Goal: Task Accomplishment & Management: Use online tool/utility

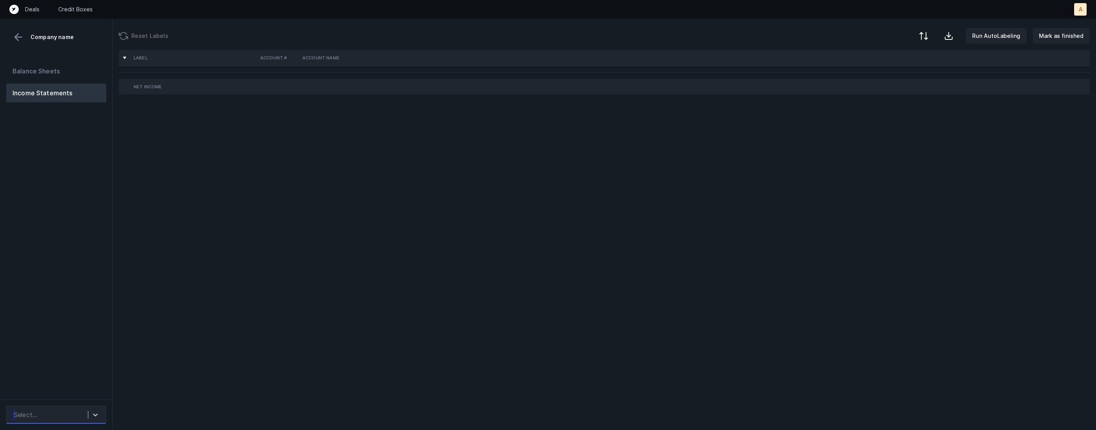
click at [61, 421] on div "Select..." at bounding box center [56, 415] width 100 height 18
click at [74, 393] on div "Quickbooks" at bounding box center [56, 394] width 100 height 16
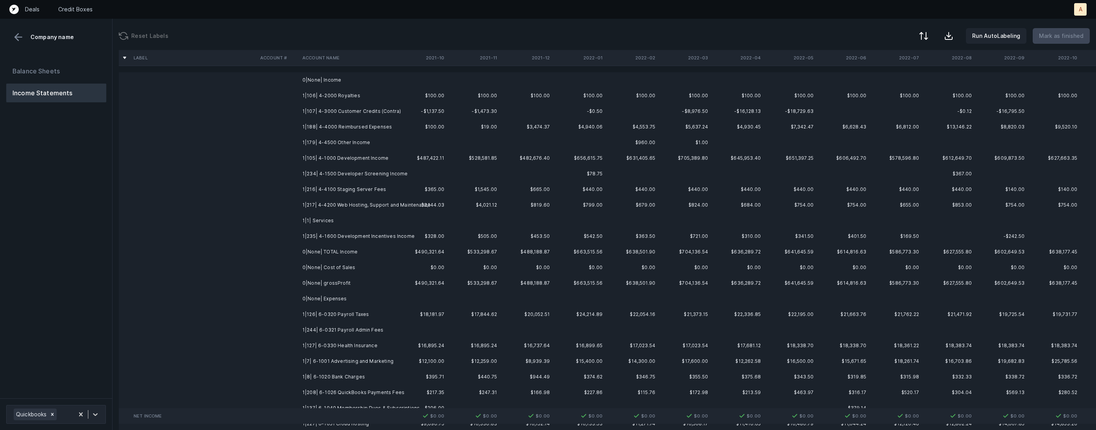
click at [403, 100] on td "$100.00" at bounding box center [421, 96] width 53 height 16
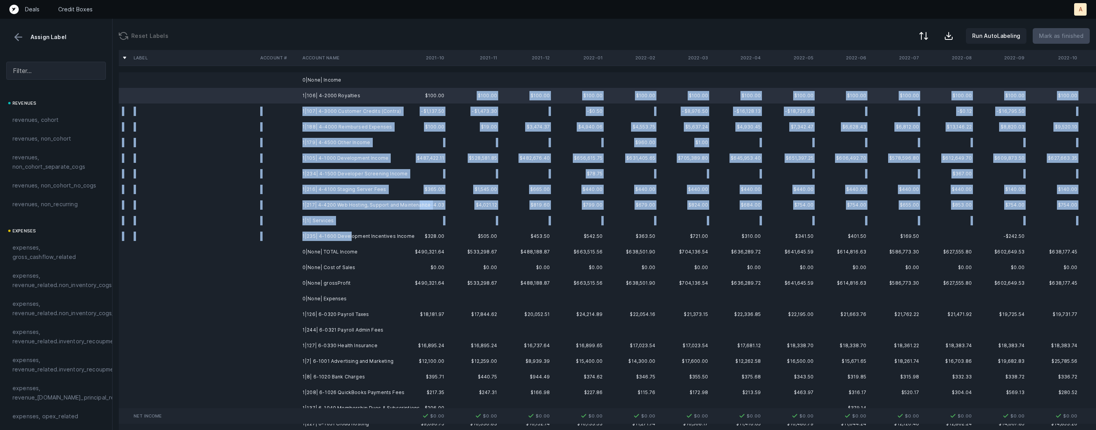
click at [348, 237] on td "1|235| 4-1600 Development Incentives Income" at bounding box center [346, 237] width 95 height 16
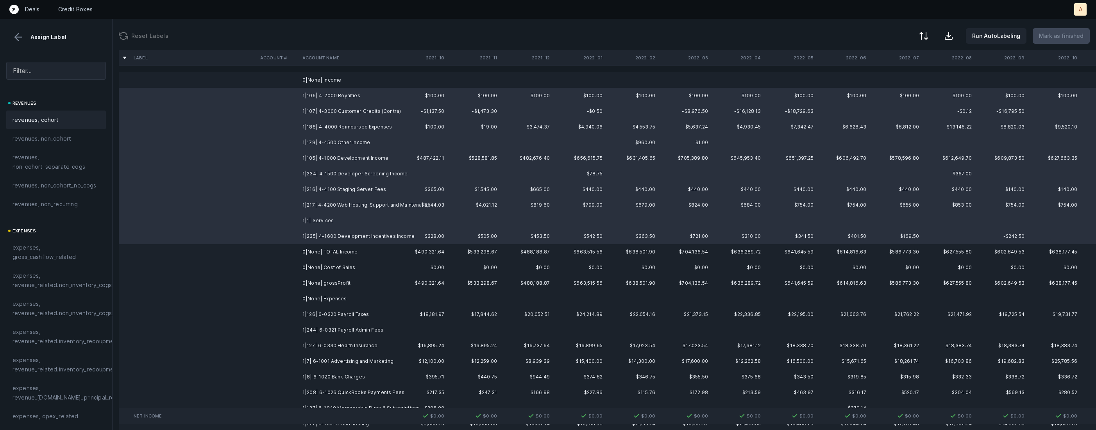
click at [78, 118] on div "revenues, cohort" at bounding box center [55, 119] width 87 height 9
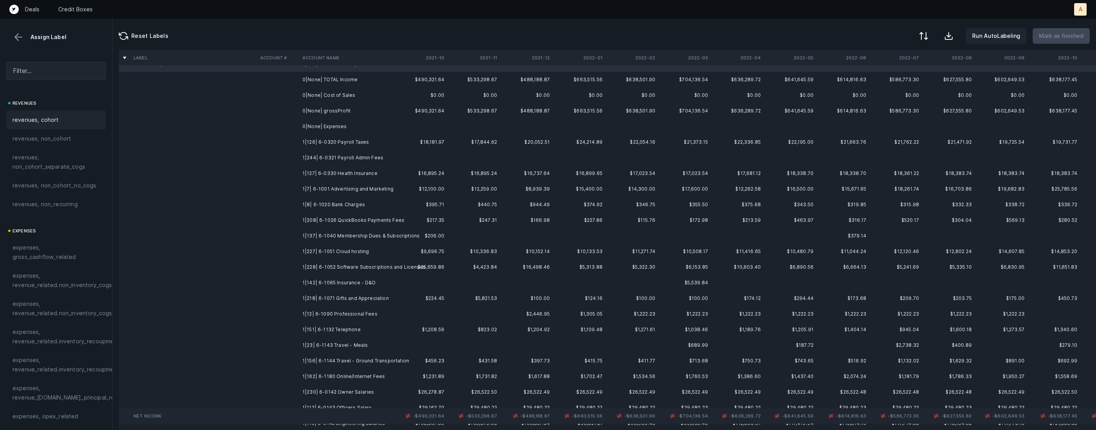
scroll to position [176, 0]
click at [355, 139] on td "1|126| 6-0320 Payroll Taxes" at bounding box center [346, 138] width 95 height 16
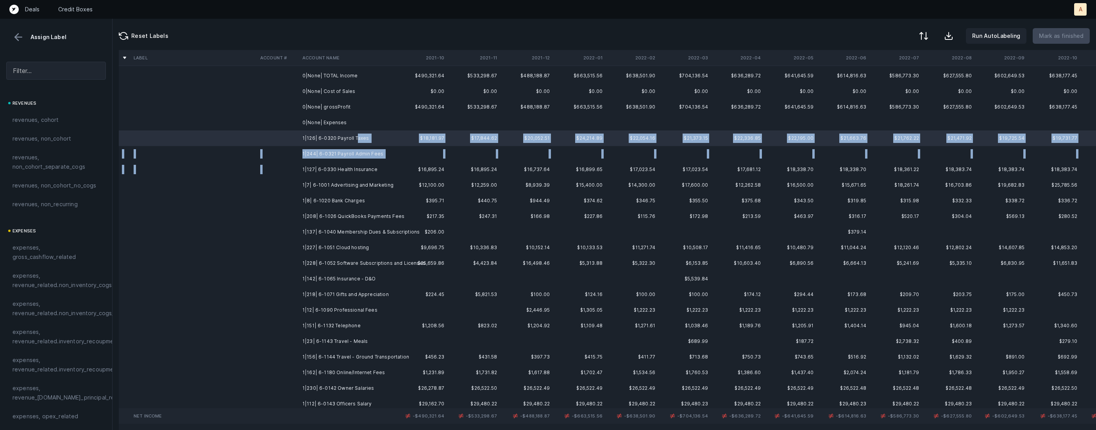
click at [345, 163] on td "1|127| 6-0330 Health Insurance" at bounding box center [346, 170] width 95 height 16
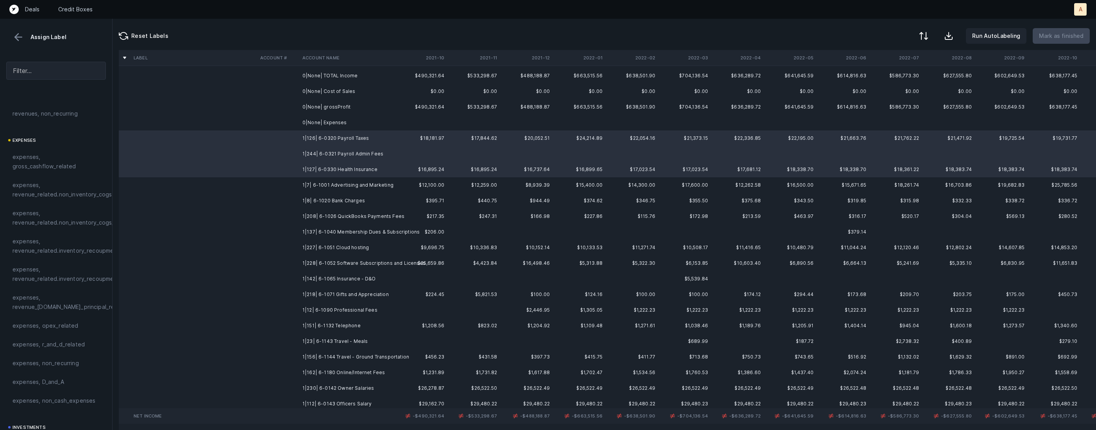
scroll to position [164, 0]
click at [61, 248] on span "expenses, opex_related" at bounding box center [45, 252] width 66 height 9
click at [290, 182] on td at bounding box center [278, 185] width 42 height 16
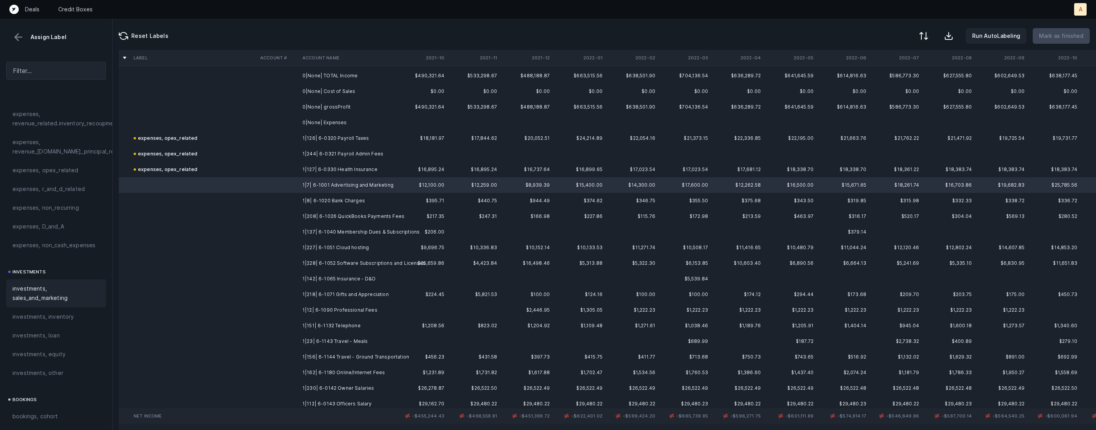
scroll to position [254, 0]
click at [39, 290] on span "investments, sales_and_marketing" at bounding box center [55, 285] width 87 height 19
click at [316, 200] on td "1|8| 6-1020 Bank Charges" at bounding box center [346, 201] width 95 height 16
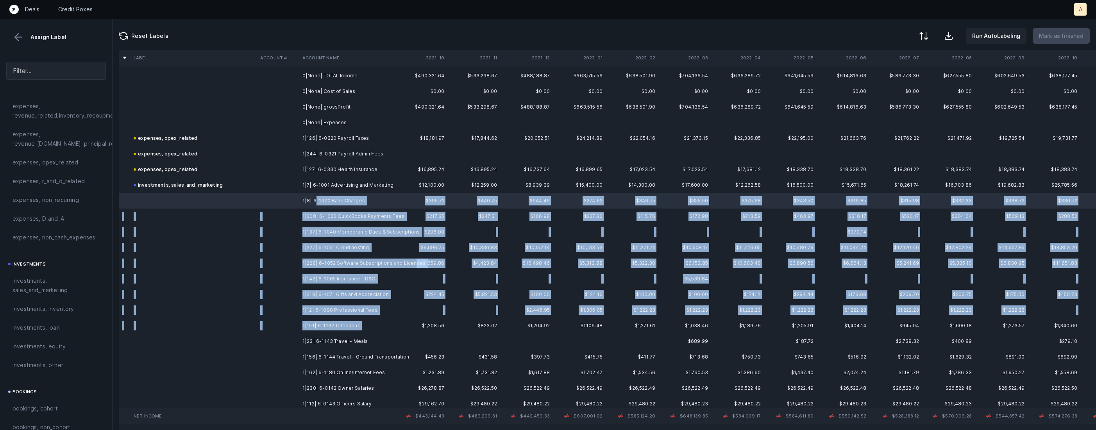
click at [348, 331] on td "1|151| 6-1132 Telephone" at bounding box center [346, 326] width 95 height 16
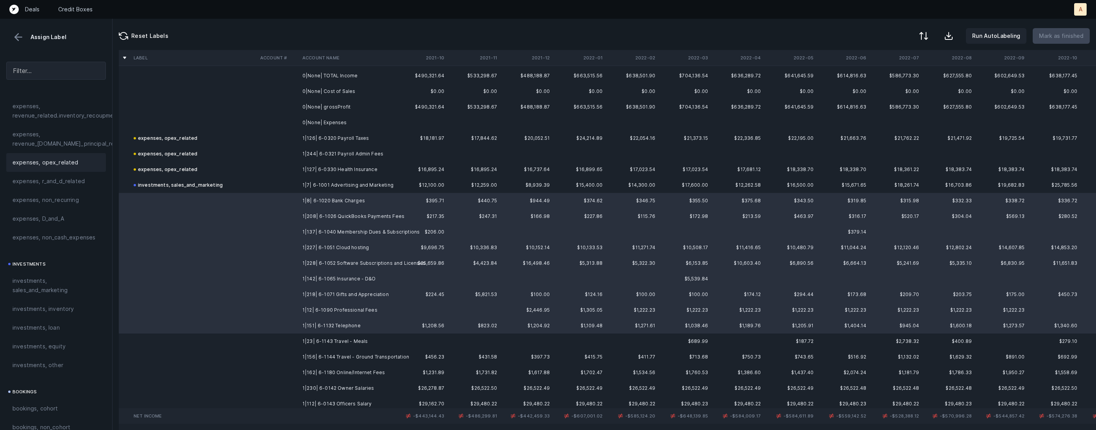
click at [65, 164] on span "expenses, opex_related" at bounding box center [45, 162] width 66 height 9
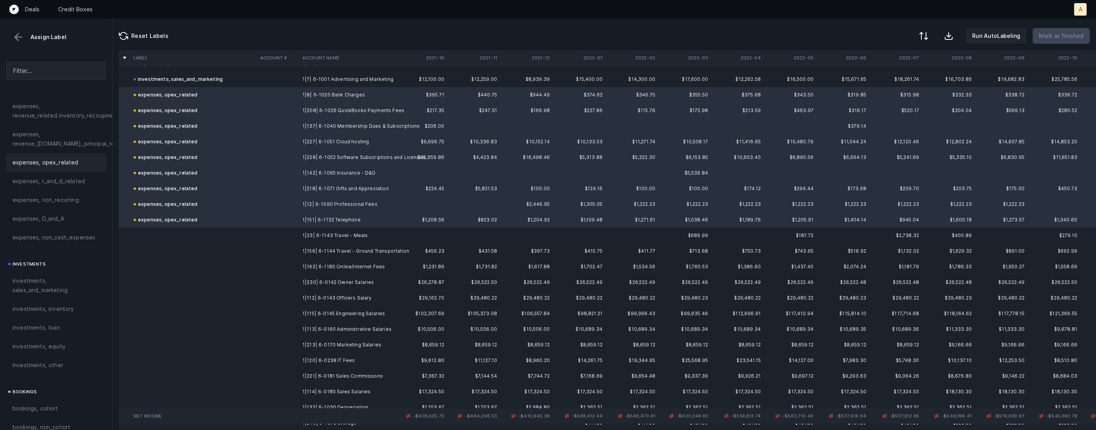
scroll to position [323, 0]
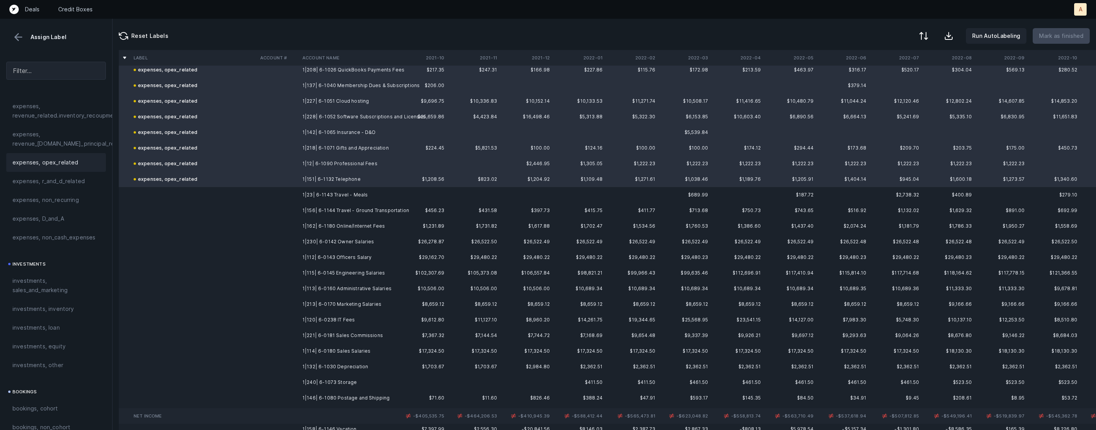
click at [299, 199] on td "1|23| 6-1143 Travel - Meals" at bounding box center [346, 195] width 95 height 16
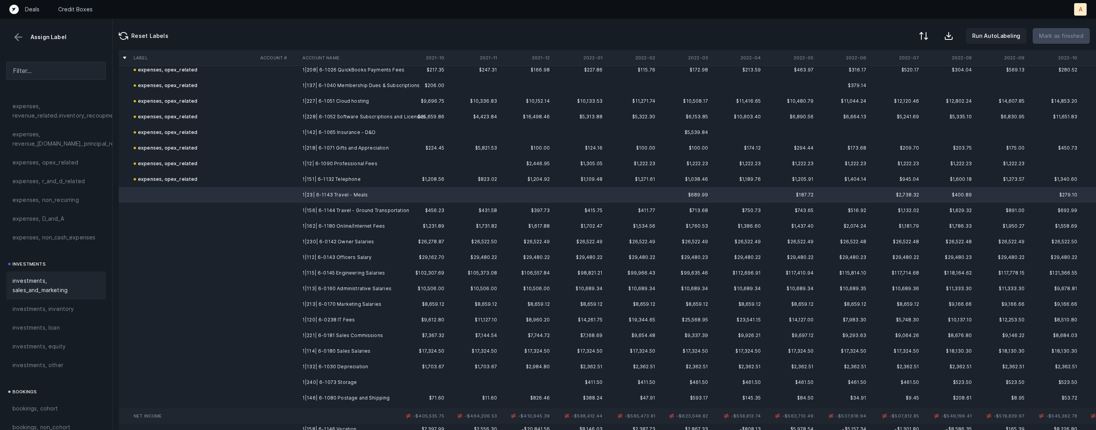
click at [44, 295] on span "investments, sales_and_marketing" at bounding box center [55, 285] width 87 height 19
click at [306, 209] on td "1|156| 6-1144 Travel - Ground Transportation" at bounding box center [346, 211] width 95 height 16
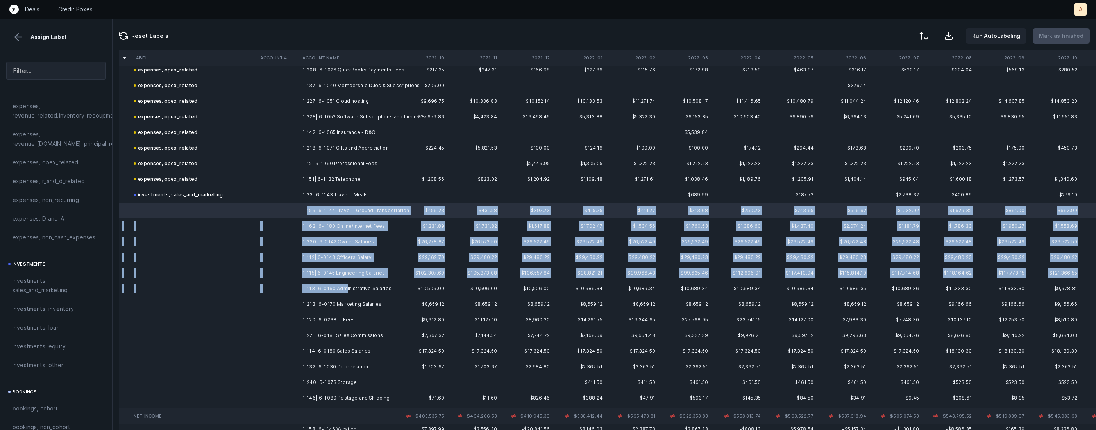
click at [345, 289] on td "1|113| 6-0160 Administrative Salaries" at bounding box center [346, 289] width 95 height 16
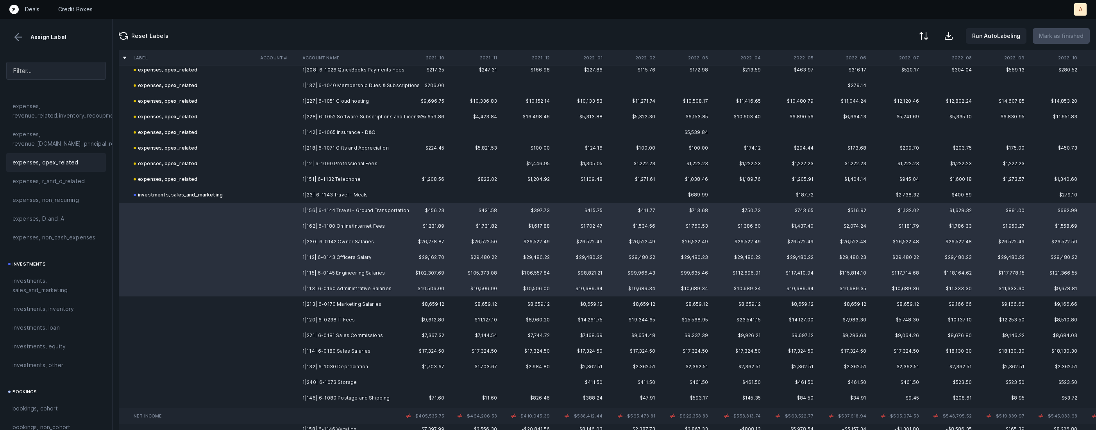
click at [74, 161] on span "expenses, opex_related" at bounding box center [45, 162] width 66 height 9
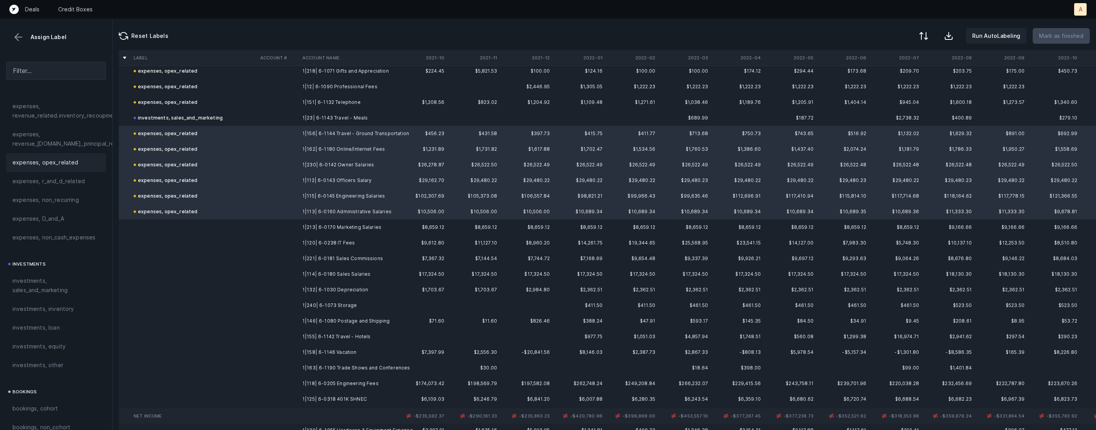
scroll to position [425, 0]
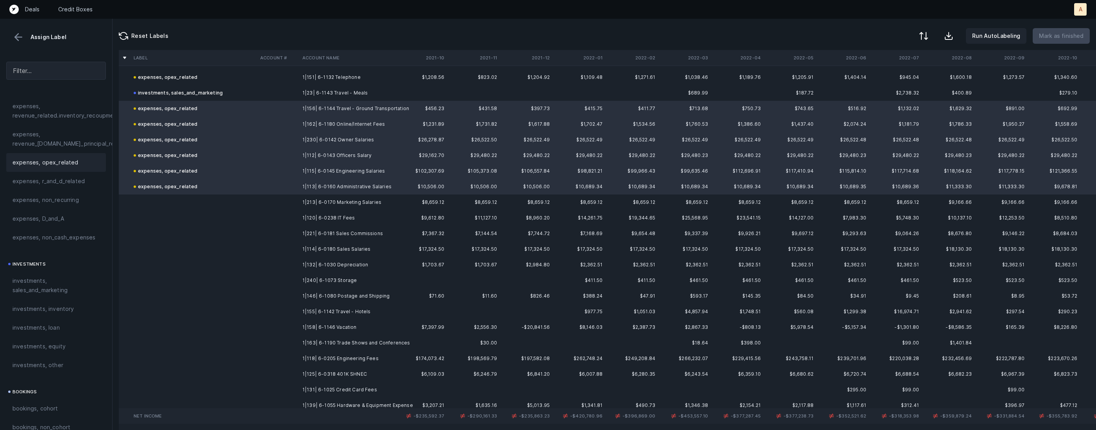
click at [321, 201] on td "1|213| 6-0170 Marketing Salaries" at bounding box center [346, 203] width 95 height 16
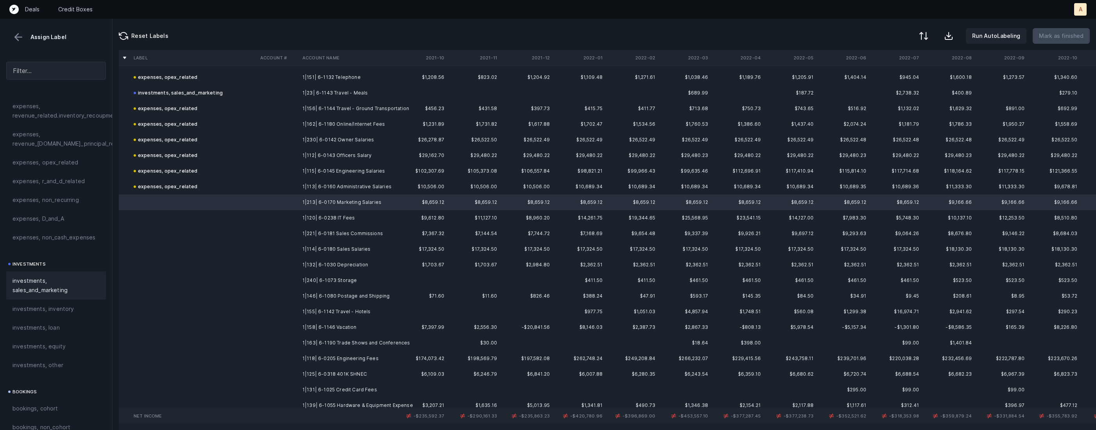
click at [36, 288] on span "investments, sales_and_marketing" at bounding box center [55, 285] width 87 height 19
click at [330, 219] on td "1|120| 6-0238 IT Fees" at bounding box center [346, 218] width 95 height 16
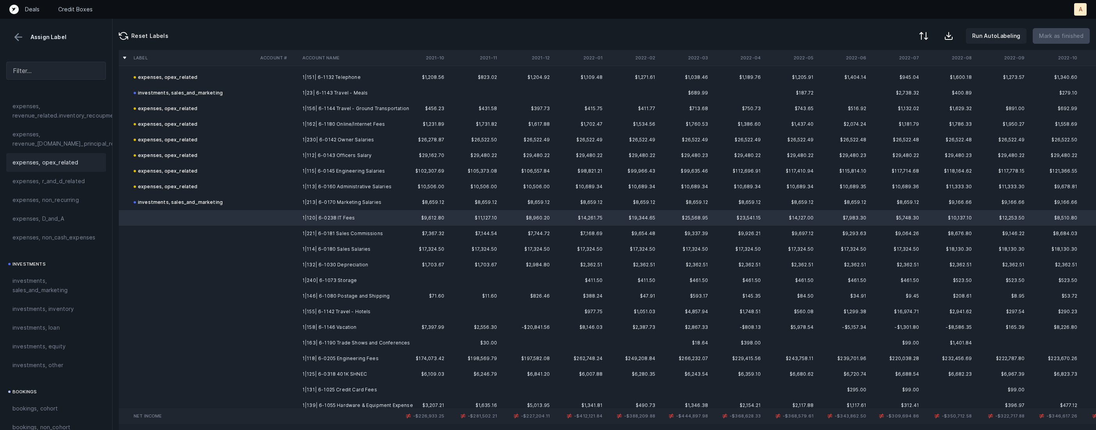
click at [59, 166] on span "expenses, opex_related" at bounding box center [45, 162] width 66 height 9
click at [348, 239] on td "1|221| 6-0181 Sales Commissions" at bounding box center [346, 234] width 95 height 16
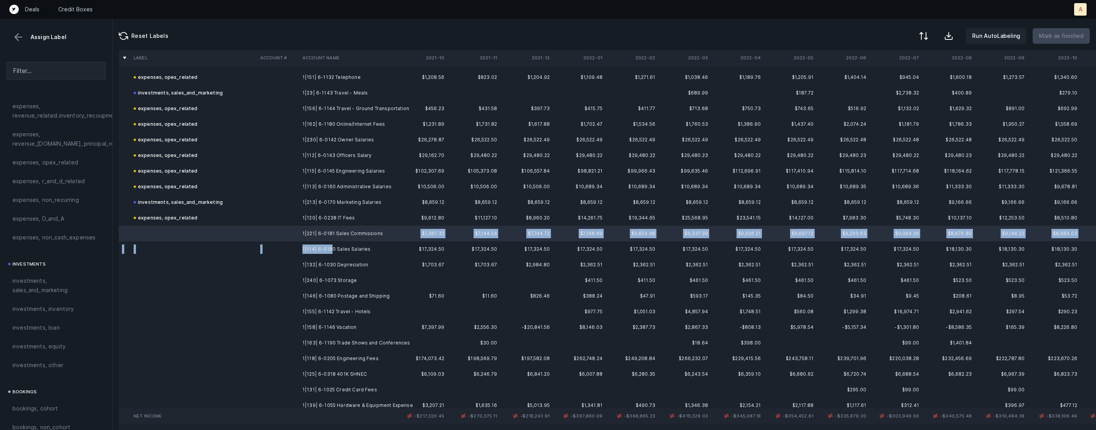
click at [330, 248] on td "1|114| 6-0180 Sales Salaries" at bounding box center [346, 249] width 95 height 16
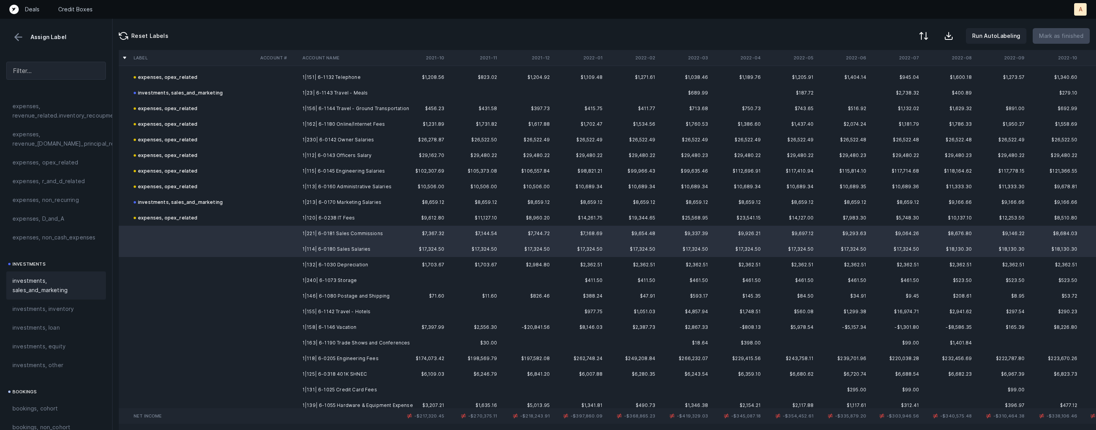
click at [52, 289] on span "investments, sales_and_marketing" at bounding box center [55, 285] width 87 height 19
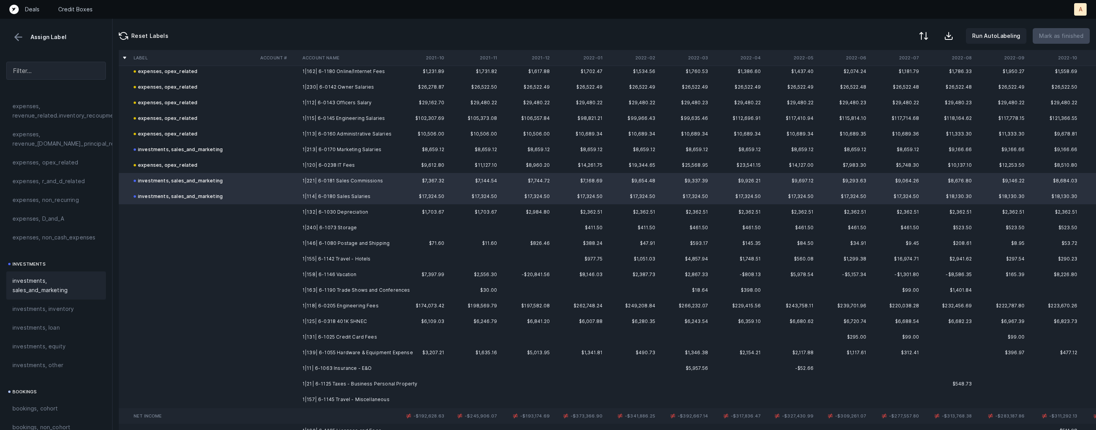
scroll to position [480, 0]
click at [307, 207] on td "1|132| 6-1030 Depreciation" at bounding box center [346, 209] width 95 height 16
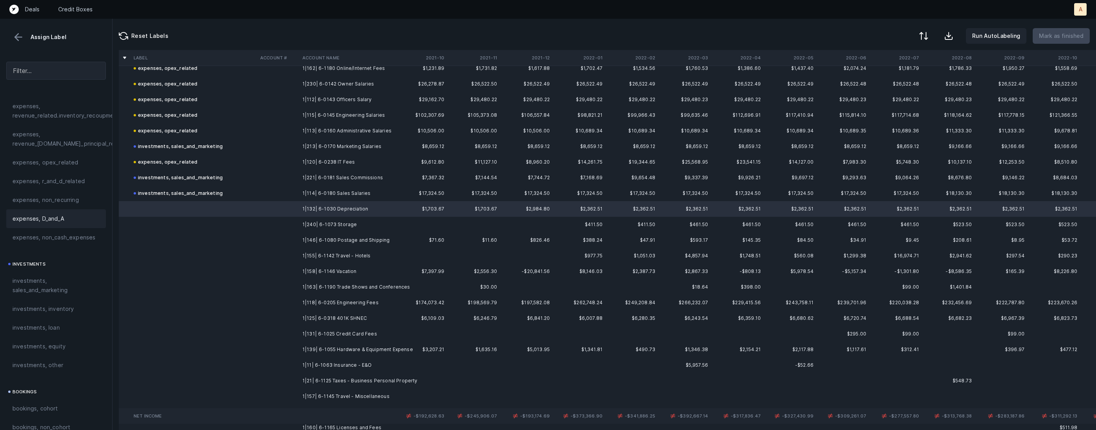
click at [68, 222] on div "expenses, D_and_A" at bounding box center [55, 218] width 87 height 9
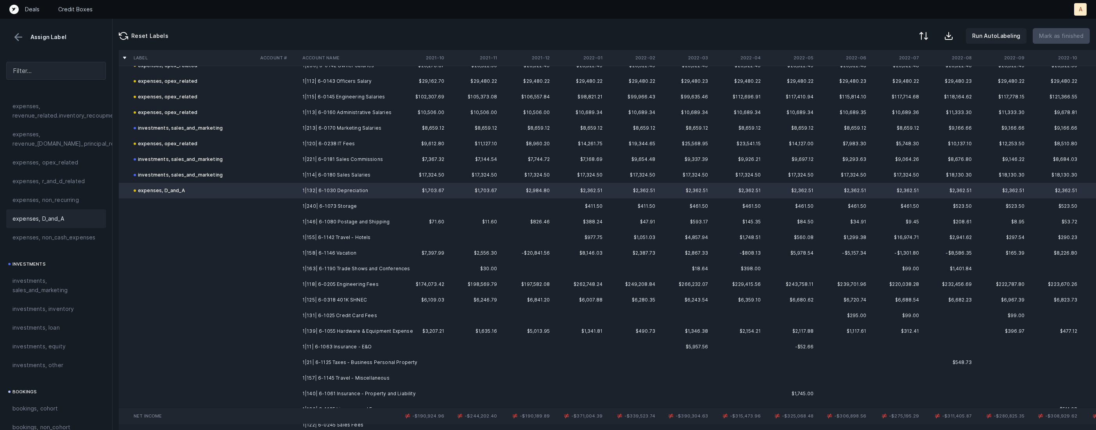
scroll to position [518, 0]
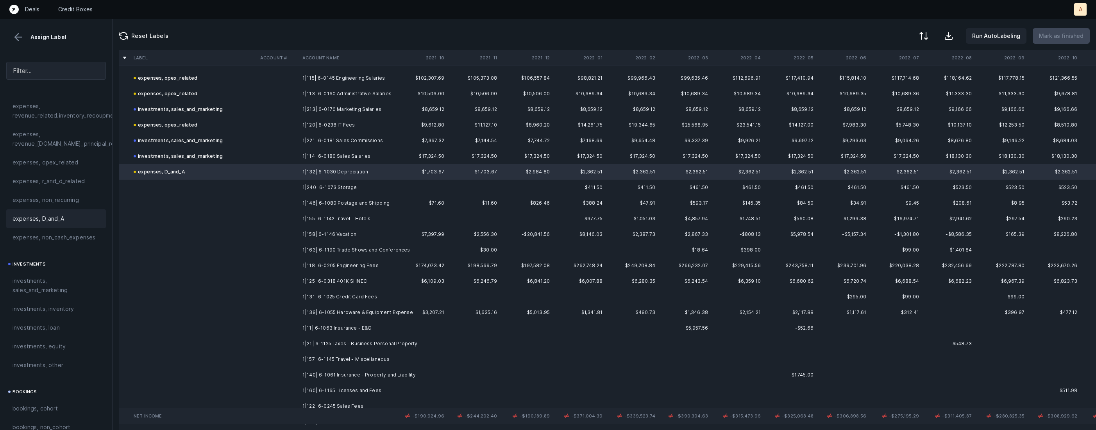
click at [309, 193] on td "1|240| 6-1073 Storage" at bounding box center [346, 188] width 95 height 16
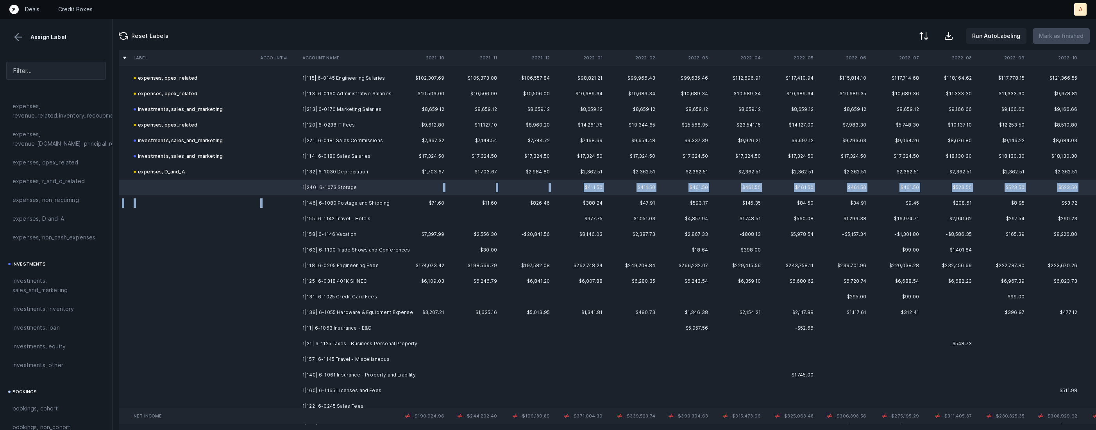
click at [300, 207] on td "1|146| 6-1080 Postage and Shipping" at bounding box center [346, 203] width 95 height 16
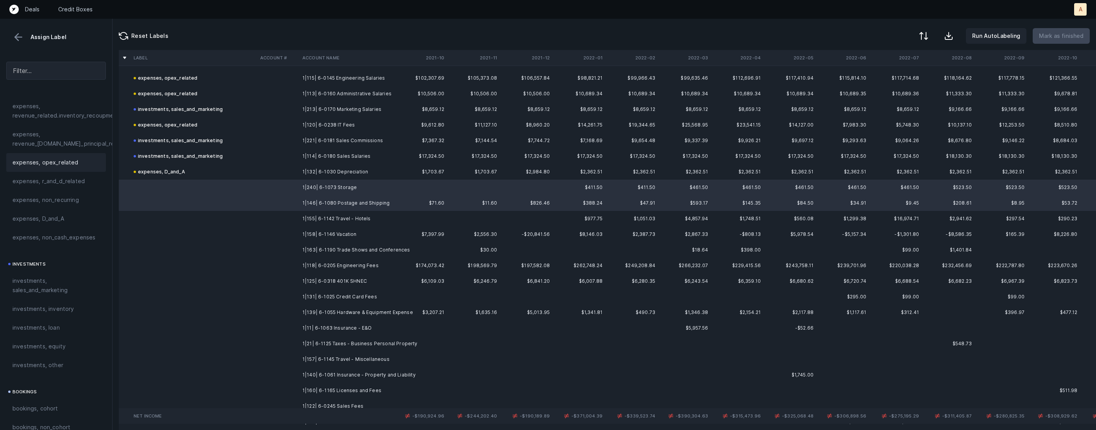
click at [54, 164] on span "expenses, opex_related" at bounding box center [45, 162] width 66 height 9
click at [327, 221] on td "1|155| 6-1142 Travel - Hotels" at bounding box center [346, 219] width 95 height 16
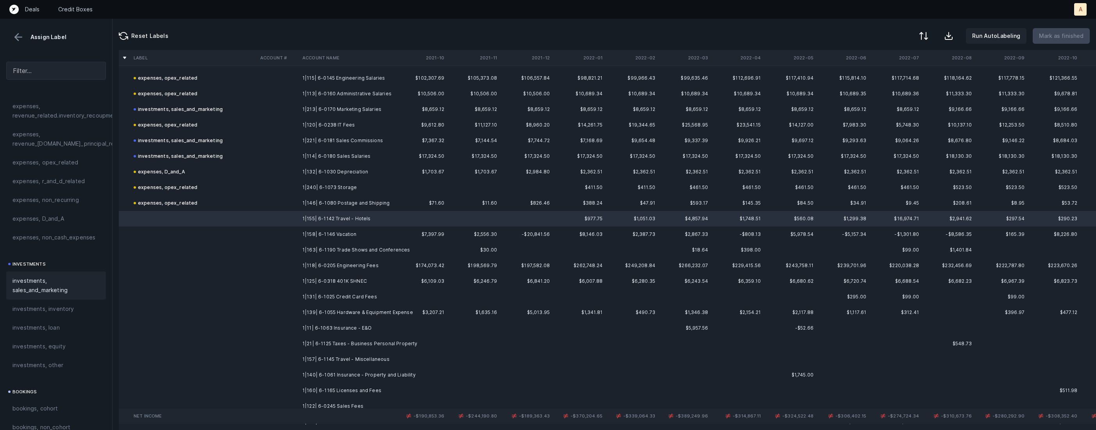
click at [52, 285] on span "investments, sales_and_marketing" at bounding box center [55, 285] width 87 height 19
click at [295, 236] on td at bounding box center [278, 235] width 42 height 16
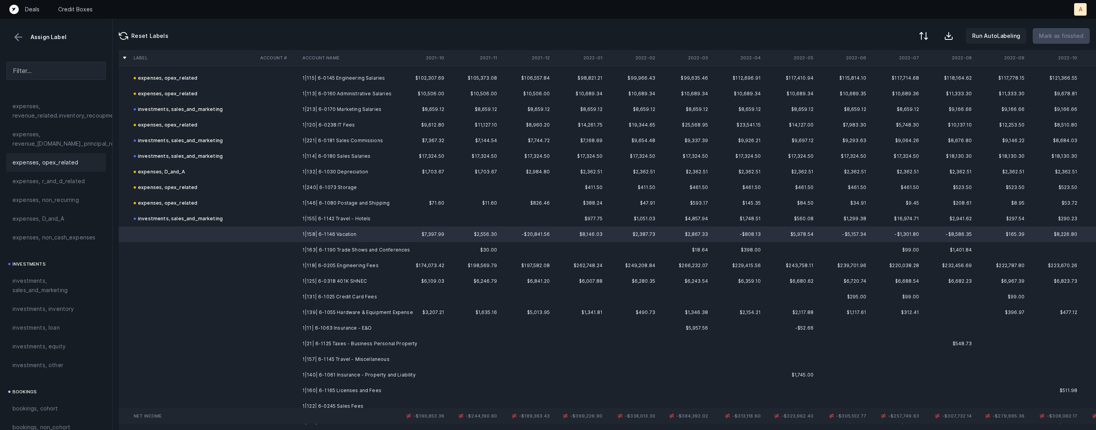
click at [65, 159] on span "expenses, opex_related" at bounding box center [45, 162] width 66 height 9
click at [333, 246] on td "1|163| 6-1190 Trade Shows and Conferences" at bounding box center [346, 250] width 95 height 16
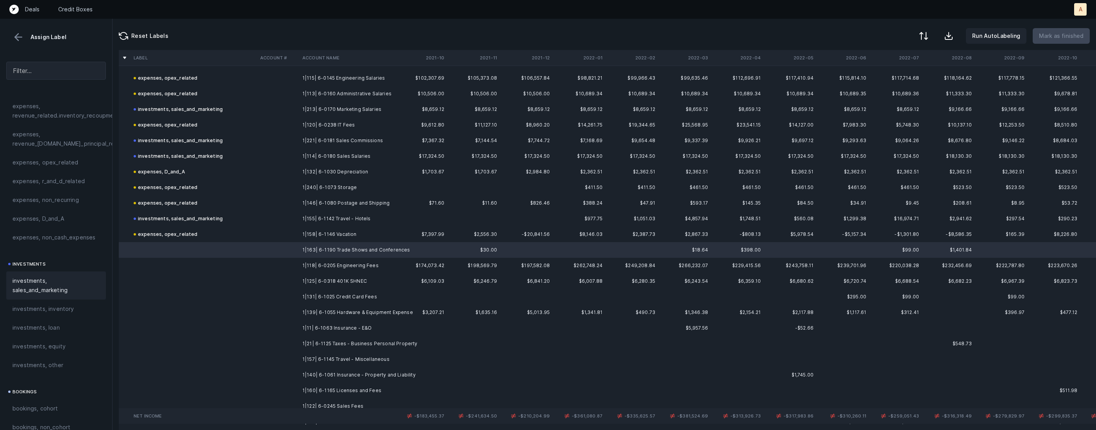
click at [66, 277] on span "investments, sales_and_marketing" at bounding box center [55, 285] width 87 height 19
click at [340, 268] on td "1|118| 6-0205 Engineering Fees" at bounding box center [346, 266] width 95 height 16
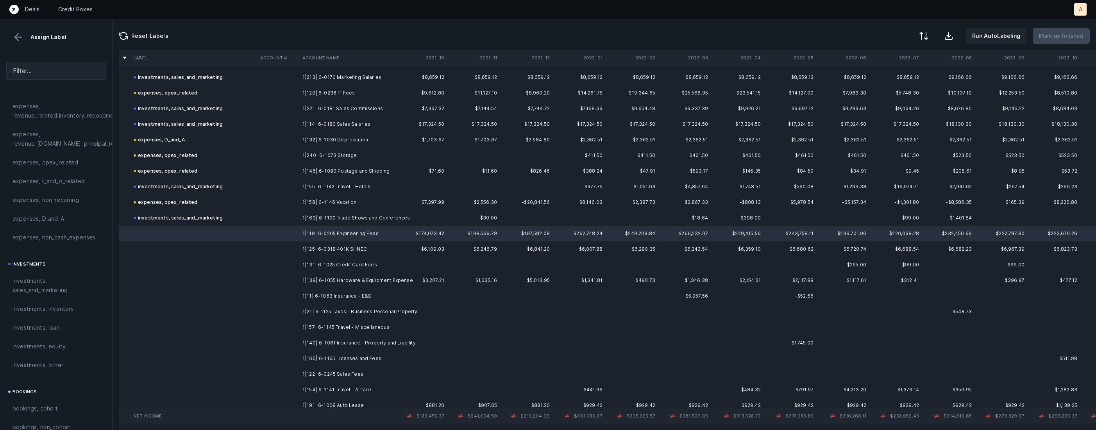
scroll to position [550, 0]
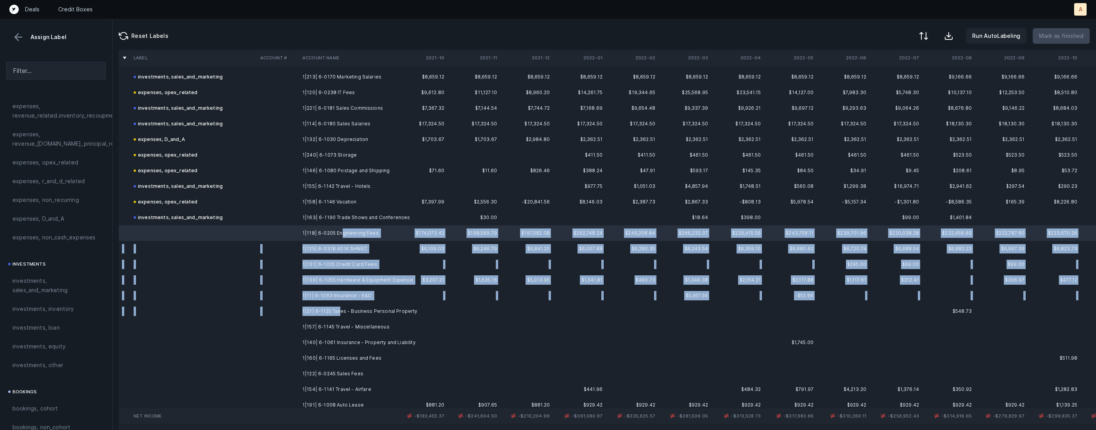
click at [340, 309] on td "1|21| 6-1125 Taxes - Business Personal Property" at bounding box center [346, 311] width 95 height 16
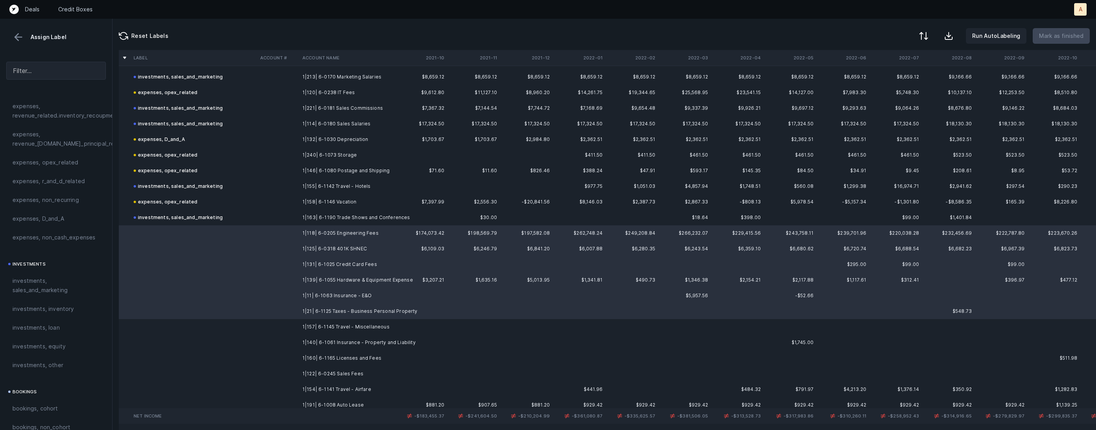
click at [317, 354] on td "1|160| 6-1165 Licenses and Fees" at bounding box center [346, 358] width 95 height 16
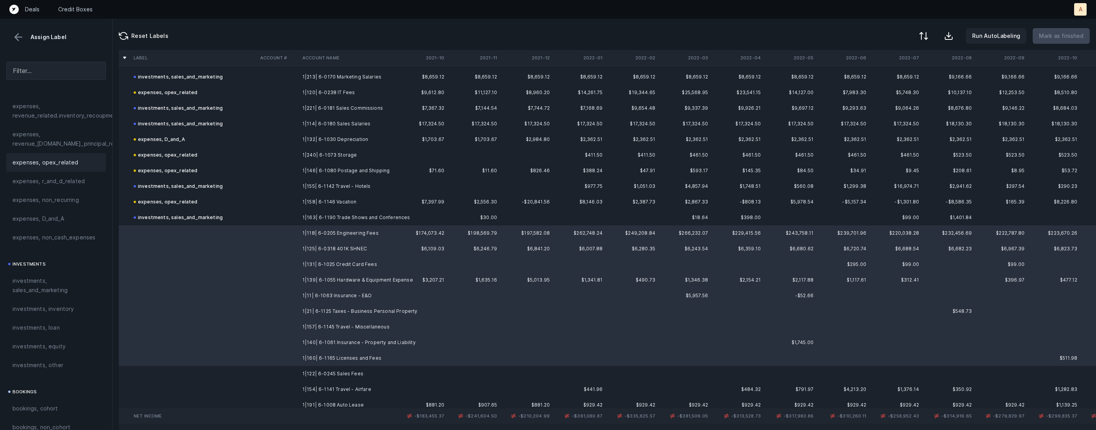
click at [56, 160] on span "expenses, opex_related" at bounding box center [45, 162] width 66 height 9
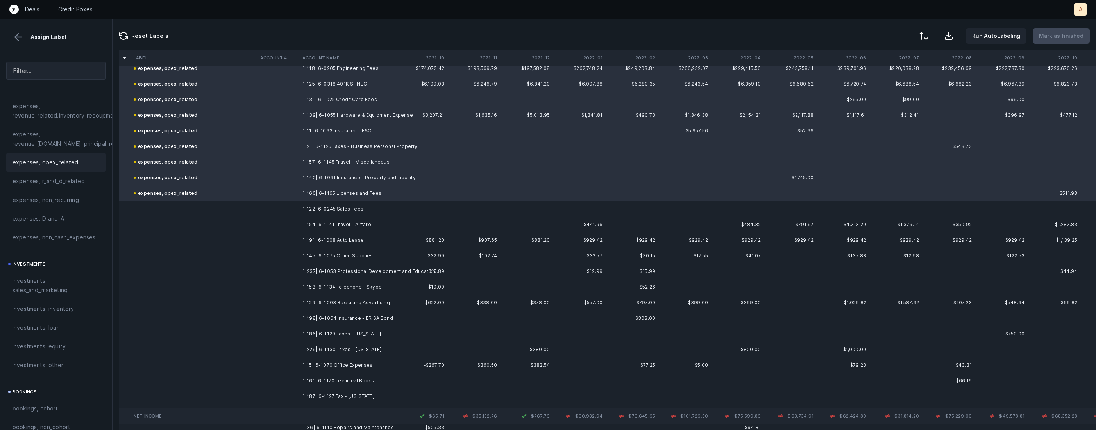
scroll to position [721, 0]
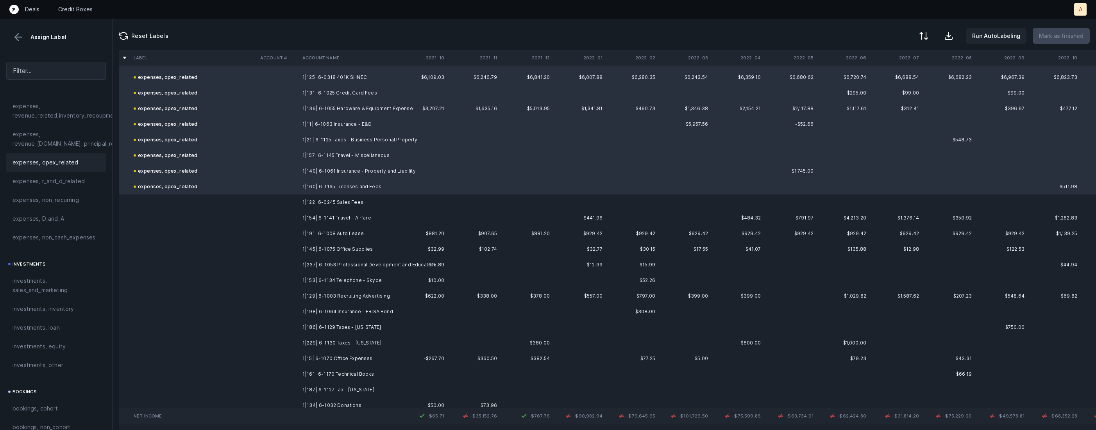
click at [315, 205] on td "1|122| 6-0245 Sales Fees" at bounding box center [346, 203] width 95 height 16
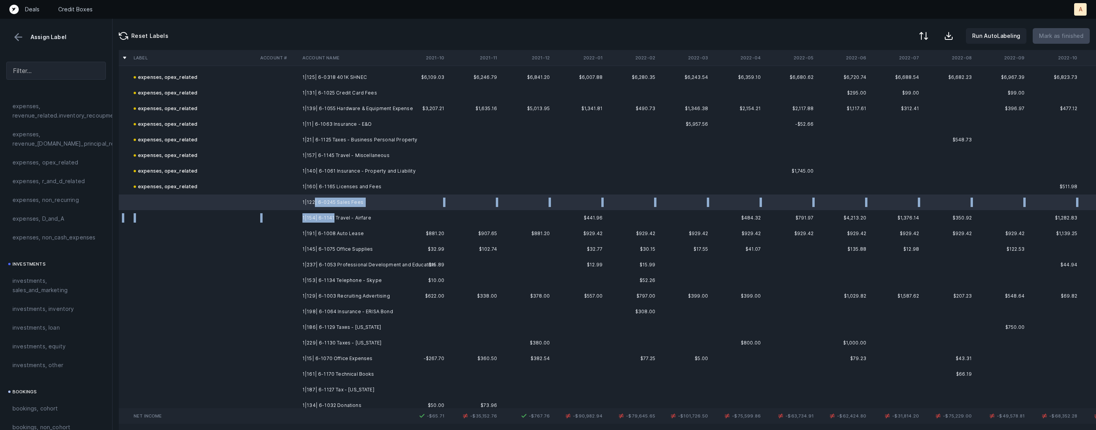
click at [331, 220] on td "1|154| 6-1141 Travel - Airfare" at bounding box center [346, 218] width 95 height 16
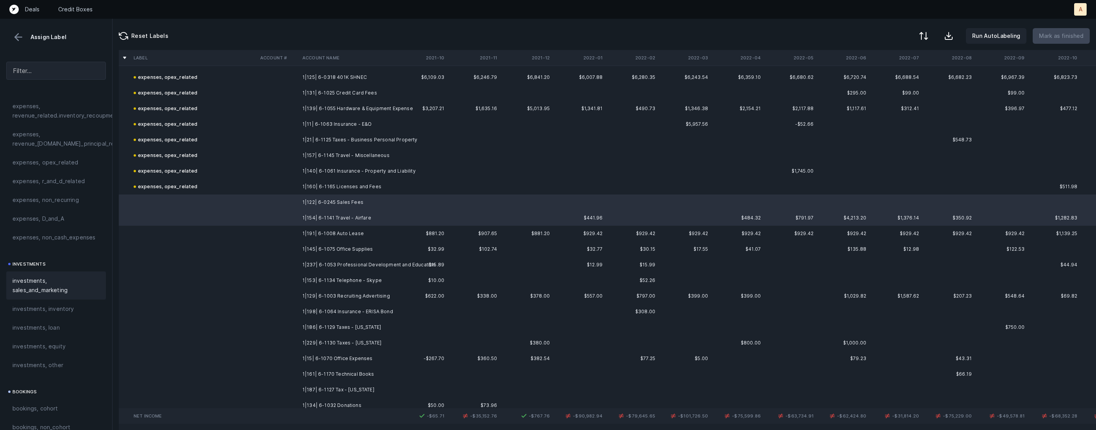
click at [50, 282] on span "investments, sales_and_marketing" at bounding box center [55, 285] width 87 height 19
click at [396, 233] on td "$881.20" at bounding box center [421, 234] width 53 height 16
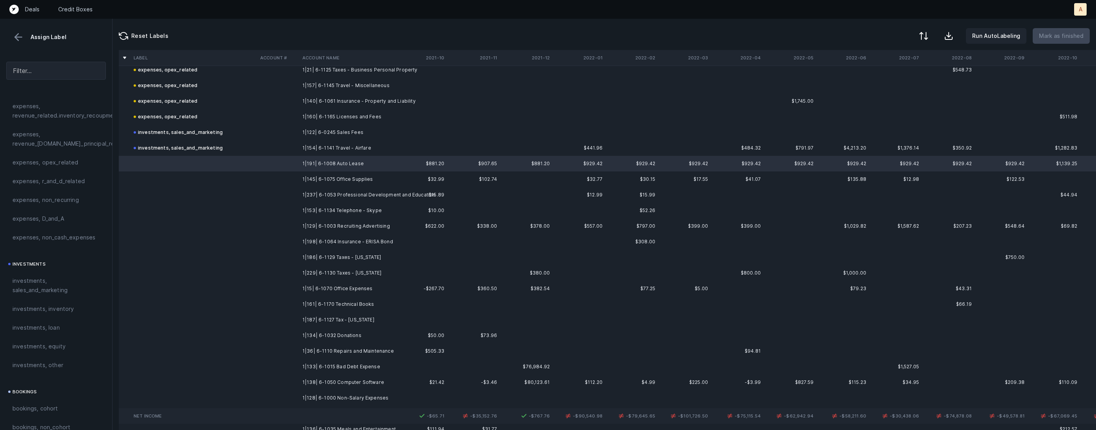
scroll to position [793, 0]
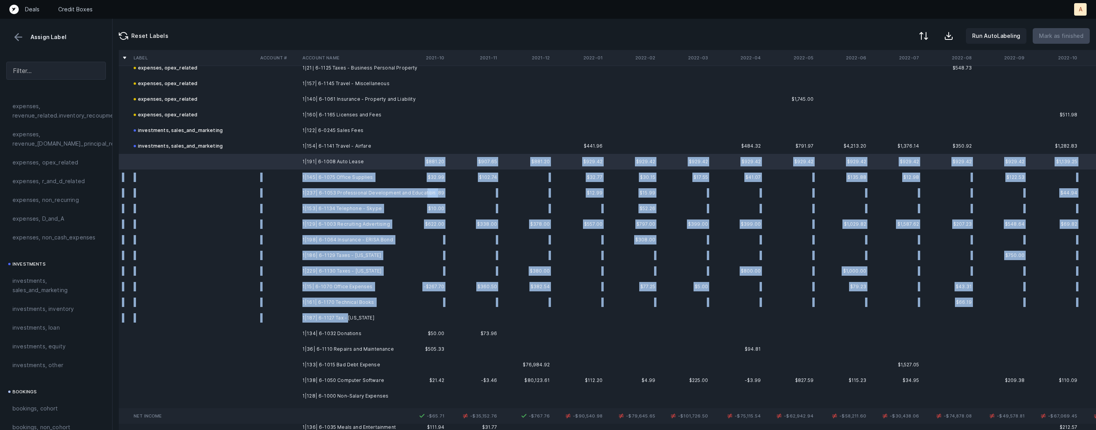
click at [348, 319] on td "1|187| 6-1127 Tax - [US_STATE]" at bounding box center [346, 318] width 95 height 16
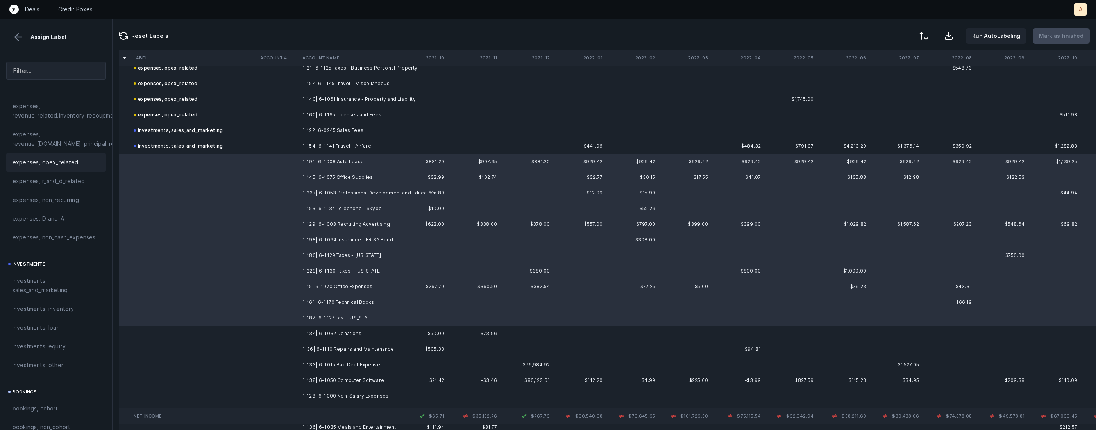
click at [67, 161] on span "expenses, opex_related" at bounding box center [45, 162] width 66 height 9
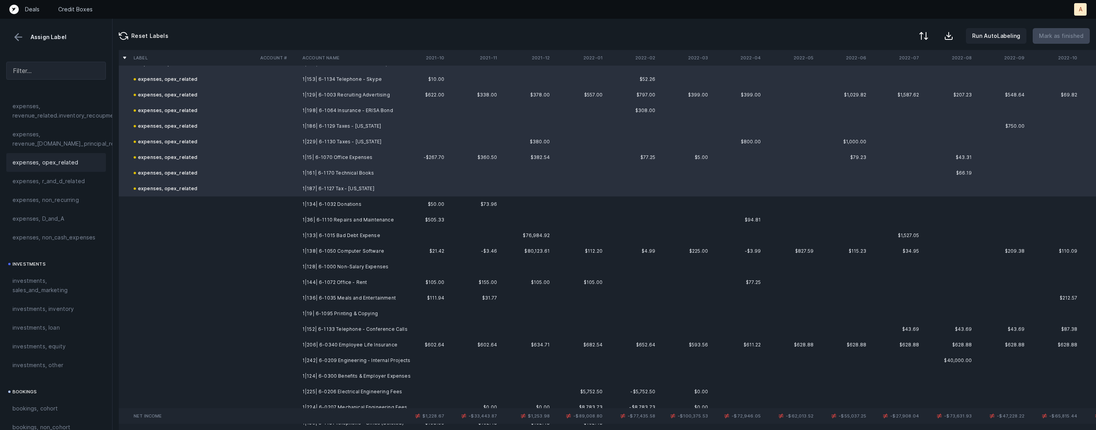
scroll to position [952, 0]
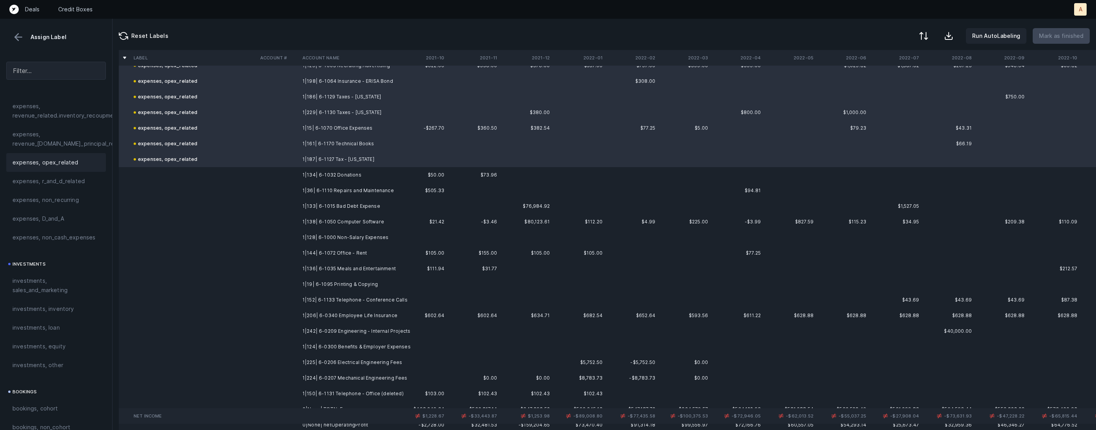
click at [299, 178] on td "1|134| 6-1032 Donations" at bounding box center [346, 175] width 95 height 16
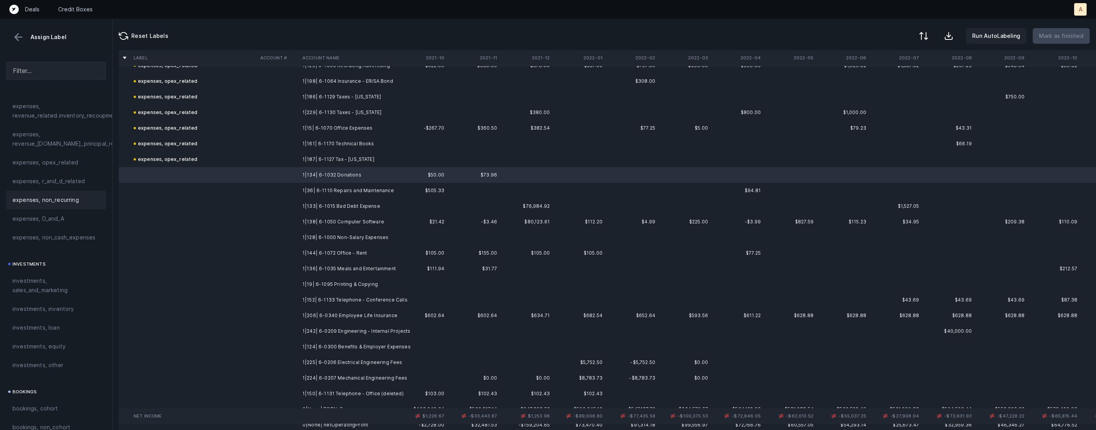
click at [69, 195] on div "expenses, non_recurring" at bounding box center [56, 200] width 100 height 19
click at [305, 194] on td "1|36| 6-1110 Repairs and Maintenance" at bounding box center [346, 191] width 95 height 16
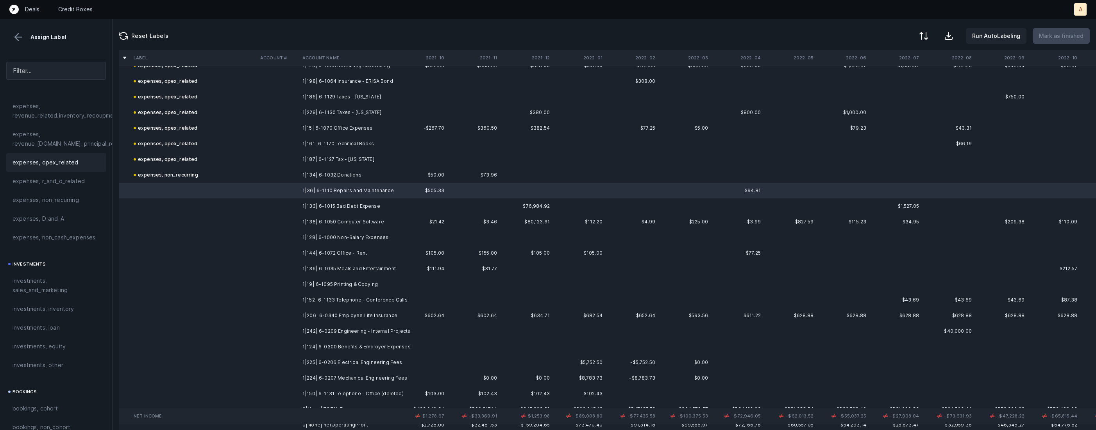
click at [84, 155] on div "expenses, opex_related" at bounding box center [56, 162] width 100 height 19
click at [366, 200] on td "1|133| 6-1015 Bad Debt Expense" at bounding box center [346, 206] width 95 height 16
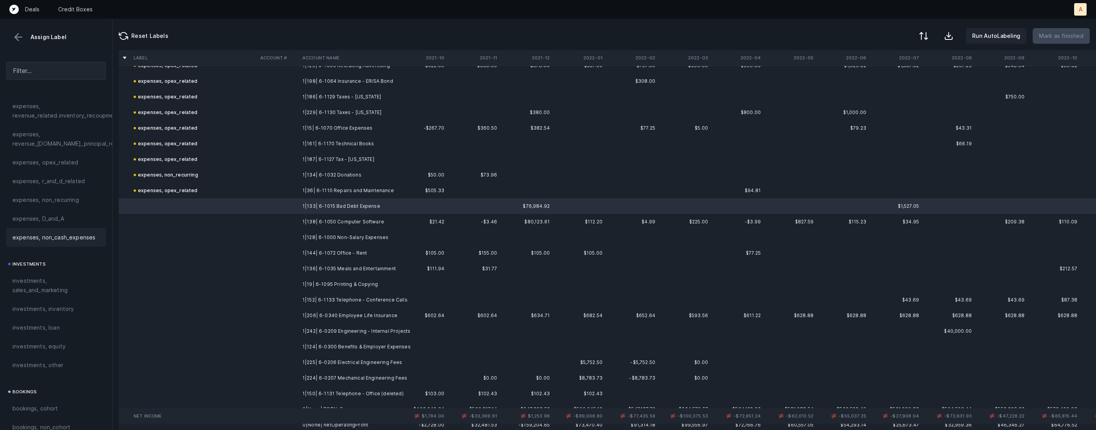
click at [51, 234] on span "expenses, non_cash_expenses" at bounding box center [53, 237] width 83 height 9
click at [266, 224] on td at bounding box center [278, 222] width 42 height 16
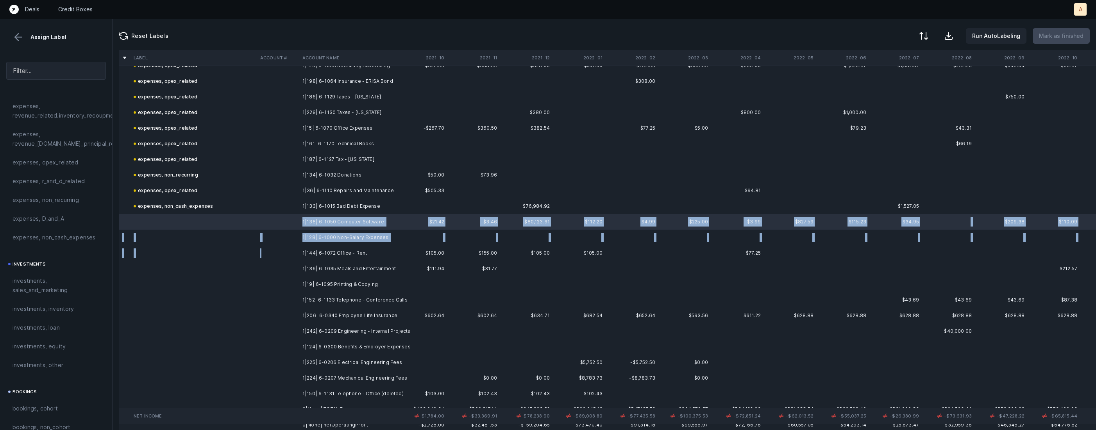
click at [277, 253] on td at bounding box center [278, 253] width 42 height 16
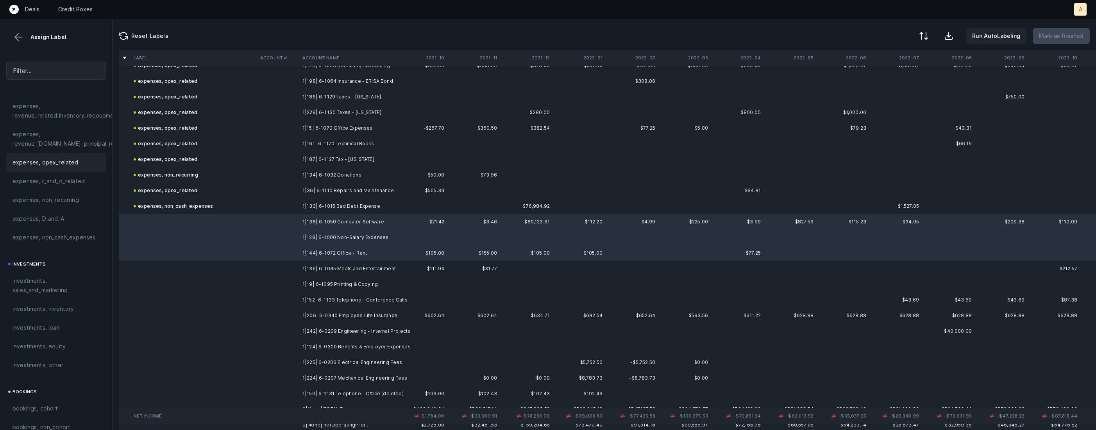
click at [65, 157] on div "expenses, opex_related" at bounding box center [56, 162] width 100 height 19
click at [299, 272] on td "1|136| 6-1035 Meals and Entertainment" at bounding box center [346, 269] width 95 height 16
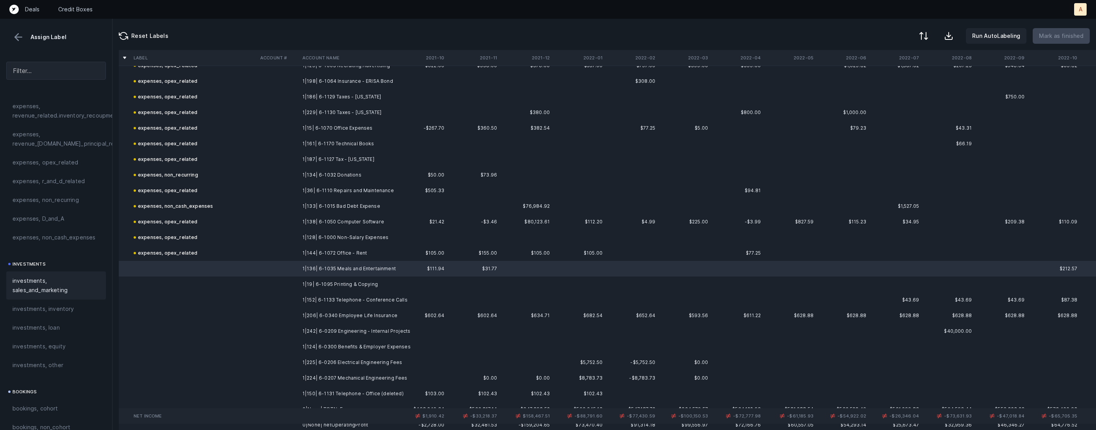
click at [41, 280] on span "investments, sales_and_marketing" at bounding box center [55, 285] width 87 height 19
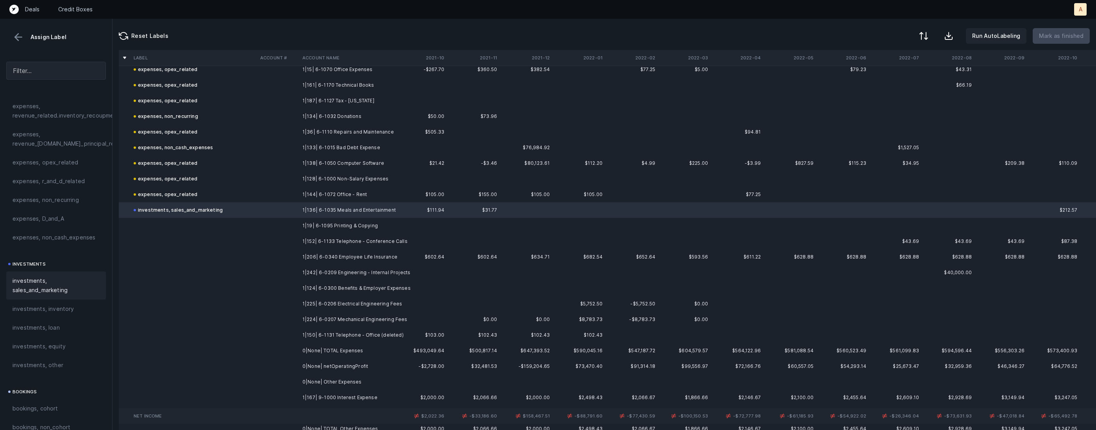
scroll to position [1019, 0]
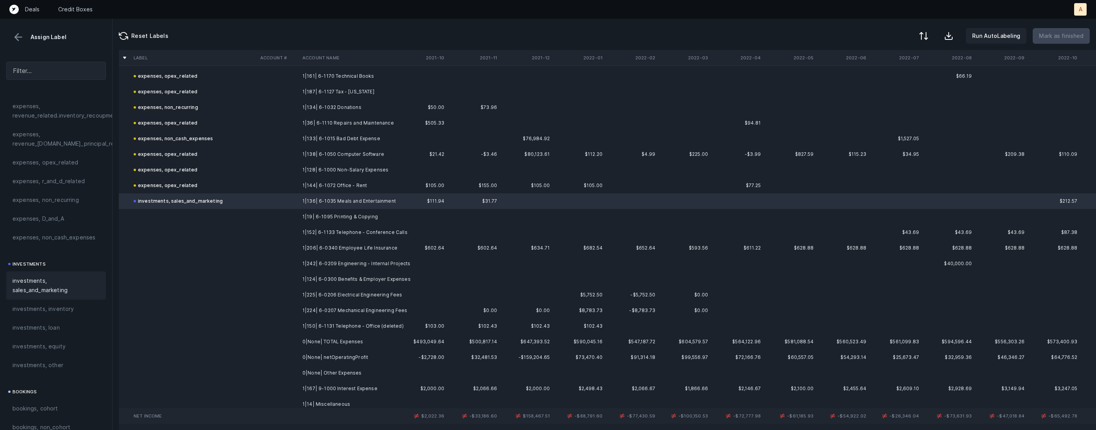
click at [350, 219] on td "1|19| 6-1095 Printing & Copying" at bounding box center [346, 217] width 95 height 16
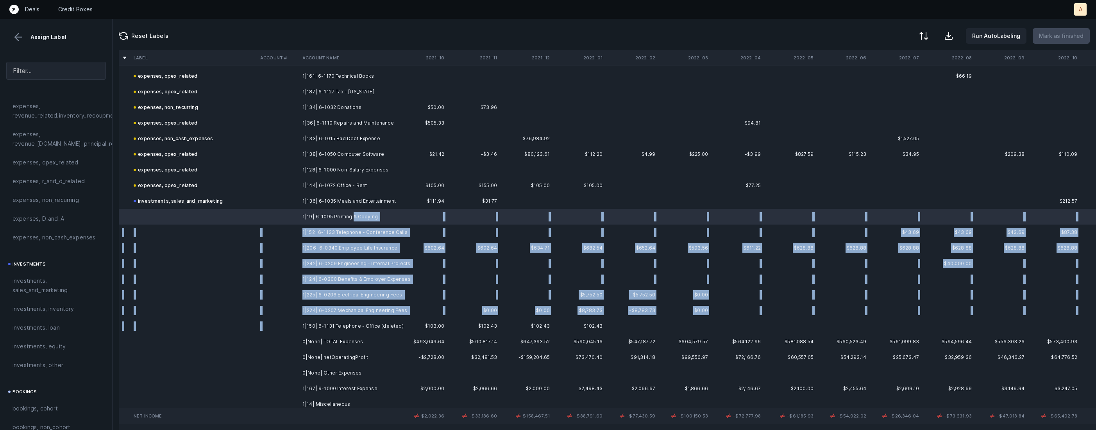
click at [360, 319] on td "1|150| 6-1131 Telephone - Office (deleted)" at bounding box center [346, 326] width 95 height 16
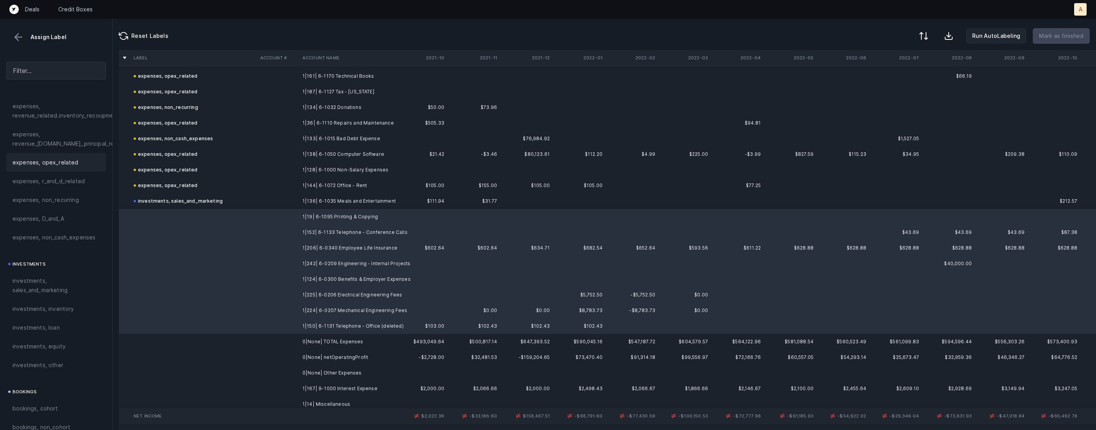
click at [75, 159] on span "expenses, opex_related" at bounding box center [45, 162] width 66 height 9
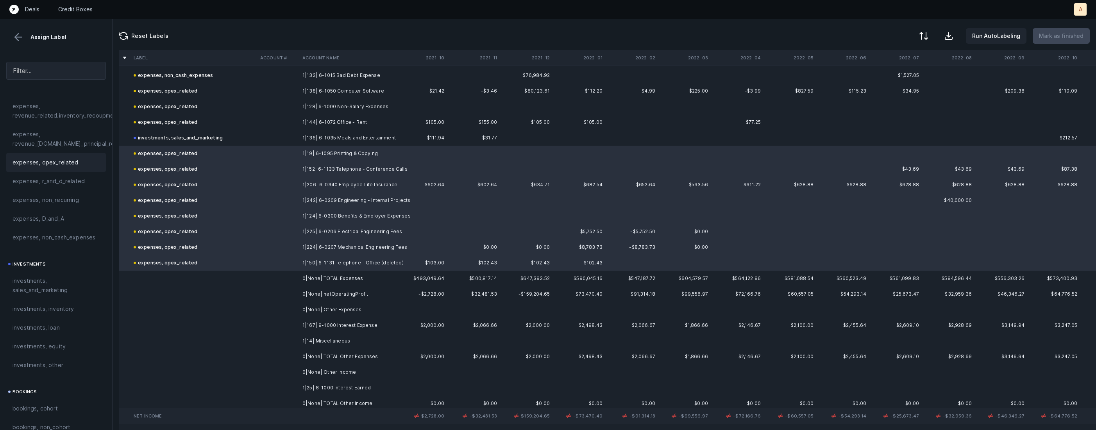
scroll to position [1123, 0]
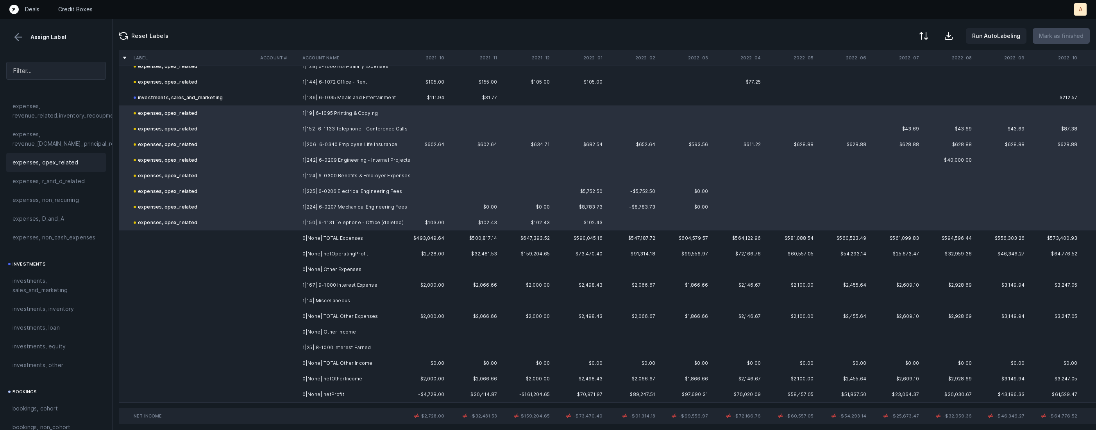
click at [339, 284] on td "1|167| 9-1000 Interest Expense" at bounding box center [346, 285] width 95 height 16
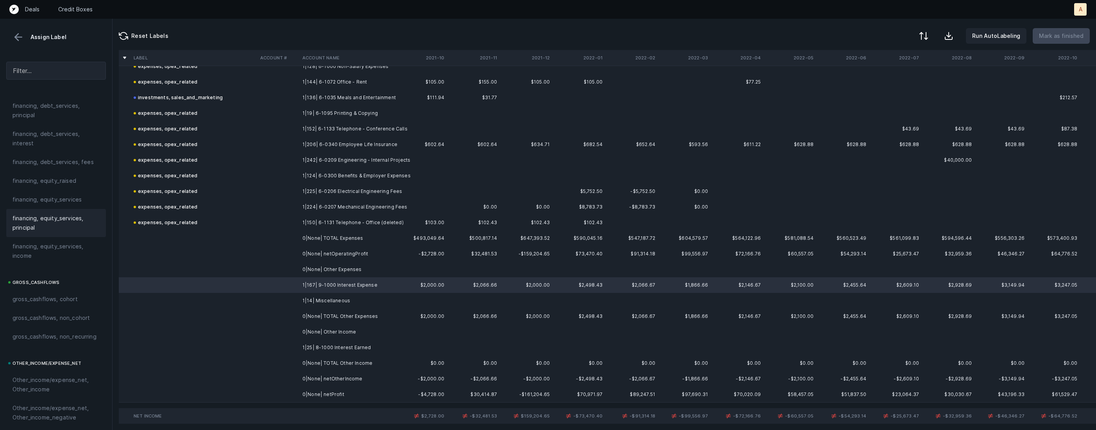
scroll to position [638, 0]
click at [47, 152] on span "financing, debt_services, interest" at bounding box center [55, 157] width 87 height 19
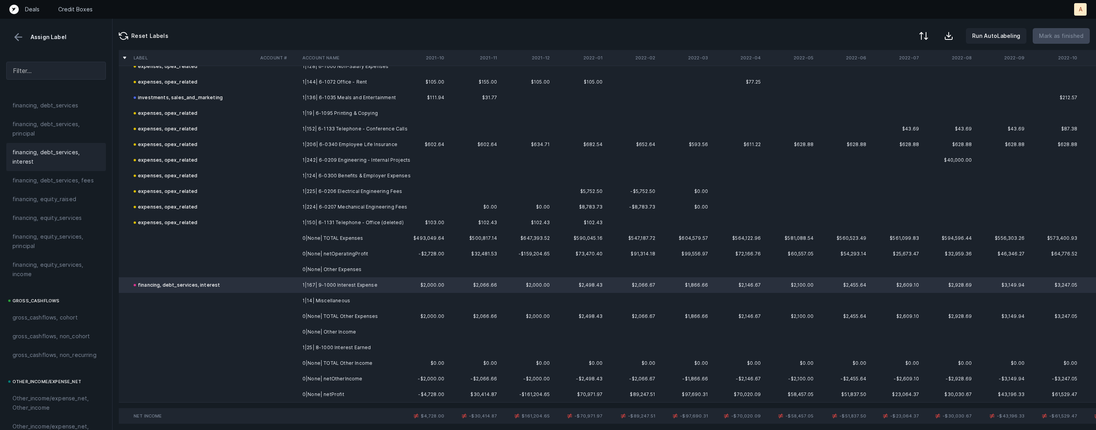
click at [313, 299] on td "1|14| Miscellaneous" at bounding box center [346, 301] width 95 height 16
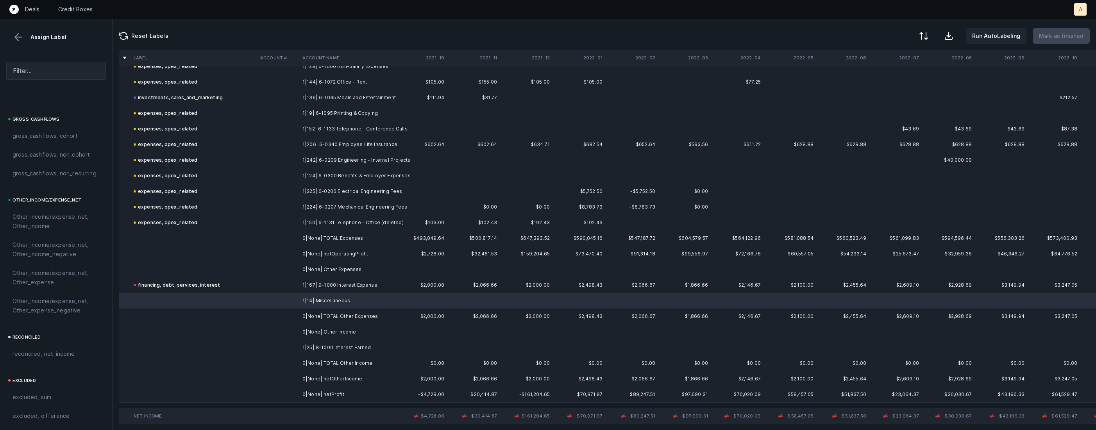
scroll to position [860, 0]
click at [43, 227] on div "Other_income/expense_net, Other_expense" at bounding box center [56, 239] width 100 height 28
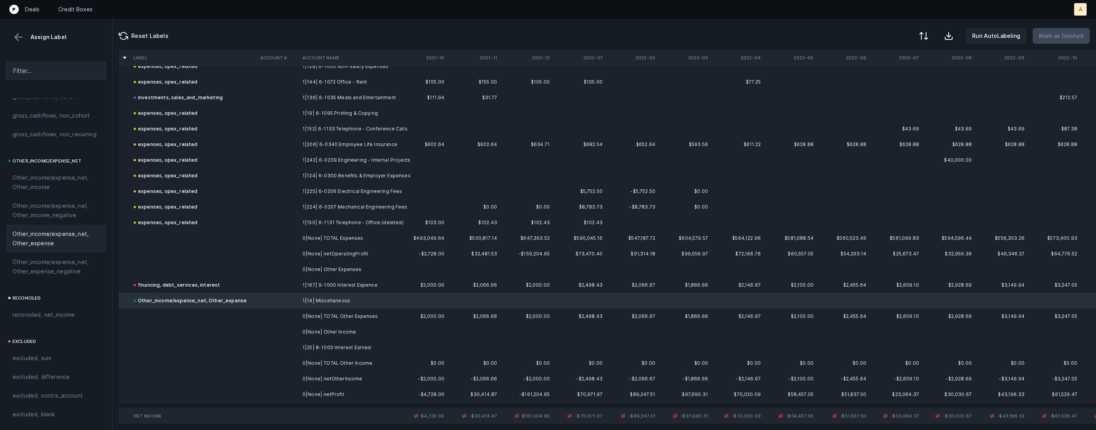
click at [371, 343] on td "1|25| 8-1000 Interest Earned" at bounding box center [346, 348] width 95 height 16
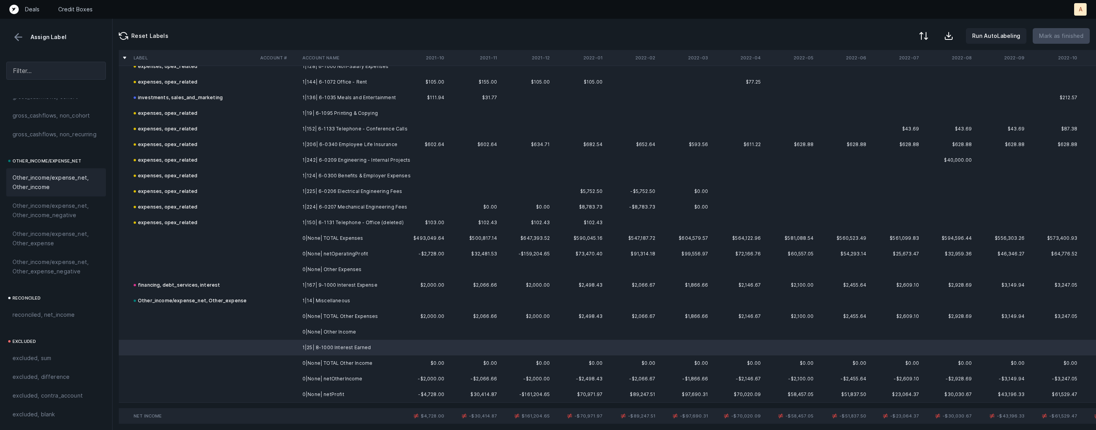
click at [65, 178] on span "Other_income/expense_net, Other_income" at bounding box center [55, 182] width 87 height 19
click at [344, 393] on td "0|None| netProfit" at bounding box center [346, 395] width 95 height 16
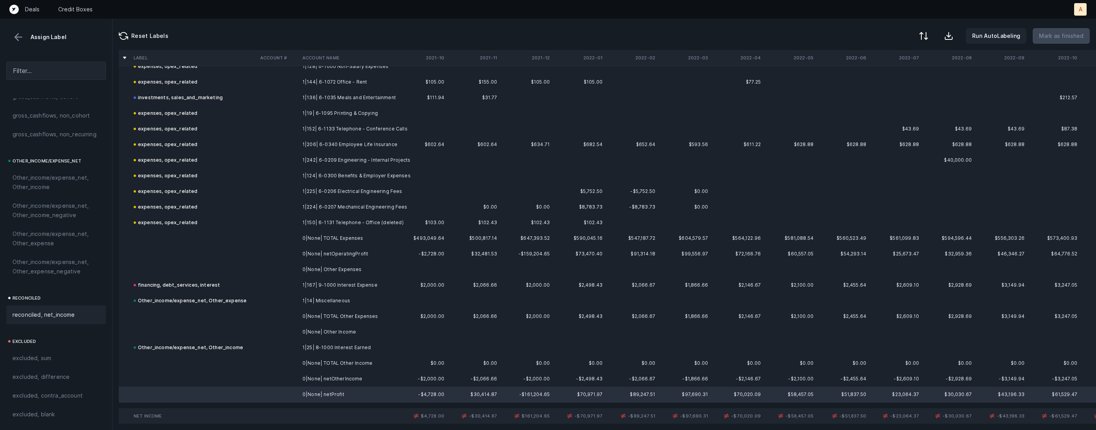
click at [61, 310] on span "reconciled, net_income" at bounding box center [43, 314] width 62 height 9
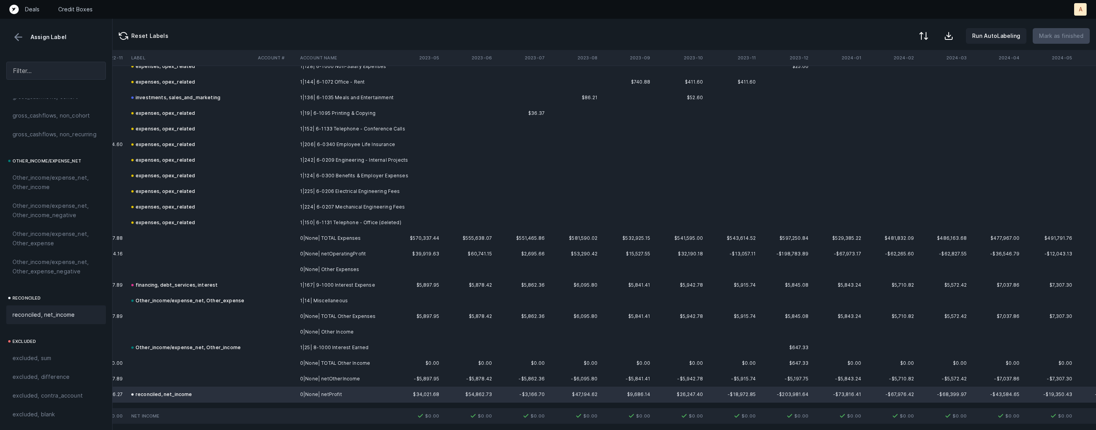
scroll to position [1123, 1830]
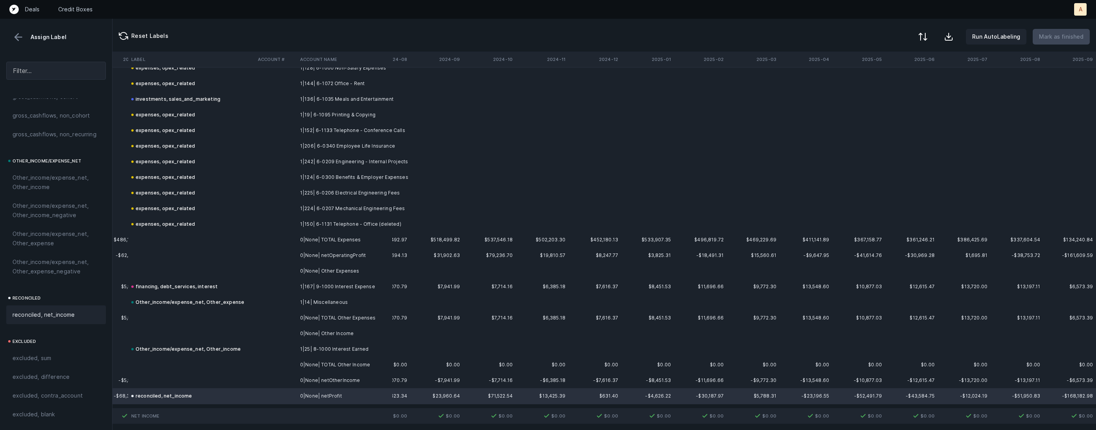
click at [927, 32] on div at bounding box center [922, 36] width 9 height 9
click at [904, 81] on div "By Hum label" at bounding box center [889, 83] width 78 height 16
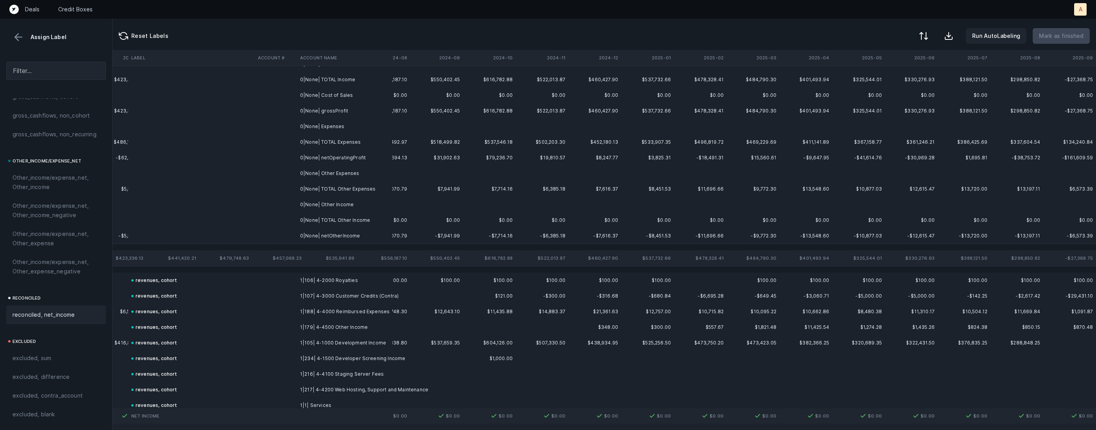
scroll to position [0, 1830]
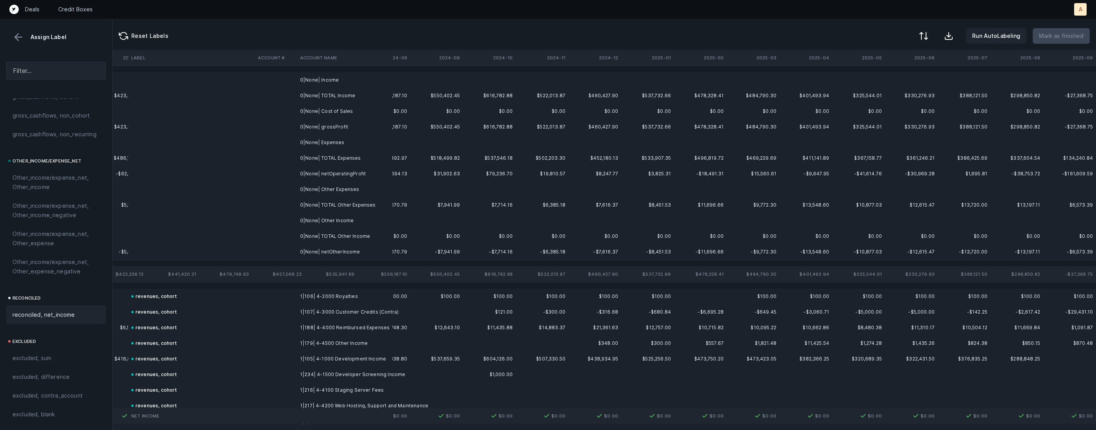
click at [344, 81] on td "0|None| Income" at bounding box center [344, 80] width 95 height 16
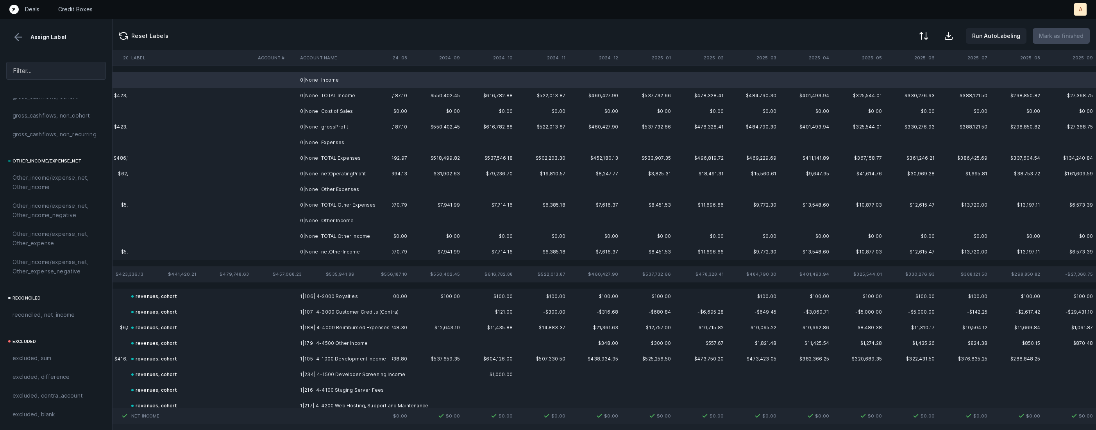
click at [353, 145] on td "0|None| Expenses" at bounding box center [344, 143] width 95 height 16
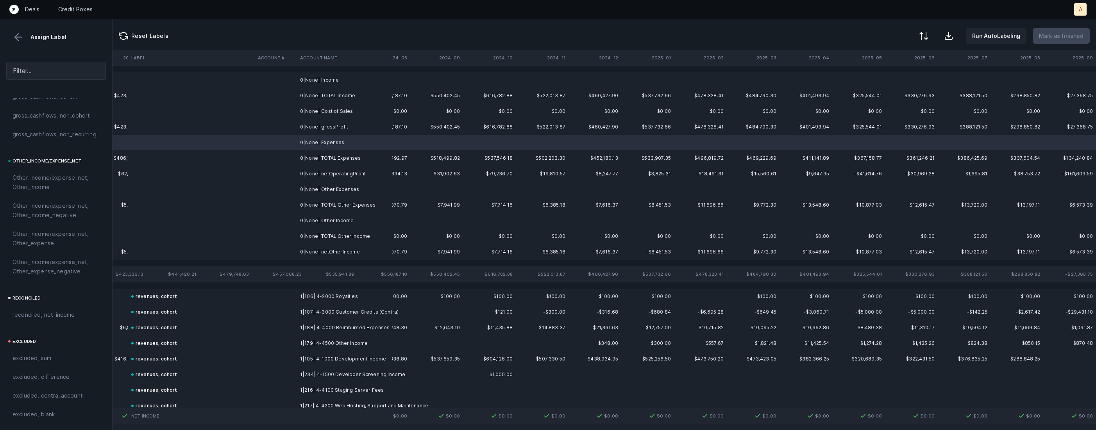
click at [346, 81] on td "0|None| Income" at bounding box center [344, 80] width 95 height 16
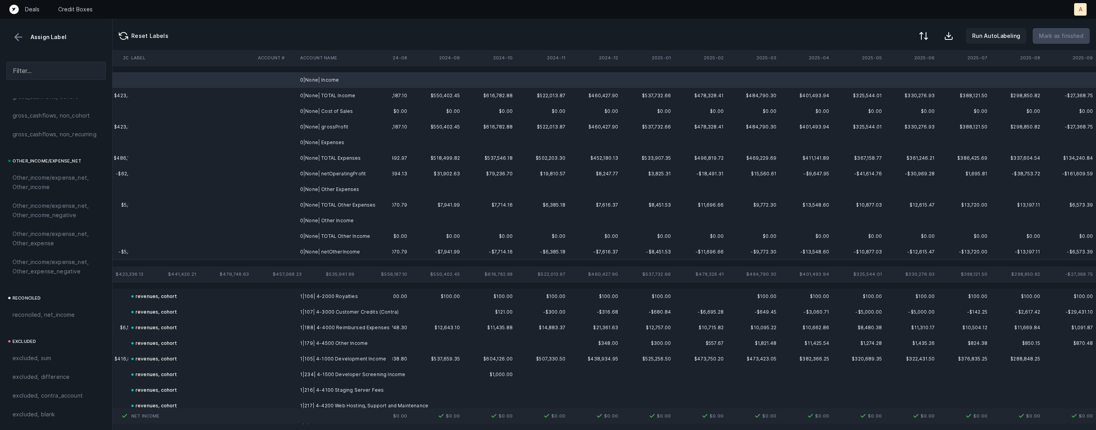
click at [357, 143] on td "0|None| Expenses" at bounding box center [344, 143] width 95 height 16
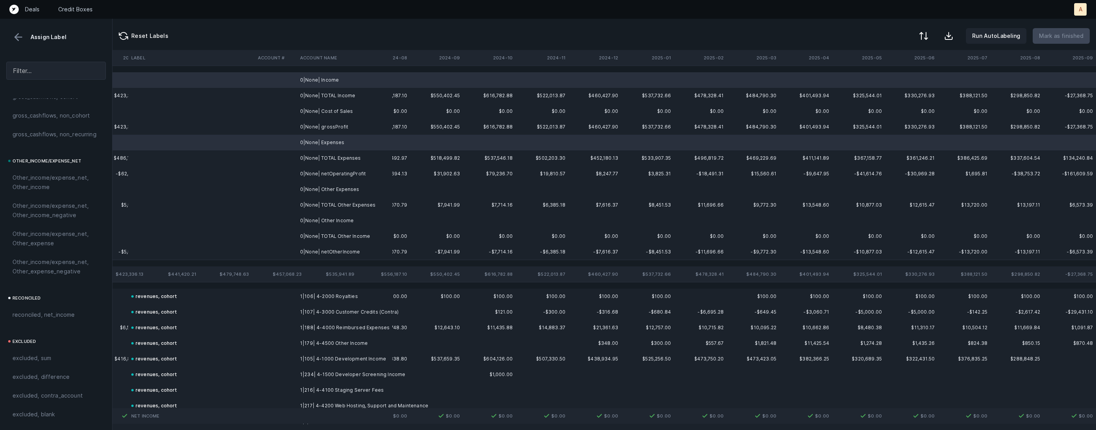
click at [352, 184] on td "0|None| Other Expenses" at bounding box center [344, 190] width 95 height 16
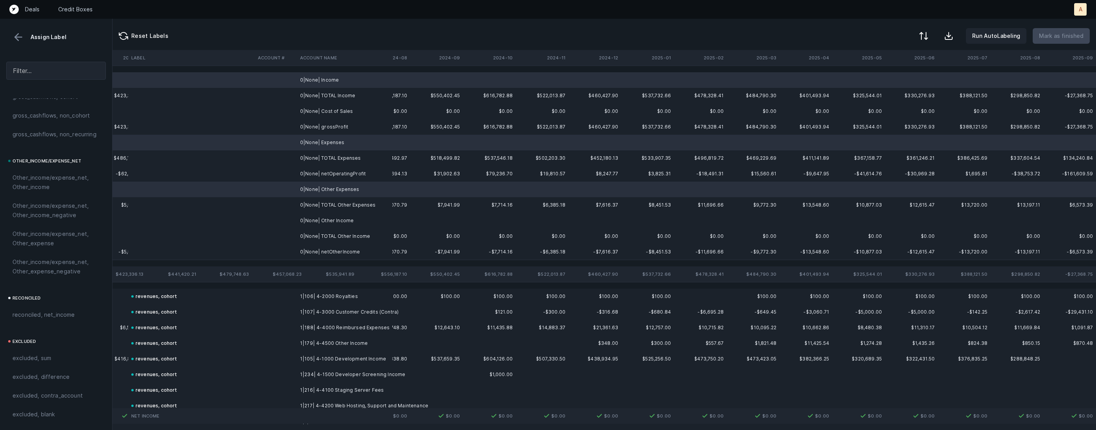
click at [334, 216] on td "0|None| Other Income" at bounding box center [344, 221] width 95 height 16
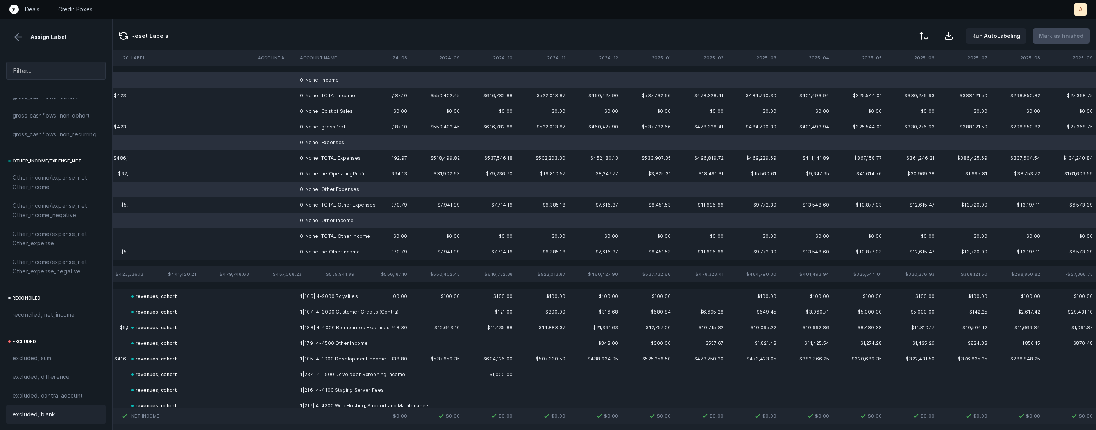
click at [44, 407] on div "excluded, blank" at bounding box center [56, 414] width 100 height 19
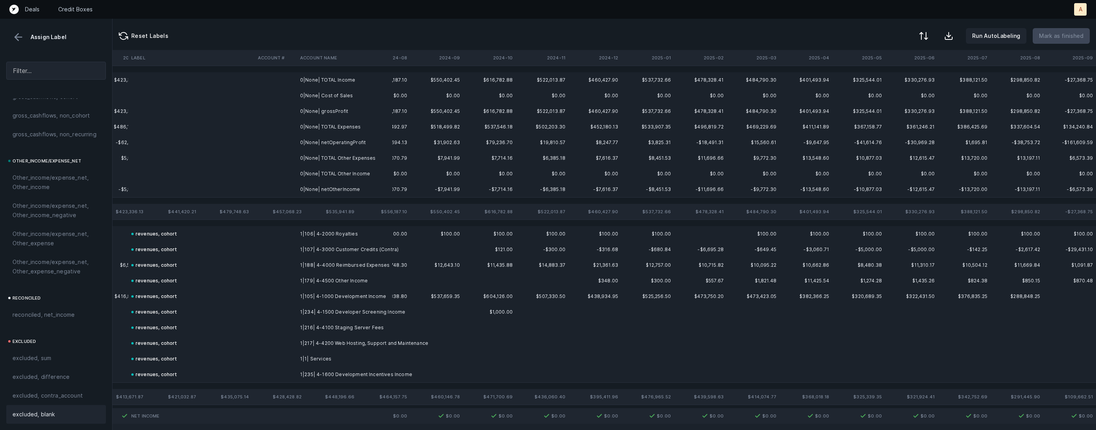
click at [282, 114] on td at bounding box center [276, 112] width 42 height 16
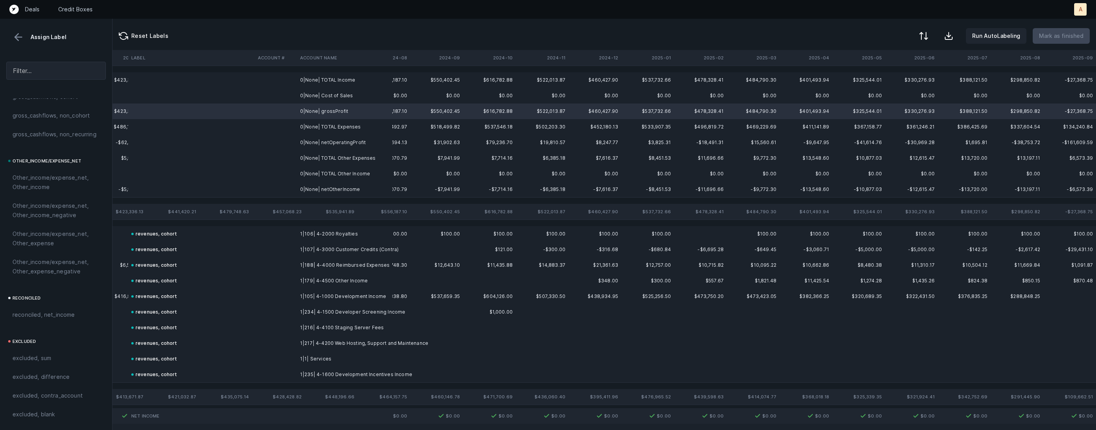
click at [299, 93] on td "0|None| Cost of Sales" at bounding box center [344, 96] width 95 height 16
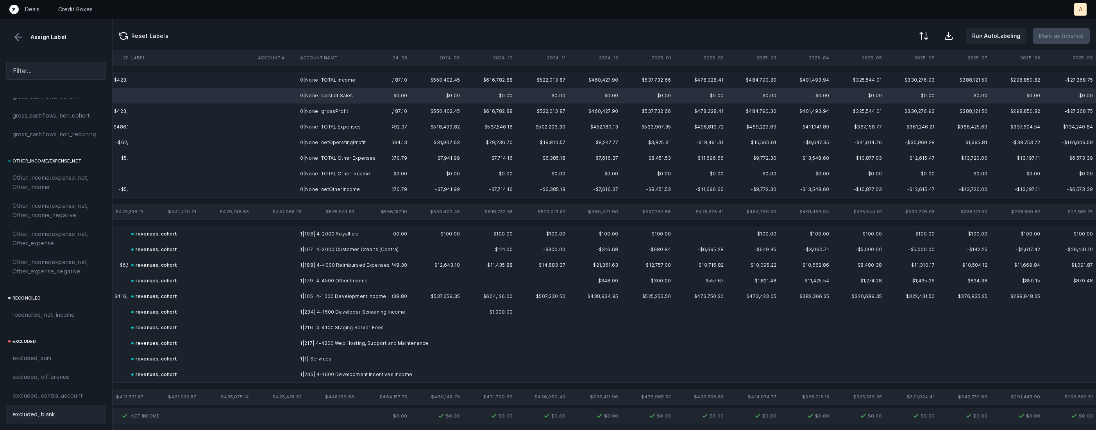
click at [44, 415] on span "excluded, blank" at bounding box center [33, 414] width 42 height 9
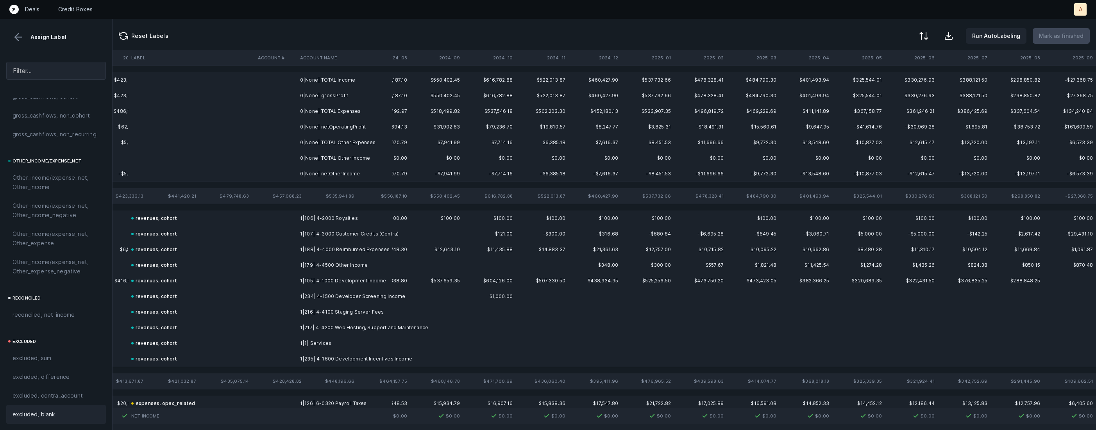
click at [319, 98] on td "0|None| grossProfit" at bounding box center [344, 96] width 95 height 16
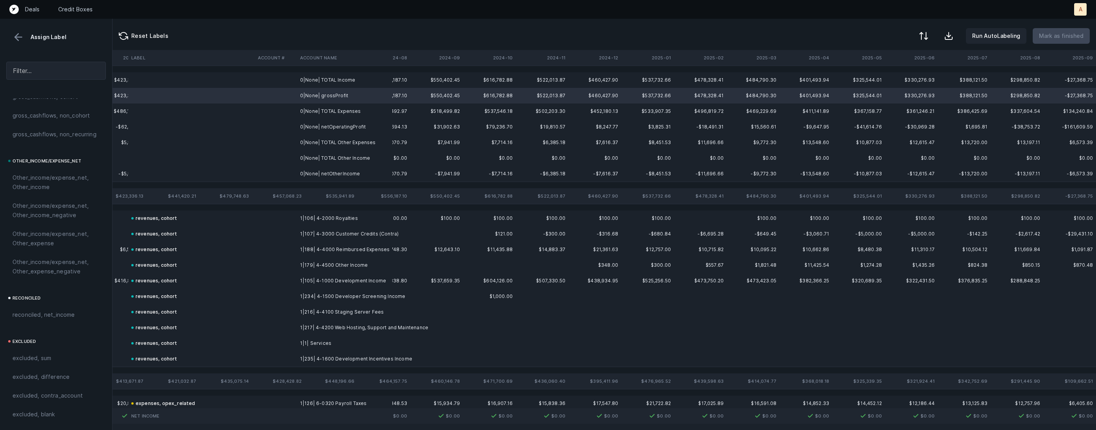
click at [320, 124] on td "0|None| netOperatingProfit" at bounding box center [344, 127] width 95 height 16
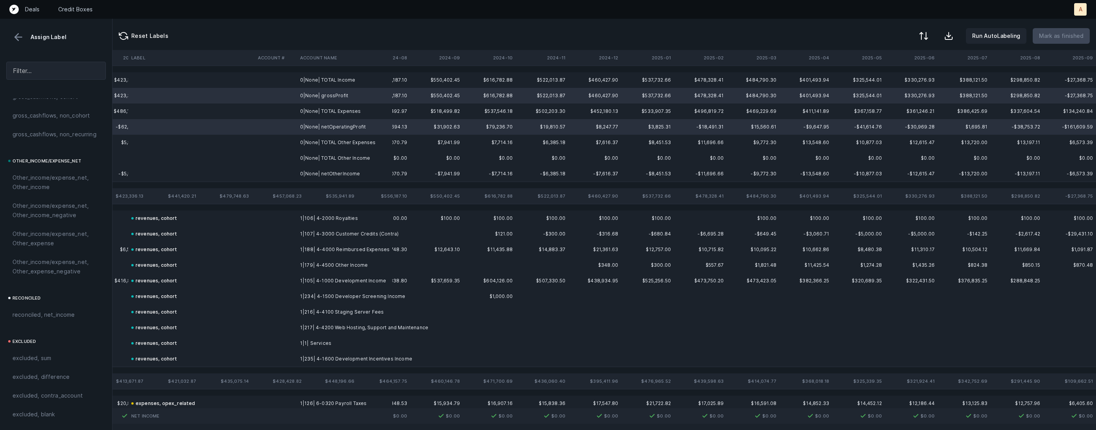
click at [319, 171] on td "0|None| netOtherIncome" at bounding box center [344, 174] width 95 height 16
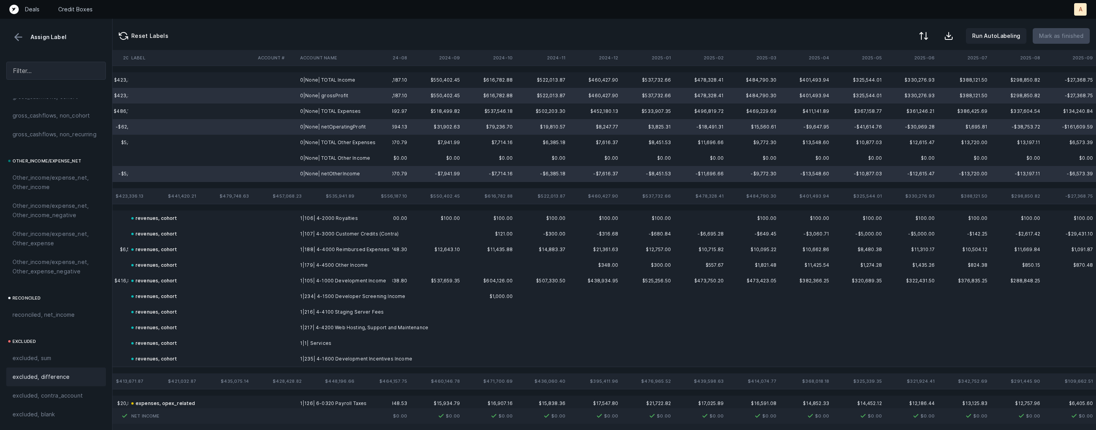
click at [39, 381] on span "excluded, difference" at bounding box center [40, 376] width 57 height 9
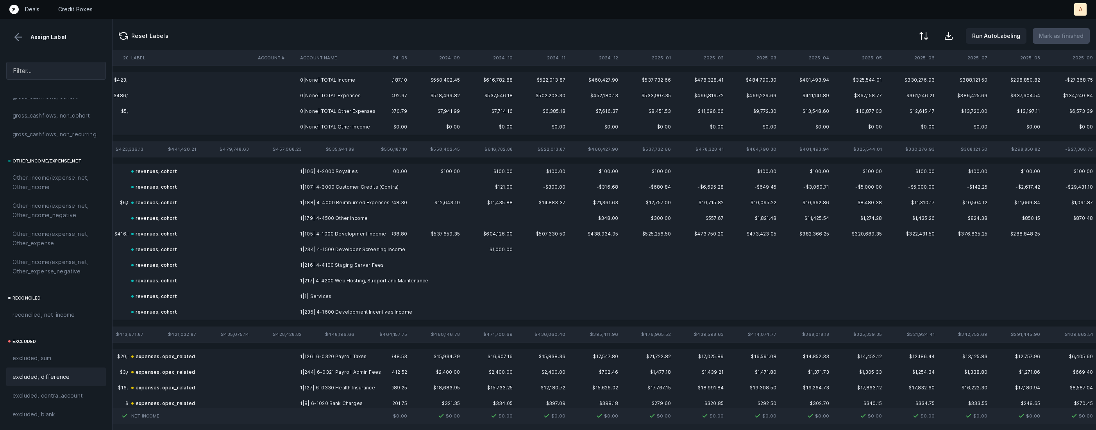
click at [330, 80] on td "0|None| TOTAL Income" at bounding box center [344, 80] width 95 height 16
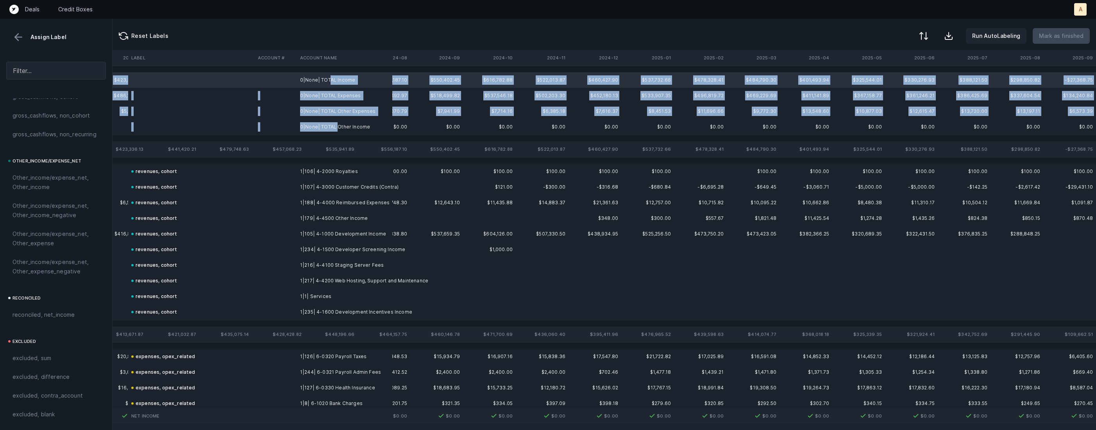
click at [337, 129] on td "0|None| TOTAL Other Income" at bounding box center [344, 127] width 95 height 16
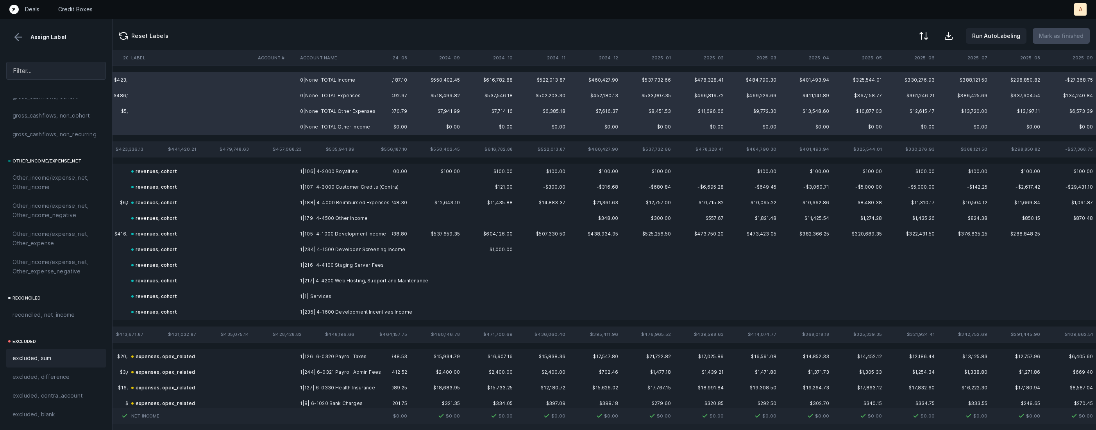
click at [54, 359] on div "excluded, sum" at bounding box center [55, 357] width 87 height 9
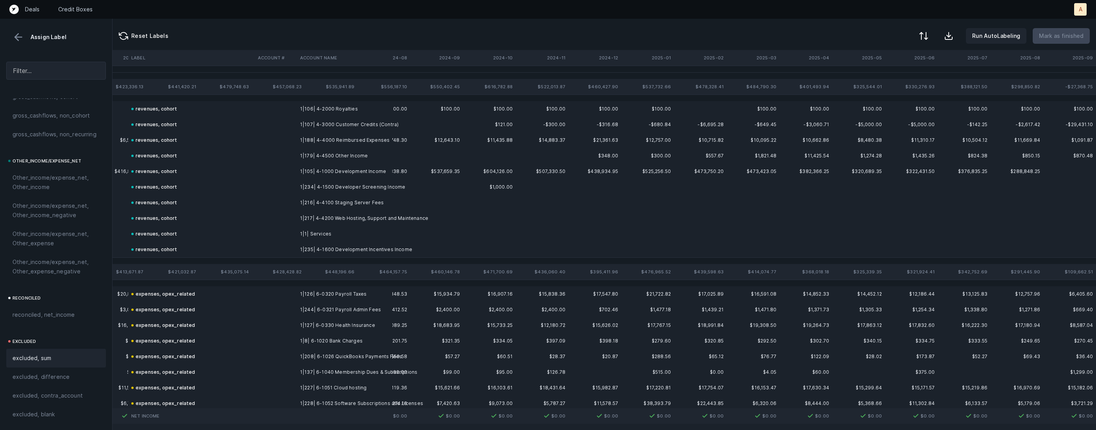
click at [20, 37] on button at bounding box center [18, 37] width 12 height 12
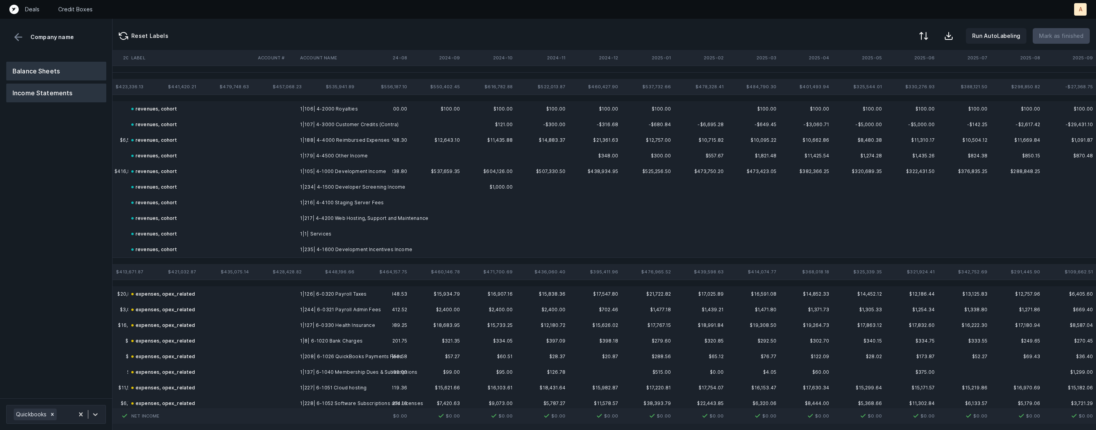
click at [51, 68] on button "Balance Sheets" at bounding box center [56, 71] width 100 height 19
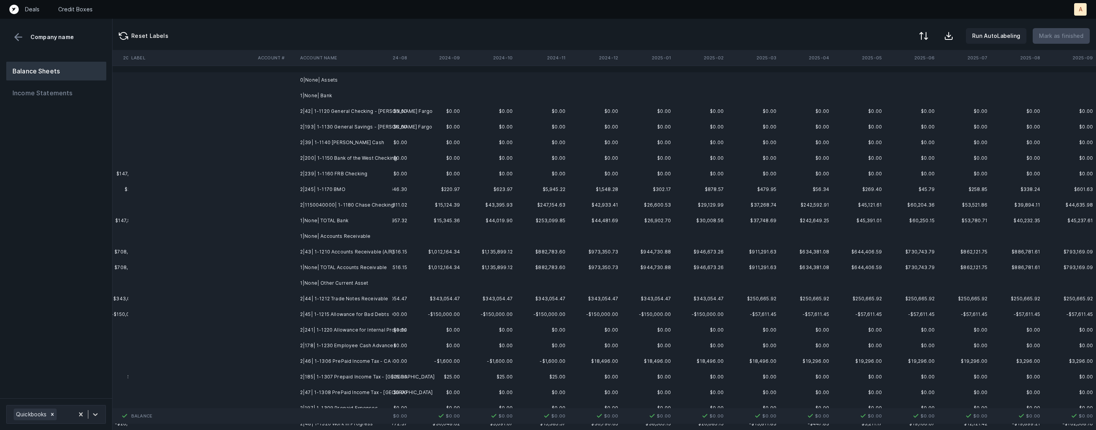
click at [344, 107] on td "2|42| 1-1120 General Checking - [PERSON_NAME] Fargo" at bounding box center [344, 112] width 95 height 16
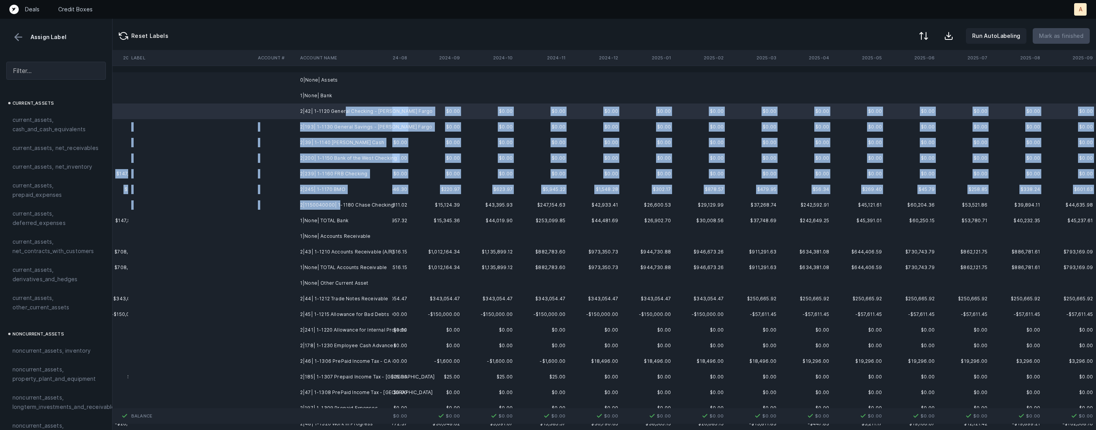
click at [337, 206] on td "2|1150040000| 1-1180 Chase Checking" at bounding box center [344, 205] width 95 height 16
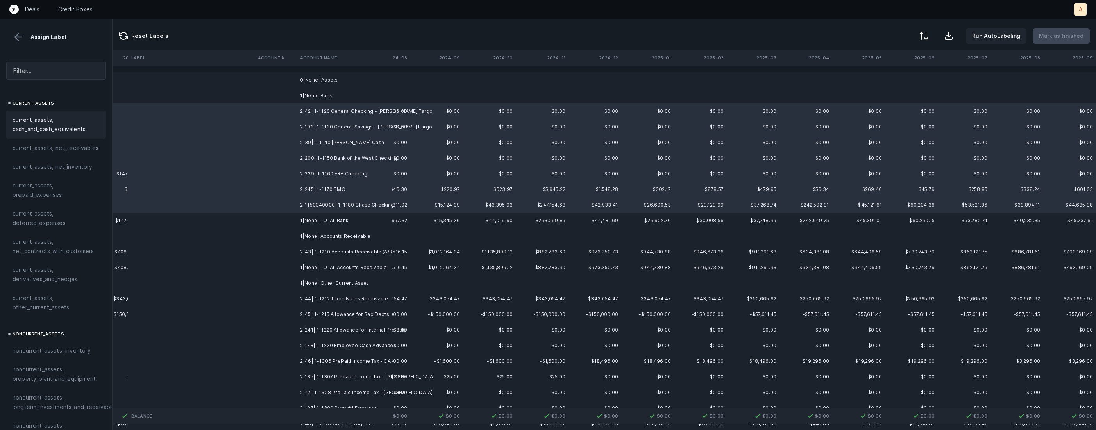
click at [68, 121] on span "current_assets, cash_and_cash_equivalents" at bounding box center [55, 124] width 87 height 19
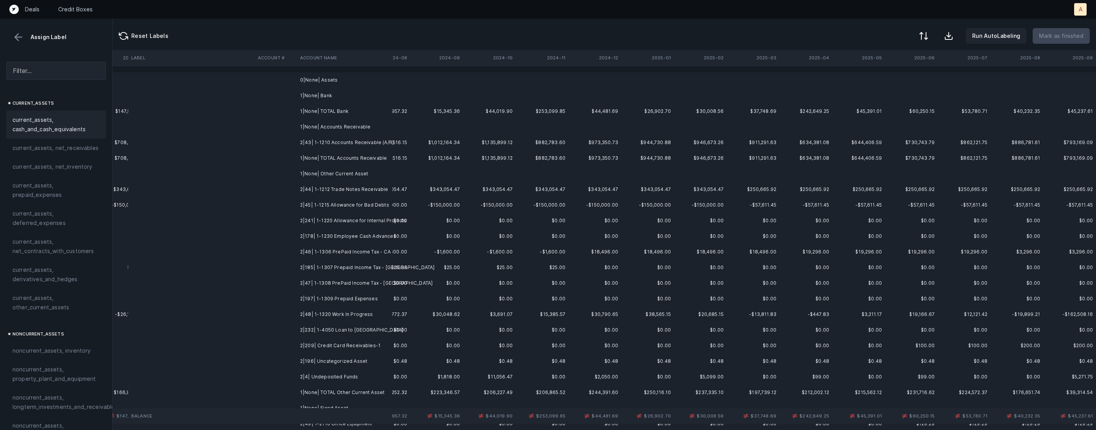
click at [282, 139] on td at bounding box center [276, 143] width 42 height 16
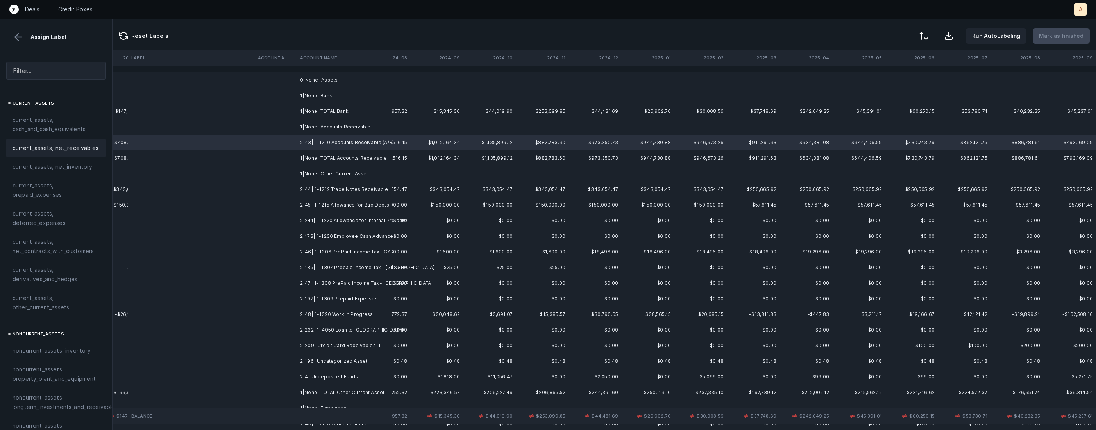
click at [55, 150] on span "current_assets, net_receivables" at bounding box center [55, 147] width 86 height 9
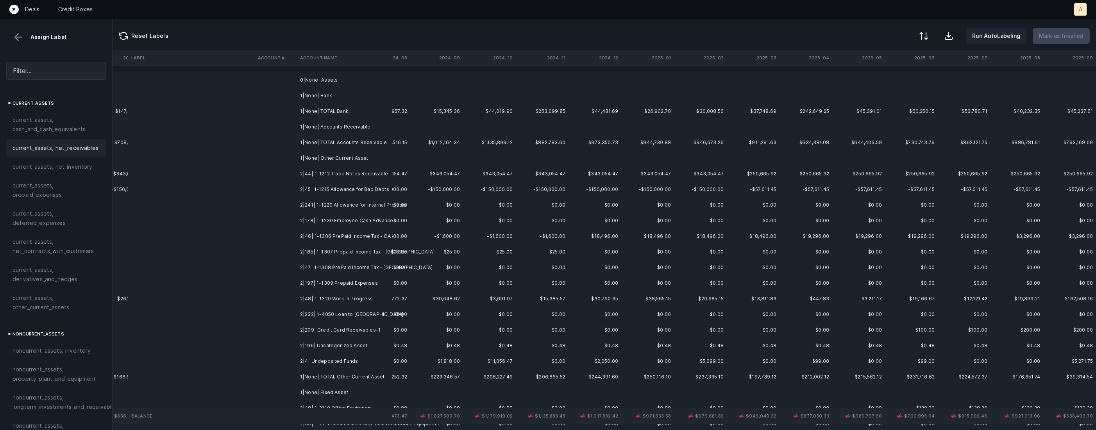
click at [328, 171] on td "2|44| 1-1212 Trade Notes Receivable" at bounding box center [344, 174] width 95 height 16
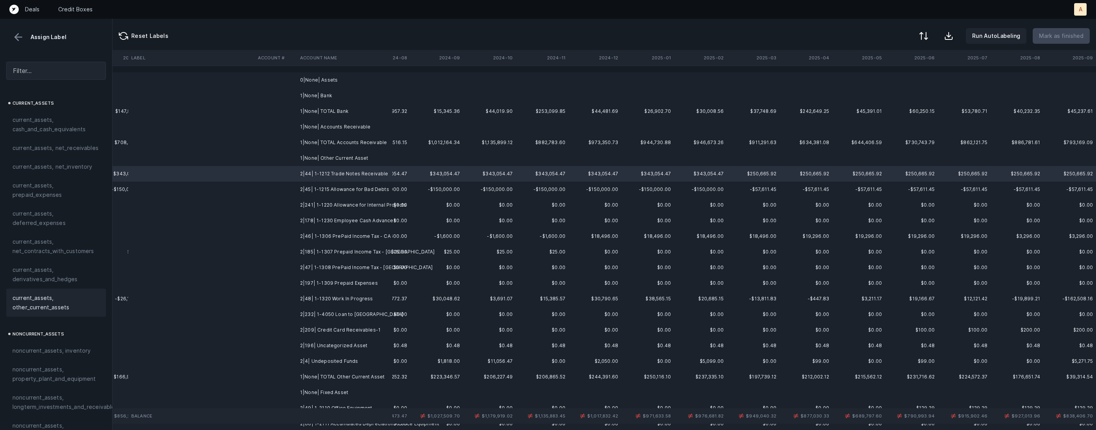
click at [41, 298] on span "current_assets, other_current_assets" at bounding box center [55, 302] width 87 height 19
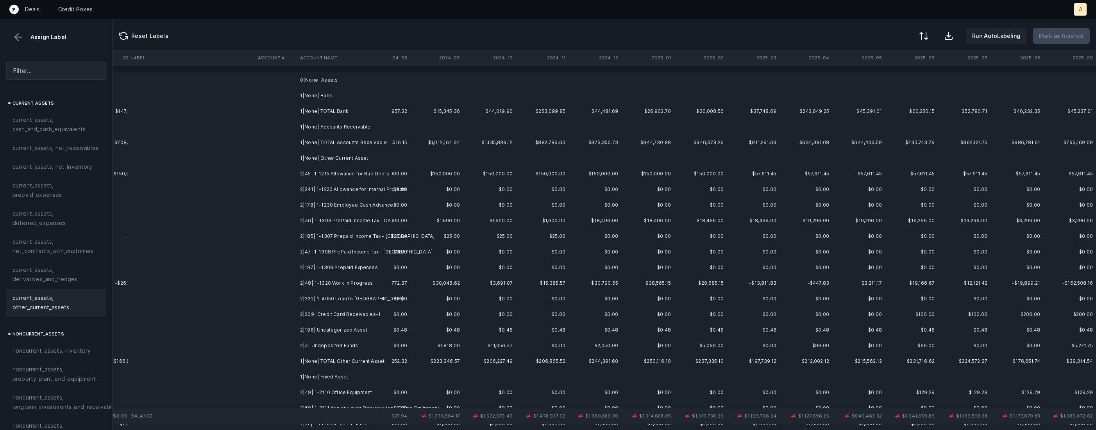
click at [304, 176] on td "2|45| 1-1215 Allowance for Bad Debts" at bounding box center [344, 174] width 95 height 16
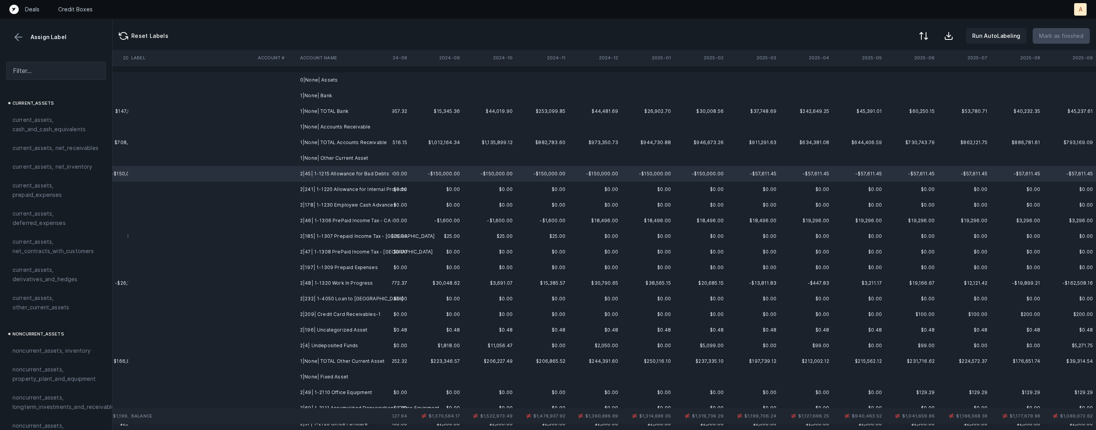
scroll to position [0, 1806]
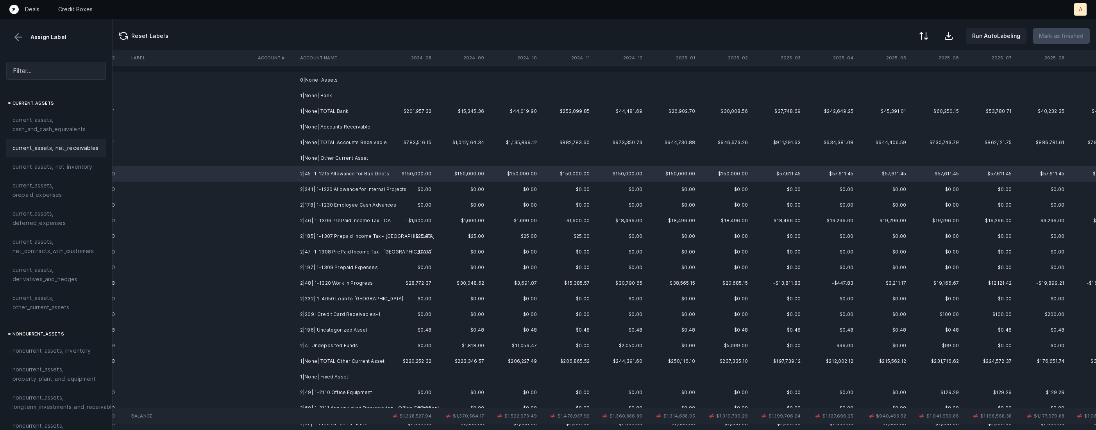
click at [76, 148] on span "current_assets, net_receivables" at bounding box center [55, 147] width 86 height 9
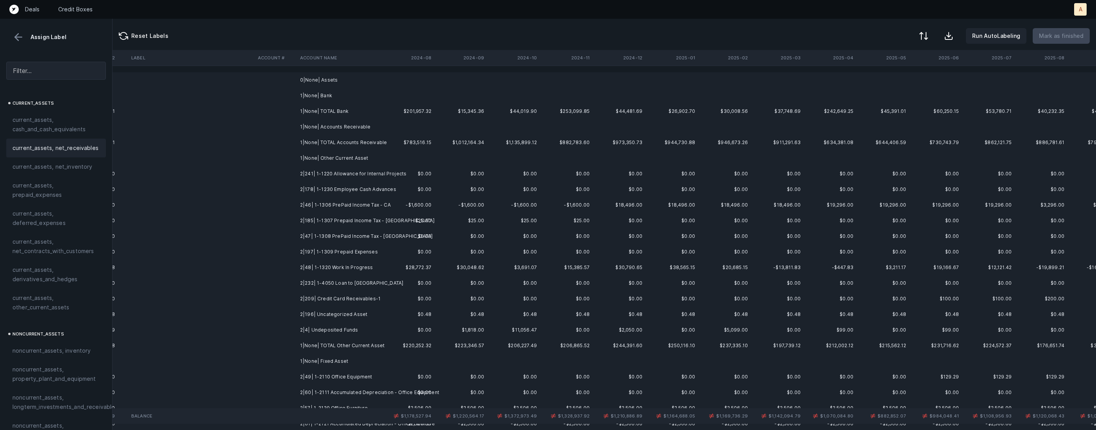
click at [286, 174] on td at bounding box center [276, 174] width 42 height 16
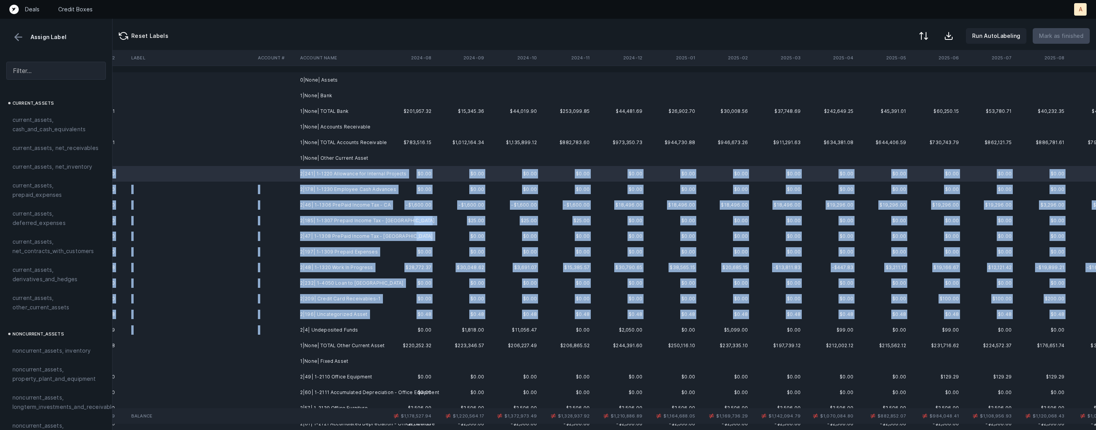
click at [356, 324] on td "2|4| Undeposited Funds" at bounding box center [344, 330] width 95 height 16
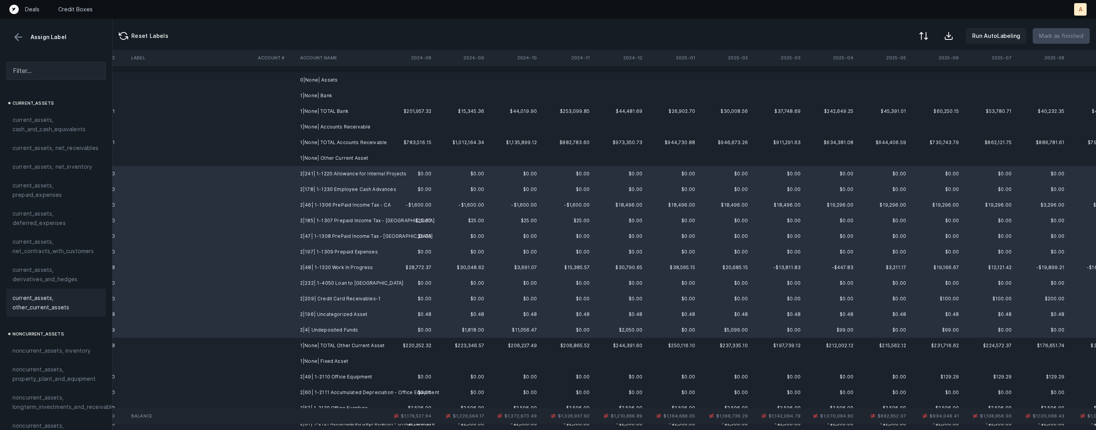
click at [19, 309] on span "current_assets, other_current_assets" at bounding box center [55, 302] width 87 height 19
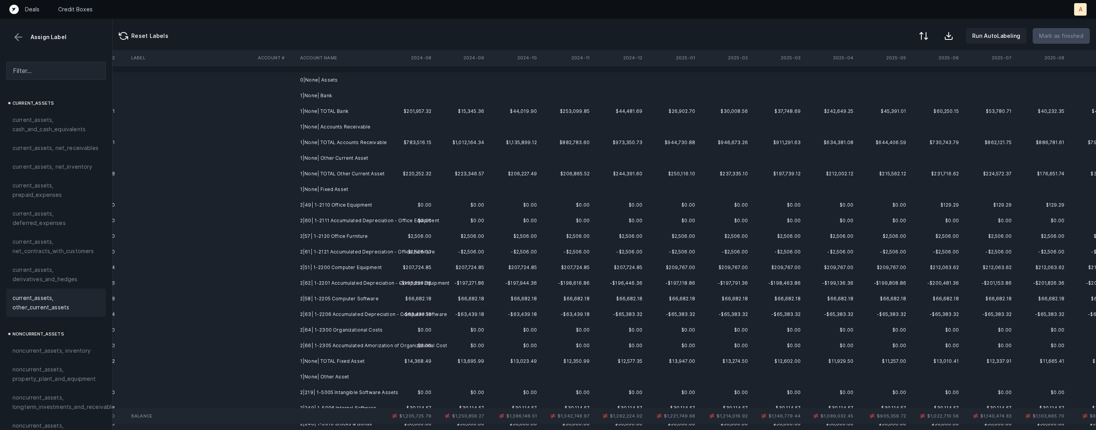
click at [357, 206] on td "2|49| 1-2110 Office Equipment" at bounding box center [344, 205] width 95 height 16
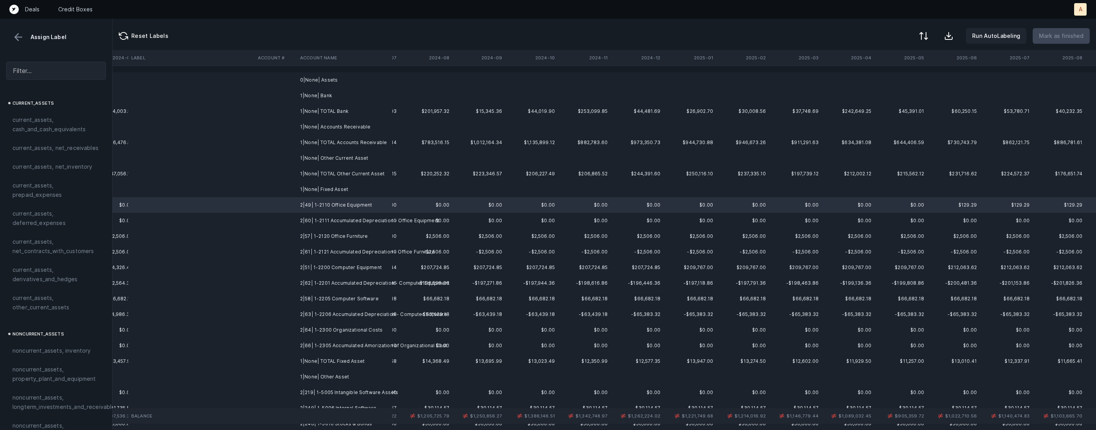
scroll to position [0, 1793]
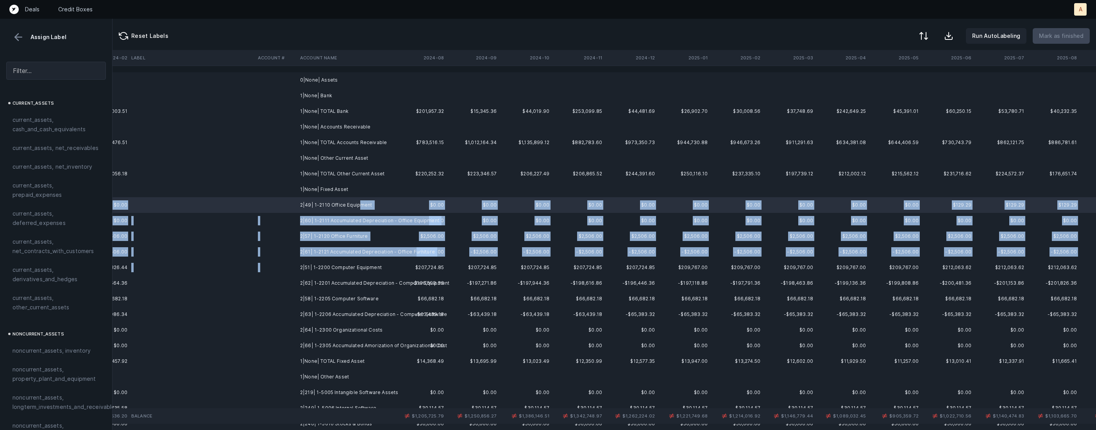
click at [372, 262] on td "2|51| 1-2200 Computer Equipment" at bounding box center [344, 268] width 95 height 16
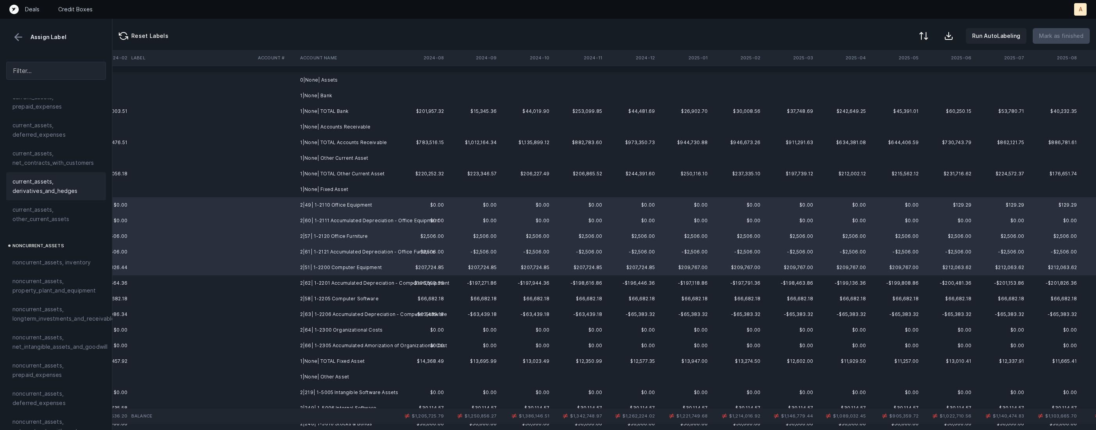
scroll to position [153, 0]
click at [61, 225] on span "noncurrent_assets, property_plant_and_equipment" at bounding box center [55, 221] width 87 height 19
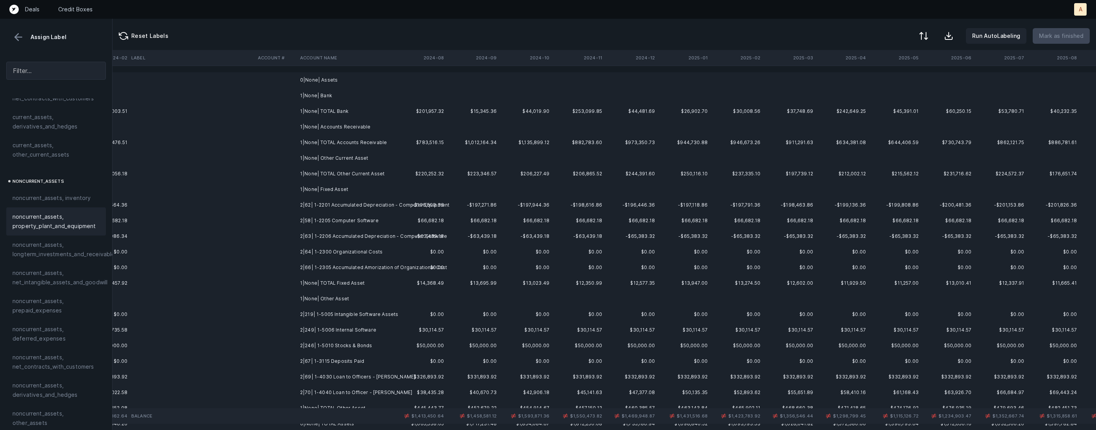
click at [341, 208] on td "2|62| 1-2201 Accumulated Depreciation - Computer Equipment" at bounding box center [344, 205] width 95 height 16
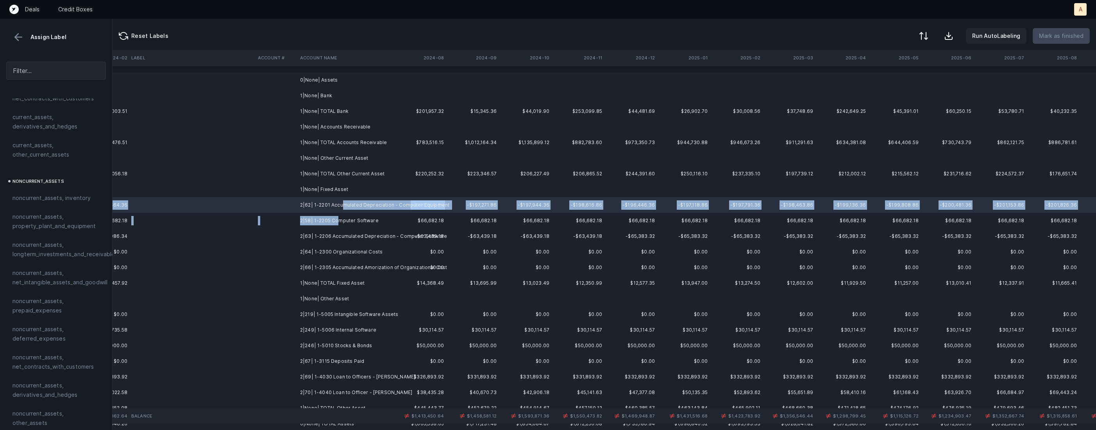
click at [337, 220] on td "2|58| 1-2205 Computer Software" at bounding box center [344, 221] width 95 height 16
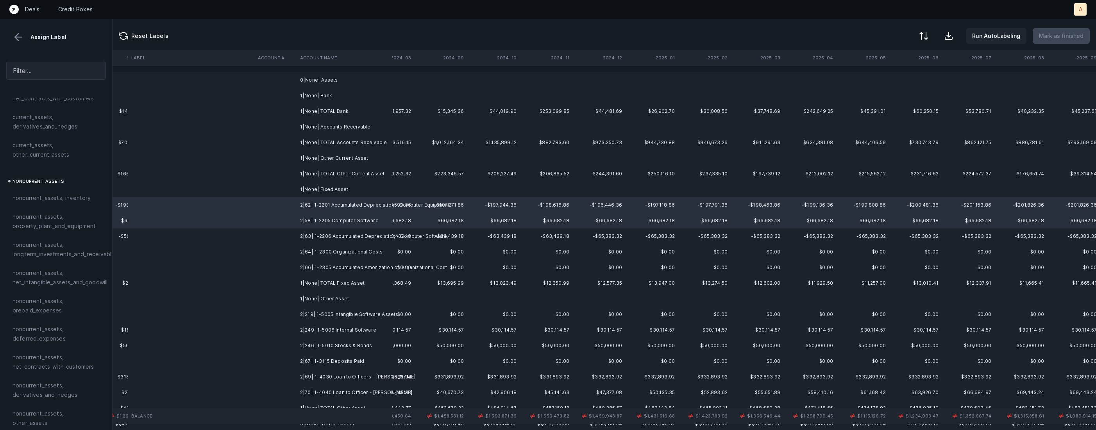
scroll to position [0, 1813]
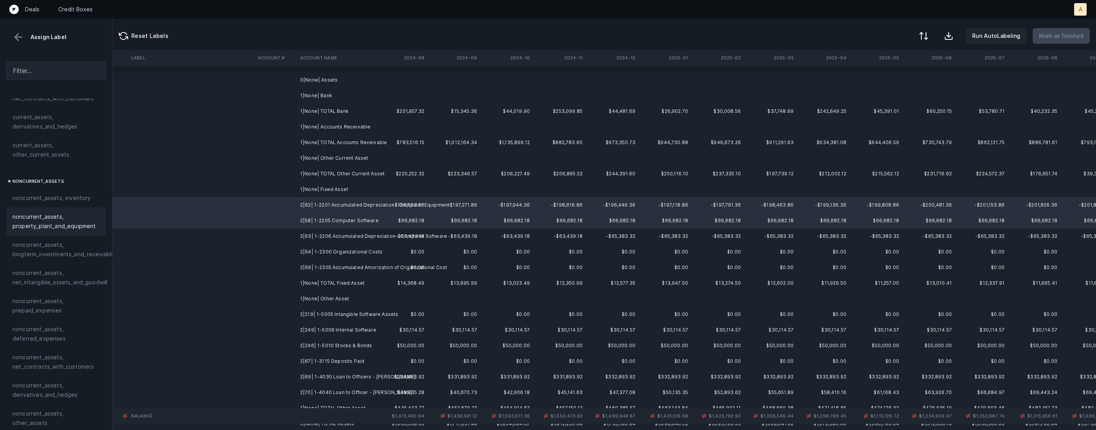
click at [68, 214] on span "noncurrent_assets, property_plant_and_equipment" at bounding box center [55, 221] width 87 height 19
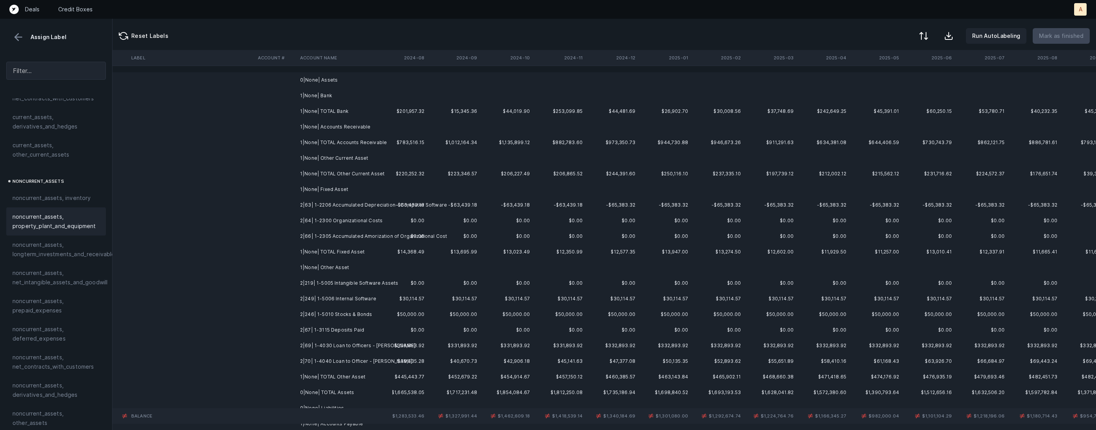
click at [86, 215] on span "noncurrent_assets, property_plant_and_equipment" at bounding box center [55, 221] width 87 height 19
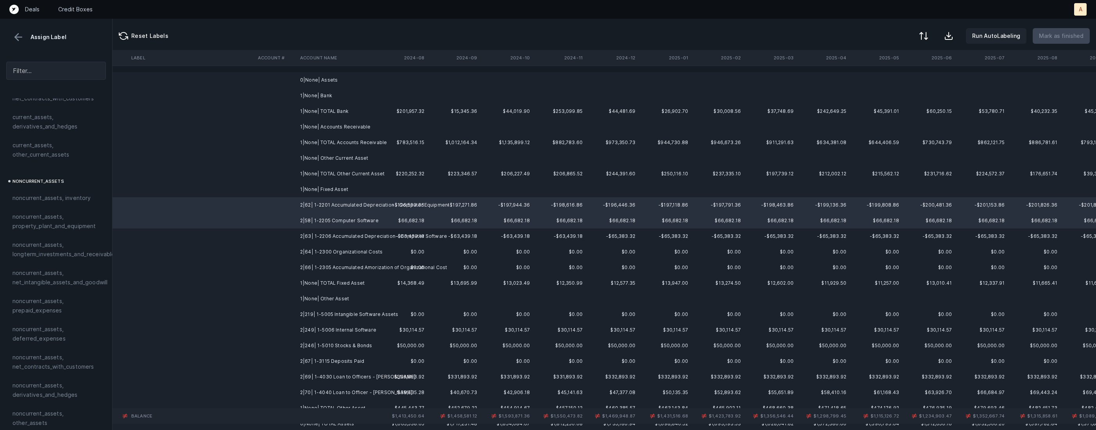
click at [330, 207] on td "2|62| 1-2201 Accumulated Depreciation - Computer Equipment" at bounding box center [344, 205] width 95 height 16
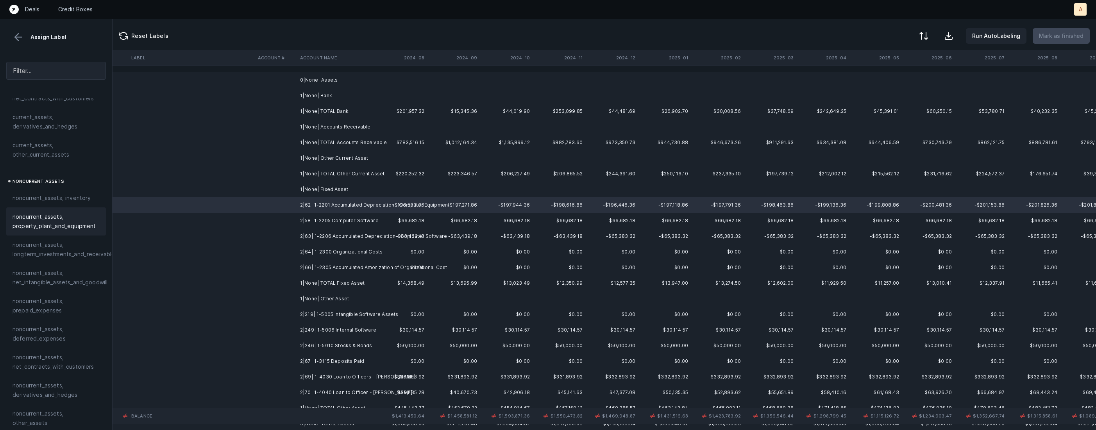
click at [33, 218] on span "noncurrent_assets, property_plant_and_equipment" at bounding box center [55, 221] width 87 height 19
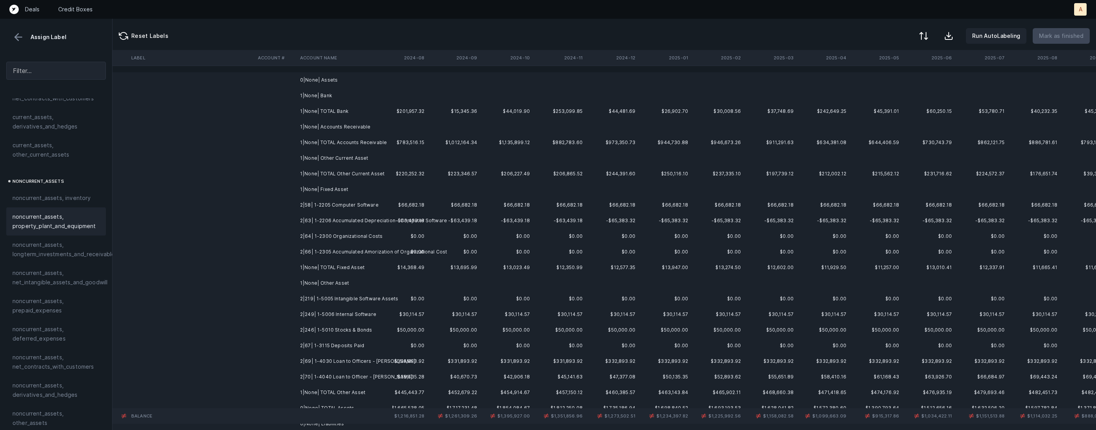
click at [322, 207] on td "2|58| 1-2205 Computer Software" at bounding box center [344, 205] width 95 height 16
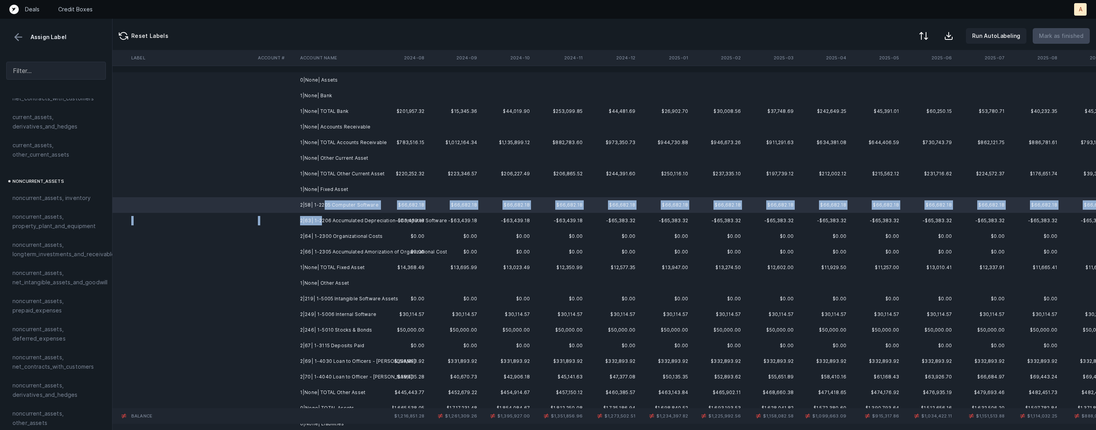
click at [320, 221] on td "2|63| 1-2206 Accumulated Depreciation - Computer Software" at bounding box center [344, 221] width 95 height 16
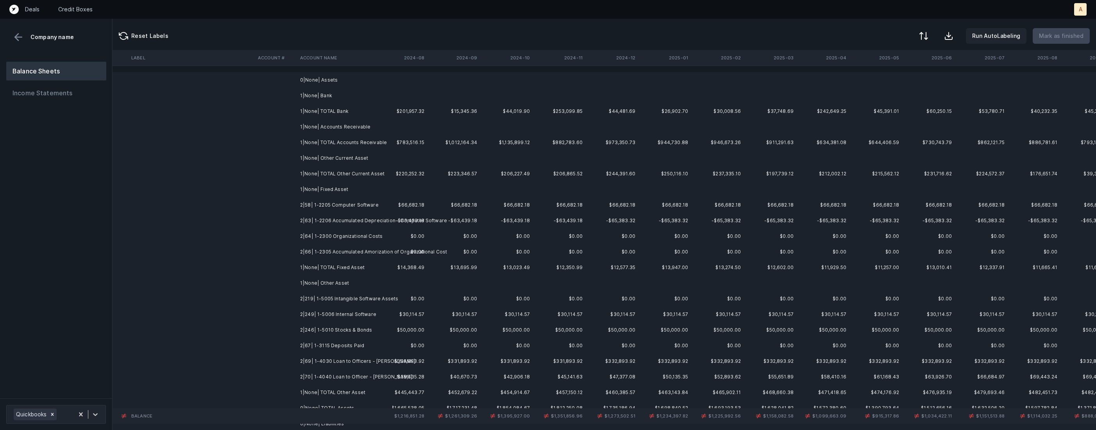
click at [339, 212] on td "2|58| 1-2205 Computer Software" at bounding box center [344, 205] width 95 height 16
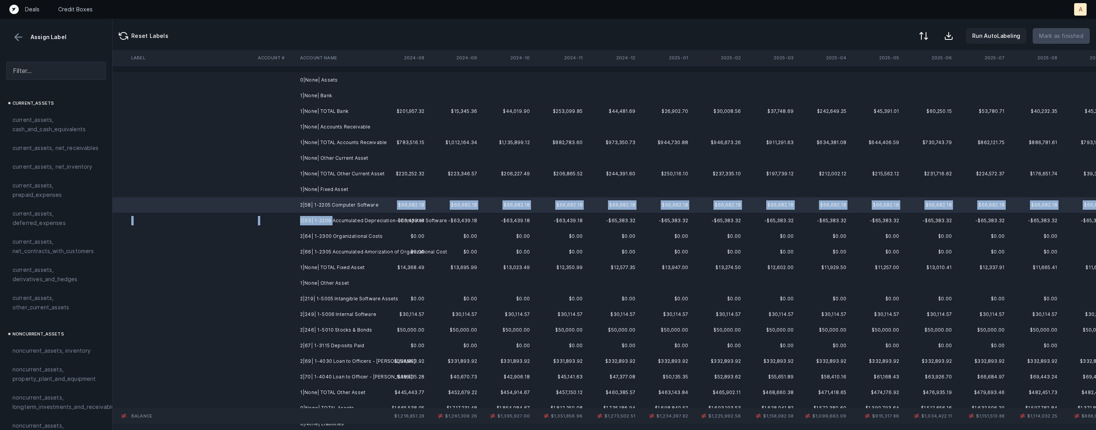
click at [331, 219] on td "2|63| 1-2206 Accumulated Depreciation - Computer Software" at bounding box center [344, 221] width 95 height 16
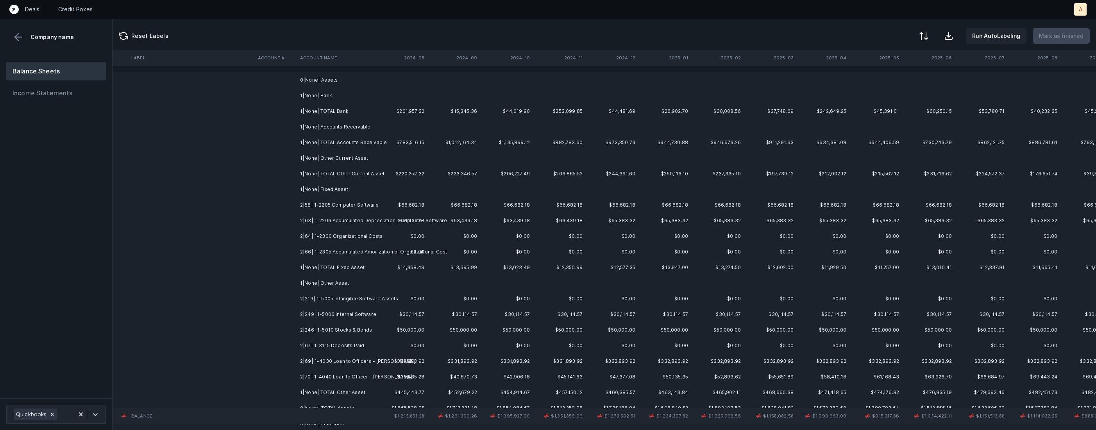
click at [334, 205] on td "2|58| 1-2205 Computer Software" at bounding box center [344, 205] width 95 height 16
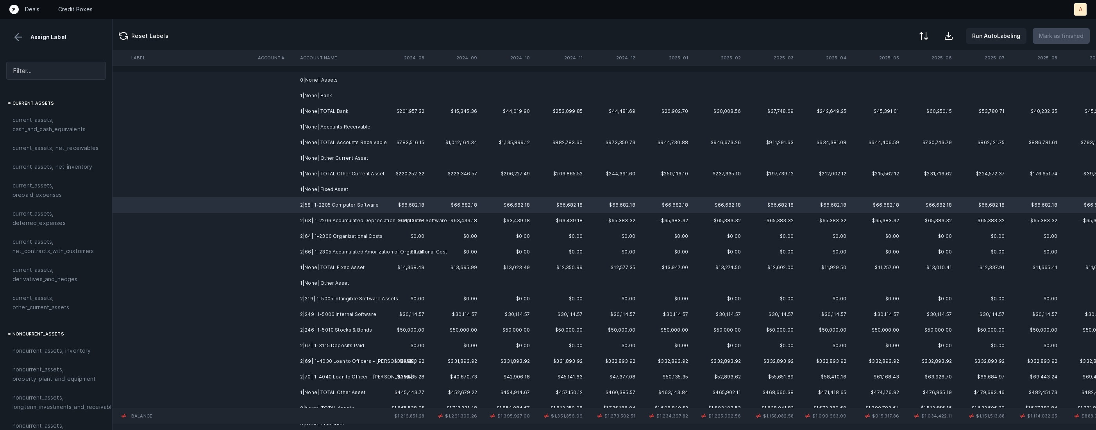
click at [324, 218] on td "2|63| 1-2206 Accumulated Depreciation - Computer Software" at bounding box center [344, 221] width 95 height 16
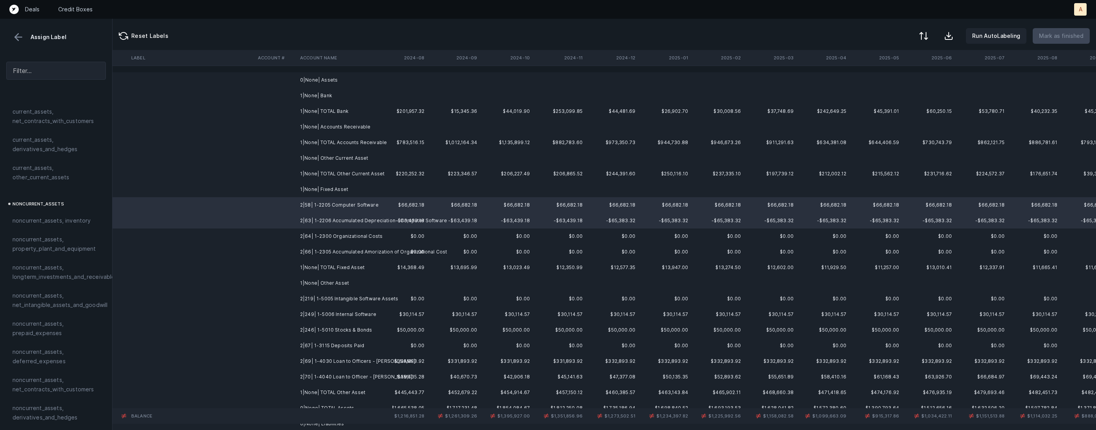
scroll to position [0, 1810]
click at [61, 296] on span "noncurrent_assets, net_intangible_assets_and_goodwill" at bounding box center [59, 300] width 95 height 19
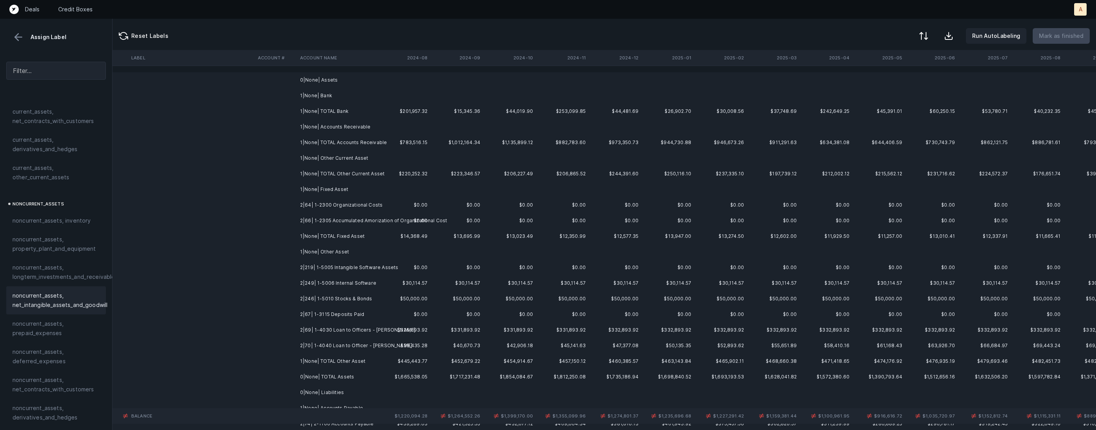
click at [371, 211] on td "2|64| 1-2300 Organizational Costs" at bounding box center [344, 205] width 95 height 16
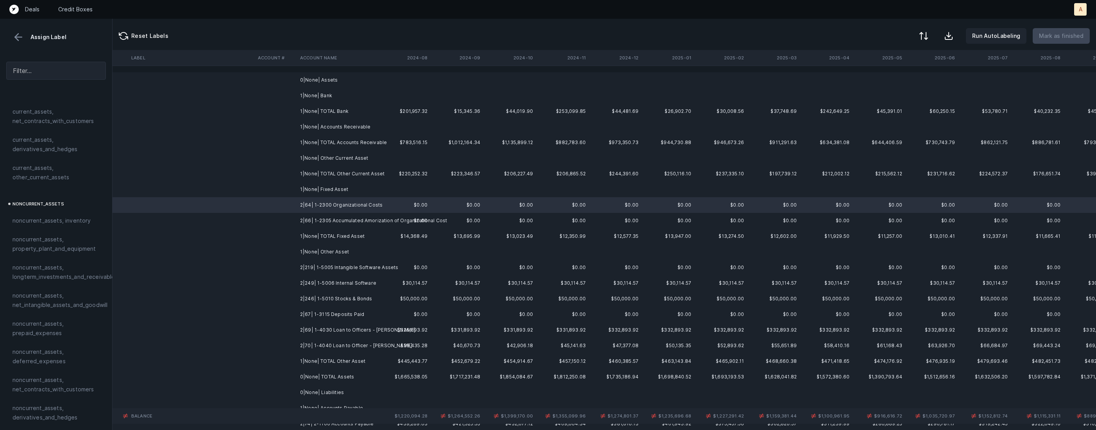
scroll to position [0, 1830]
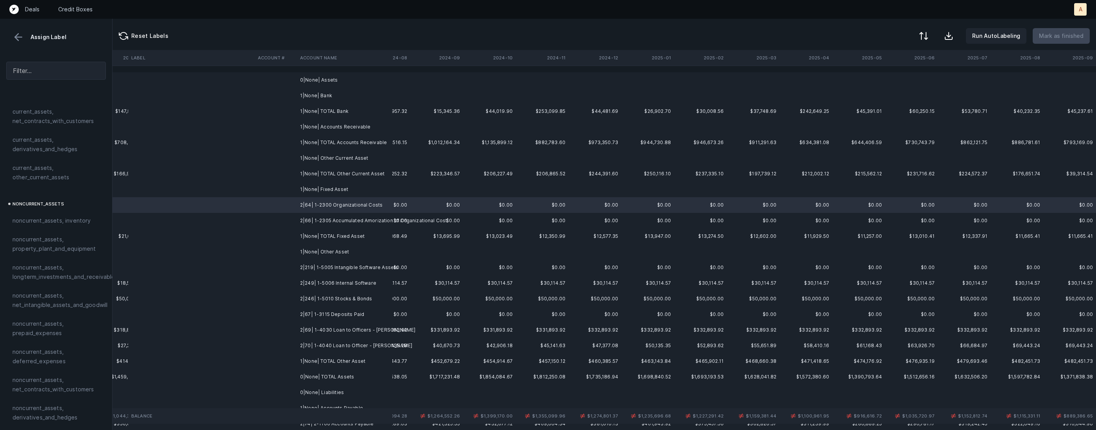
click at [344, 219] on td "2|66| 1-2305 Accumulated Amorization of Organizational Cost" at bounding box center [344, 221] width 95 height 16
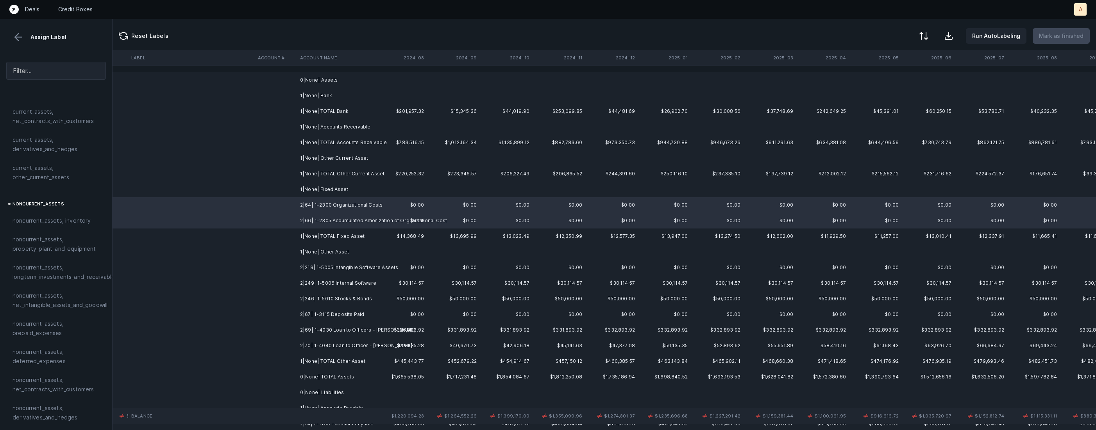
scroll to position [0, 1807]
click at [59, 352] on span "noncurrent_assets, deferred_expenses" at bounding box center [55, 356] width 87 height 19
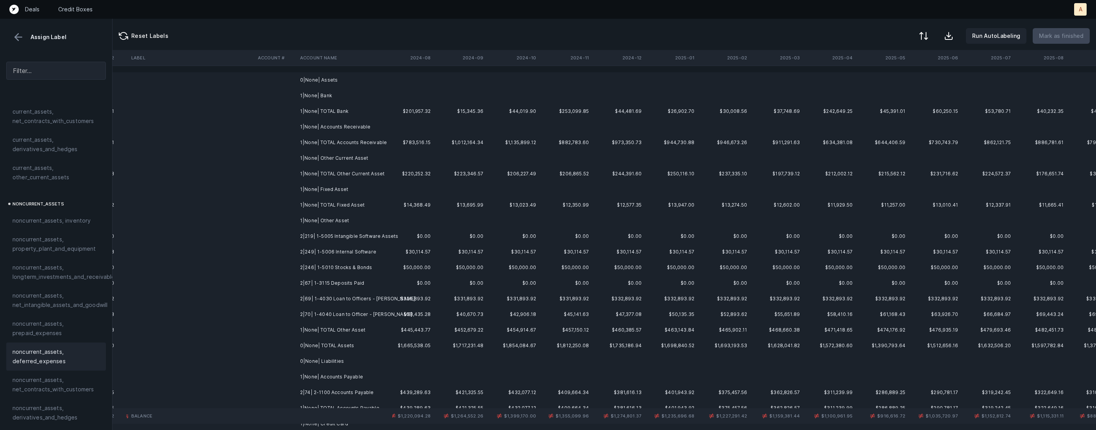
click at [364, 236] on td "2|219| 1-5005 Intangible Software Assets" at bounding box center [344, 237] width 95 height 16
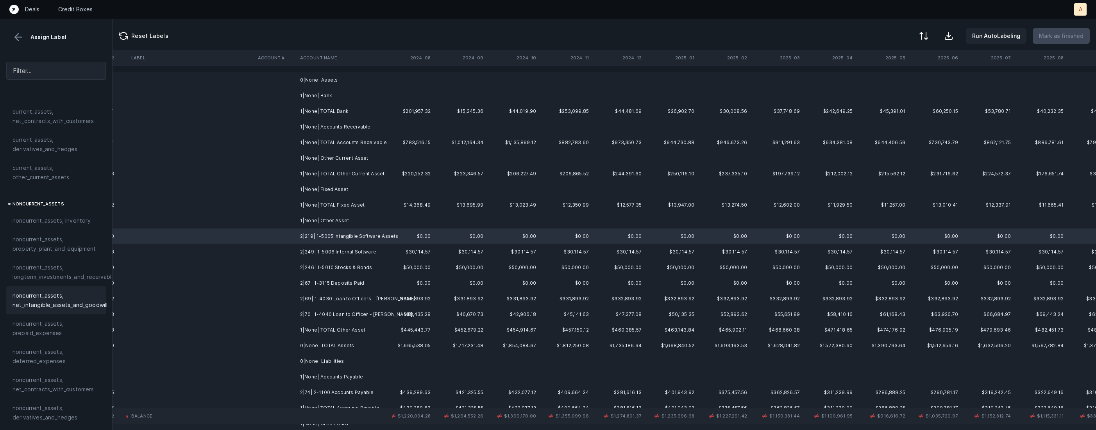
click at [82, 300] on span "noncurrent_assets, net_intangible_assets_and_goodwill" at bounding box center [59, 300] width 95 height 19
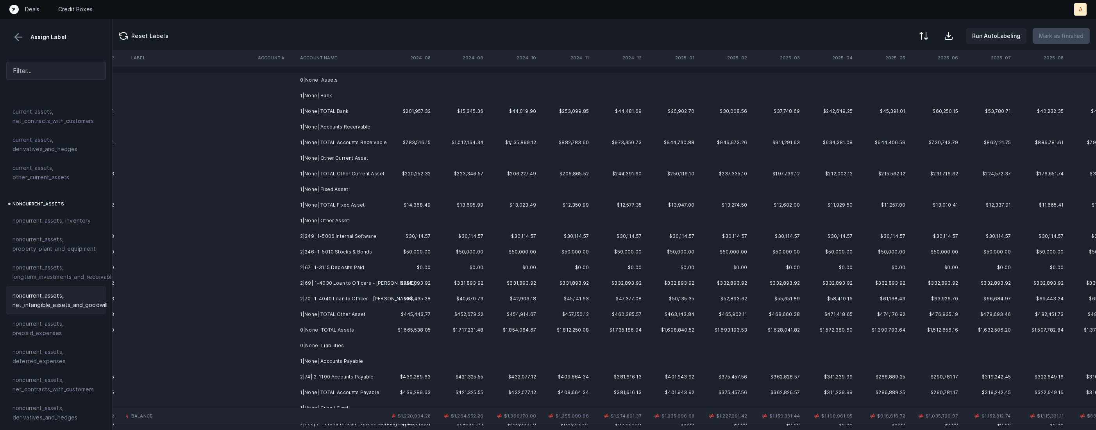
click at [358, 234] on td "2|249| 1-5006 Internal Software" at bounding box center [344, 237] width 95 height 16
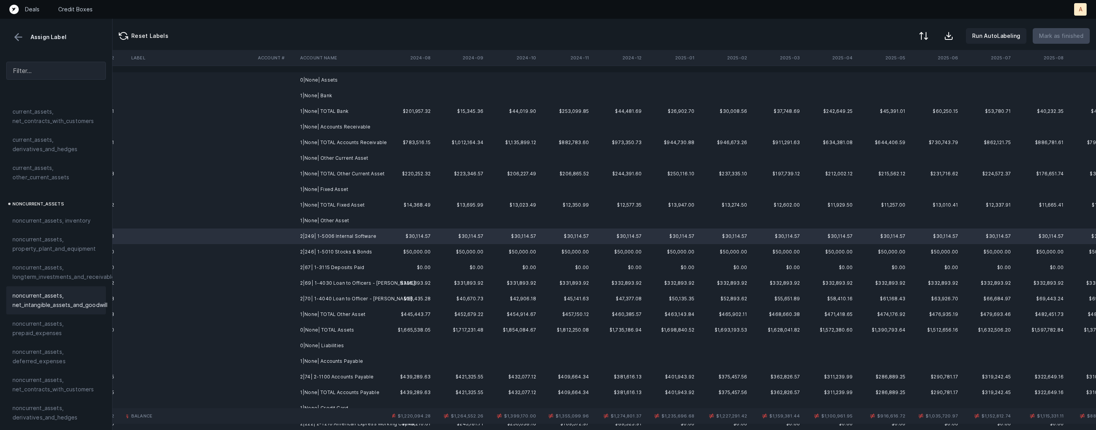
click at [59, 296] on span "noncurrent_assets, net_intangible_assets_and_goodwill" at bounding box center [59, 300] width 95 height 19
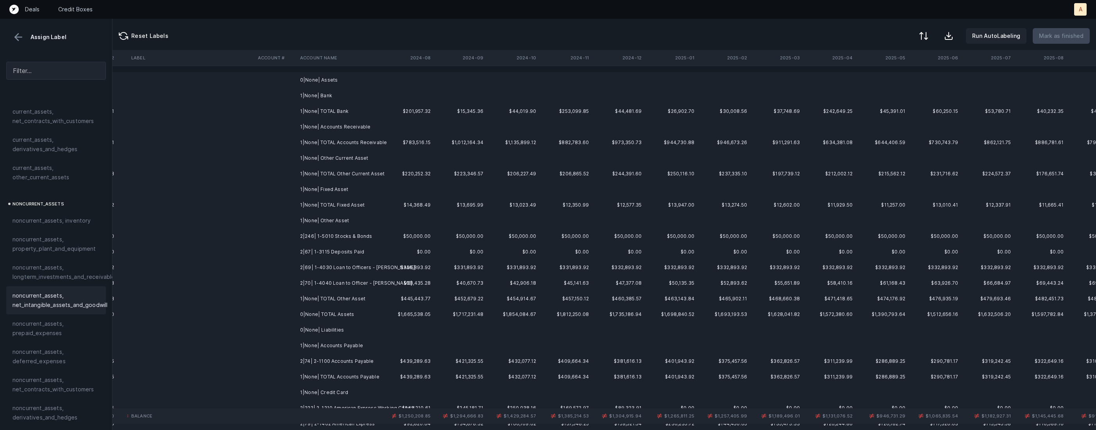
click at [322, 239] on td "2|246| 1-5010 Stocks & Bonds" at bounding box center [344, 237] width 95 height 16
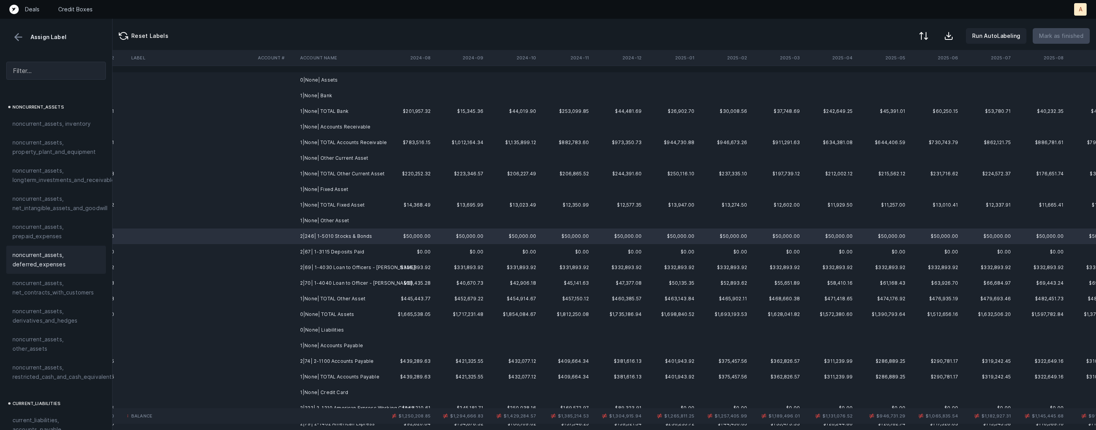
scroll to position [229, 0]
click at [78, 334] on span "noncurrent_assets, other_assets" at bounding box center [55, 342] width 87 height 19
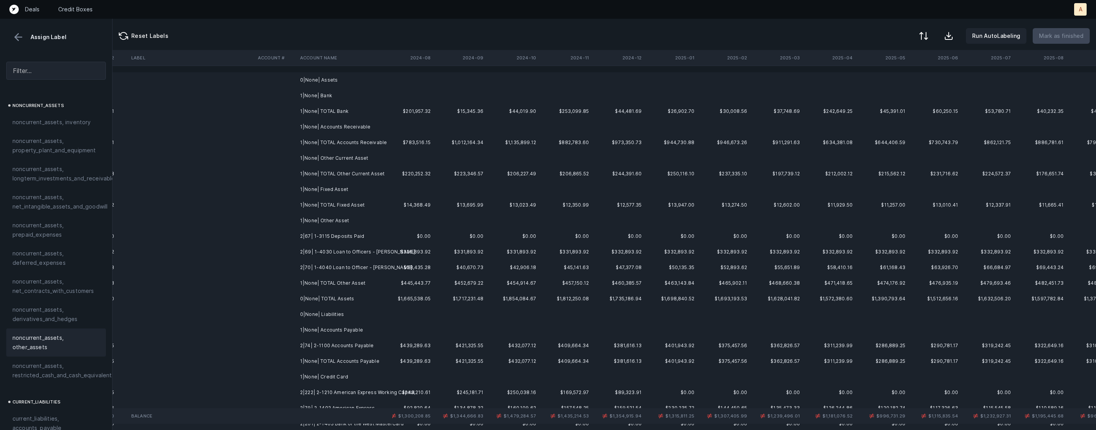
click at [355, 236] on td "2|67| 1-3115 Deposits Paid" at bounding box center [344, 237] width 95 height 16
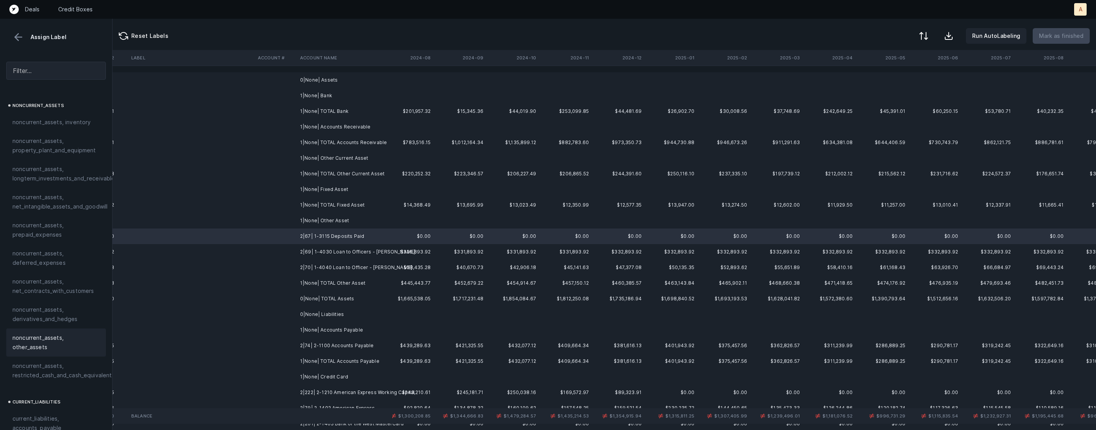
click at [46, 345] on div "noncurrent_assets, other_assets" at bounding box center [56, 342] width 100 height 28
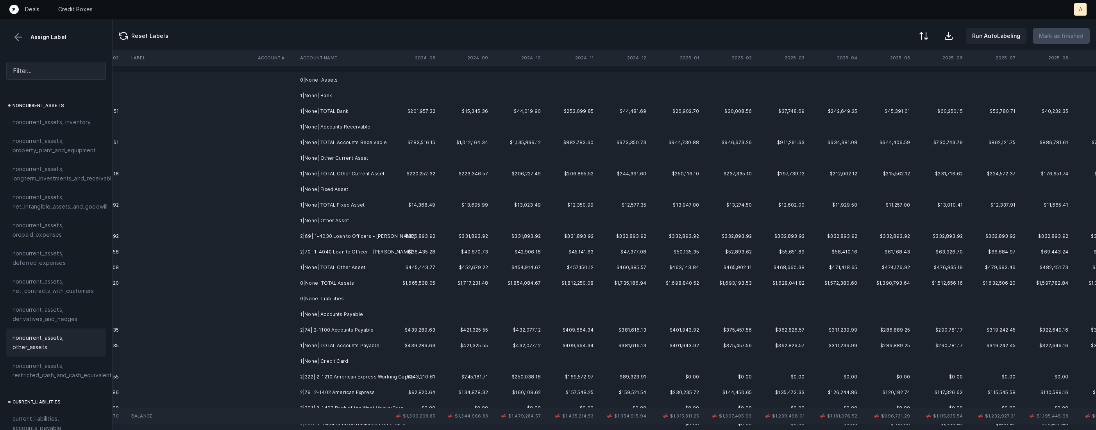
scroll to position [0, 1793]
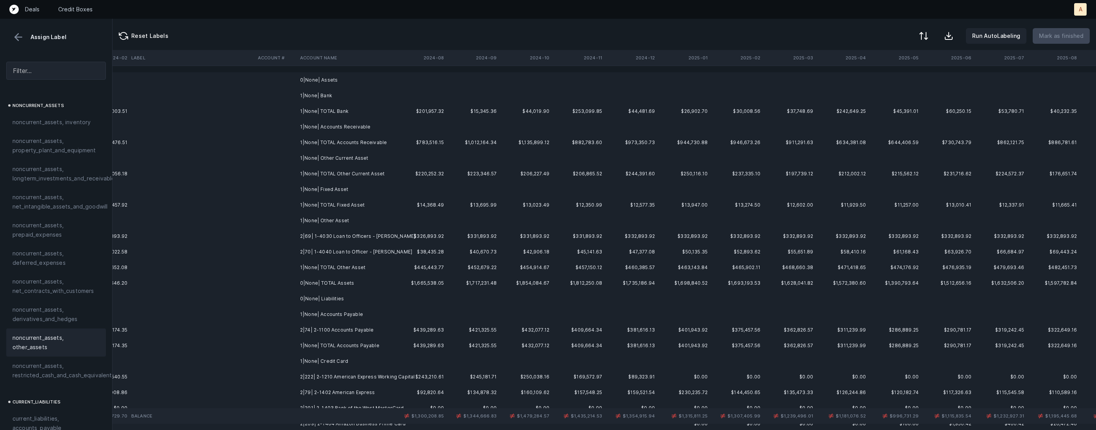
click at [346, 234] on td "2|69| 1-4030 Loan to Officers - [PERSON_NAME]" at bounding box center [344, 237] width 95 height 16
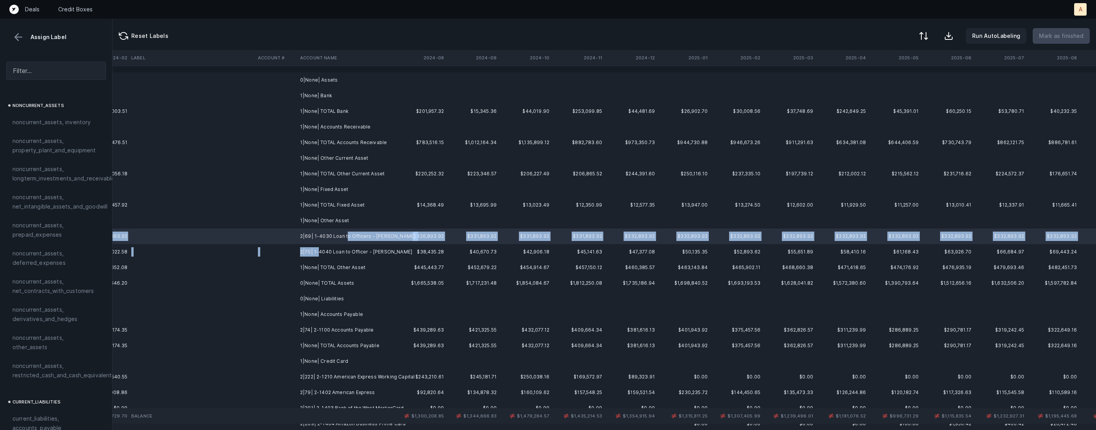
click at [318, 251] on td "2|70| 1-4040 Loan to Officer - [PERSON_NAME]" at bounding box center [344, 252] width 95 height 16
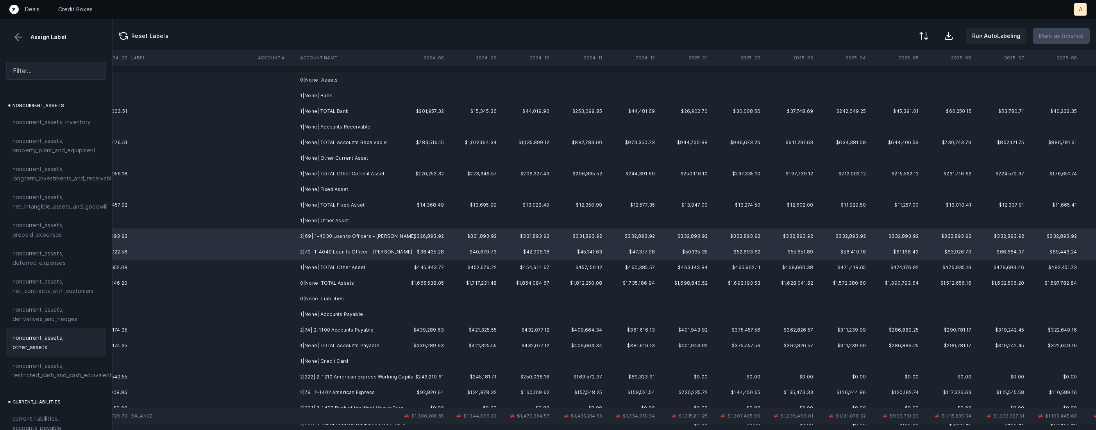
click at [55, 334] on span "noncurrent_assets, other_assets" at bounding box center [55, 342] width 87 height 19
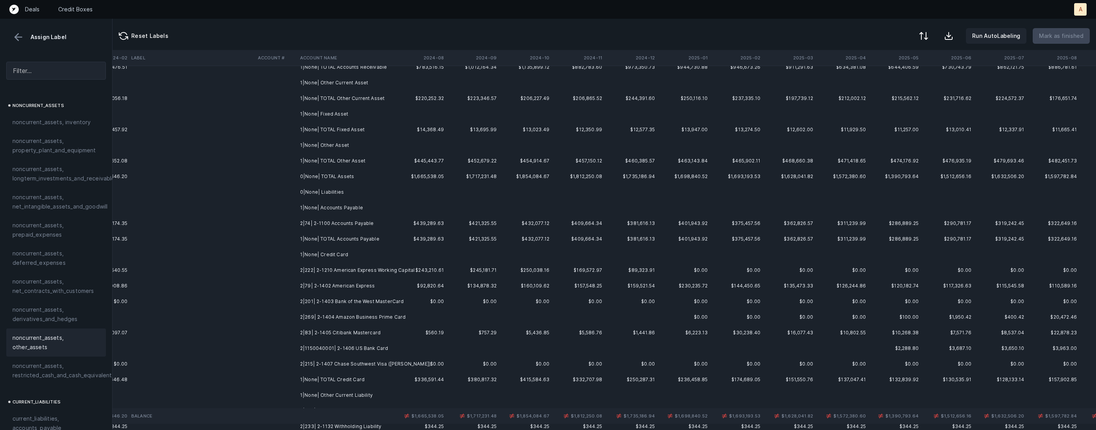
scroll to position [105, 1793]
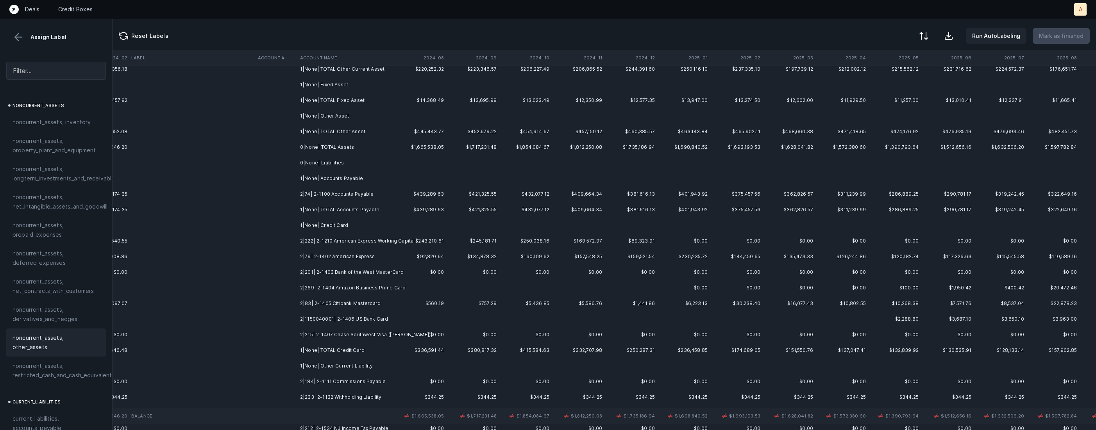
click at [337, 191] on td "2|74| 2-1100 Accounts Payable" at bounding box center [344, 194] width 95 height 16
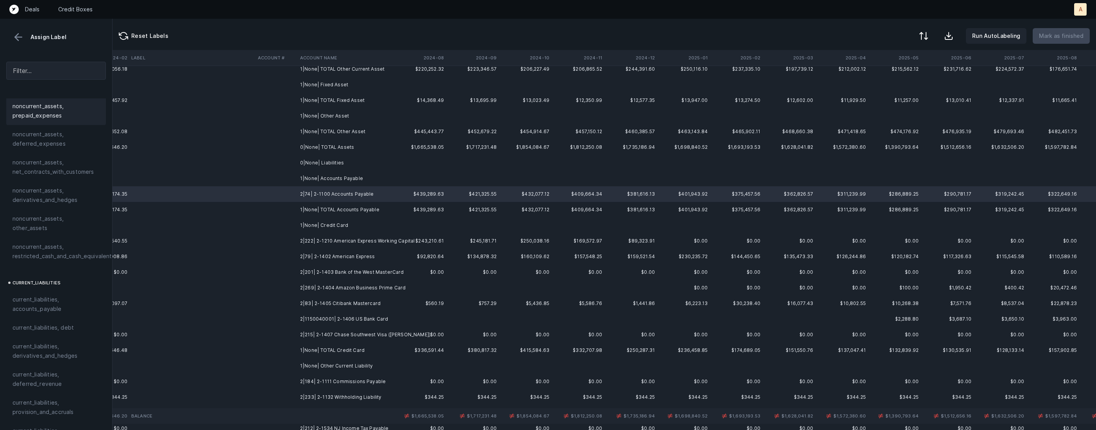
scroll to position [439, 0]
click at [51, 206] on span "current_liabilities, accounts_payable" at bounding box center [55, 212] width 87 height 19
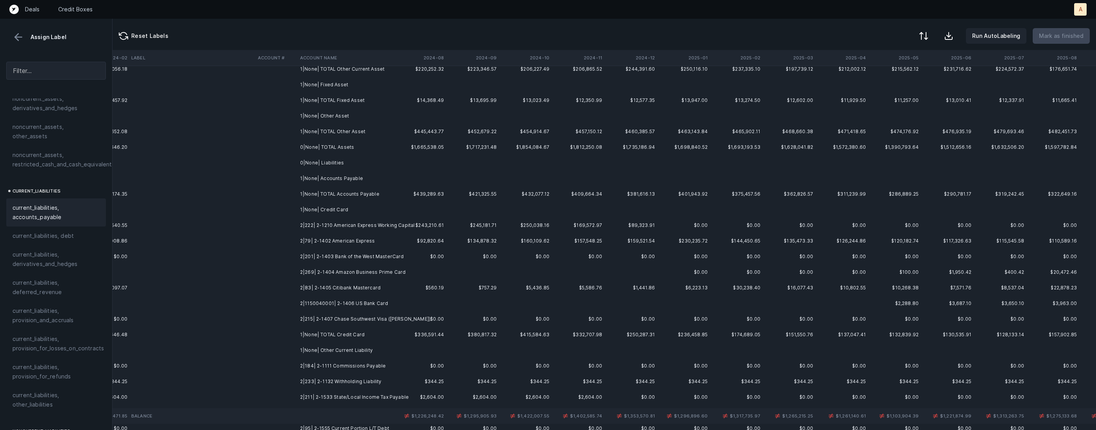
click at [310, 223] on td "2|222| 2-1210 American Express Working Capital" at bounding box center [344, 226] width 95 height 16
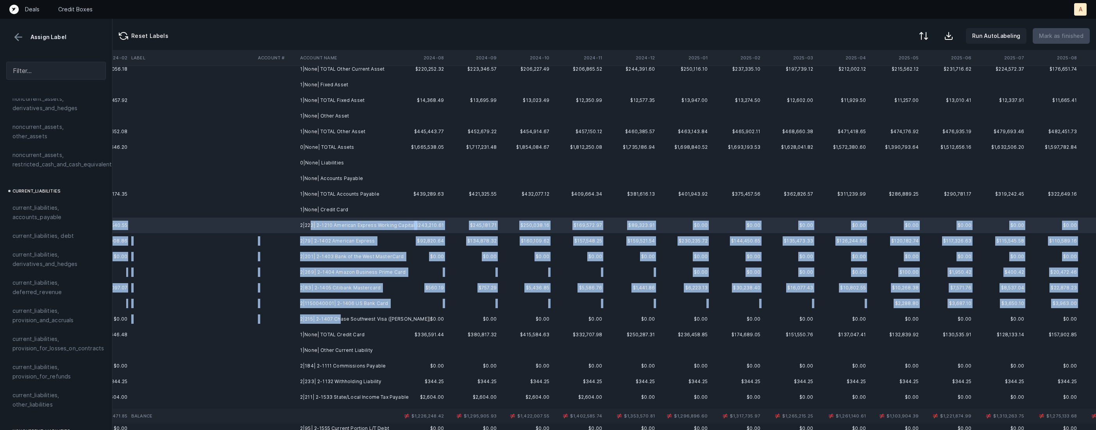
click at [340, 318] on td "2|215| 2-1407 Chase Southwest Visa ([PERSON_NAME])" at bounding box center [344, 319] width 95 height 16
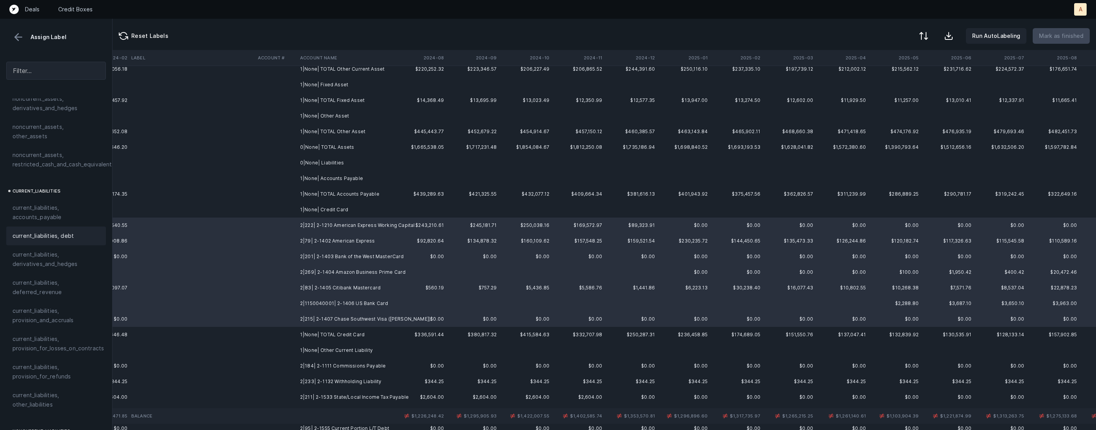
click at [41, 231] on span "current_liabilities, debt" at bounding box center [42, 235] width 61 height 9
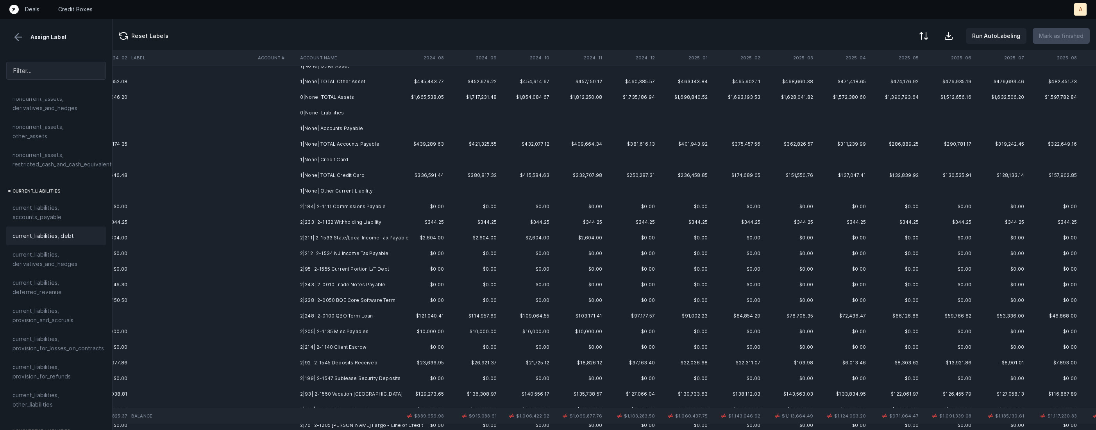
scroll to position [180, 1793]
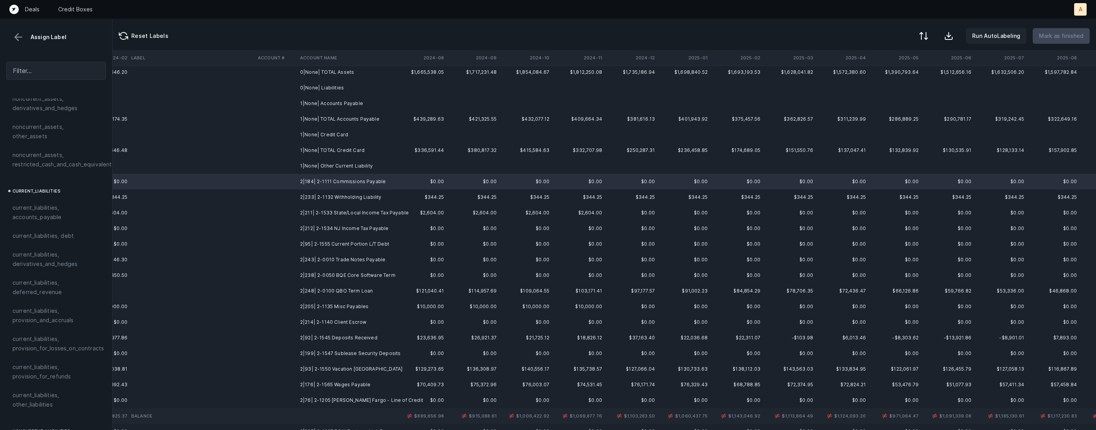
click at [386, 182] on td "2|184| 2-1111 Commissions Payable" at bounding box center [344, 182] width 95 height 16
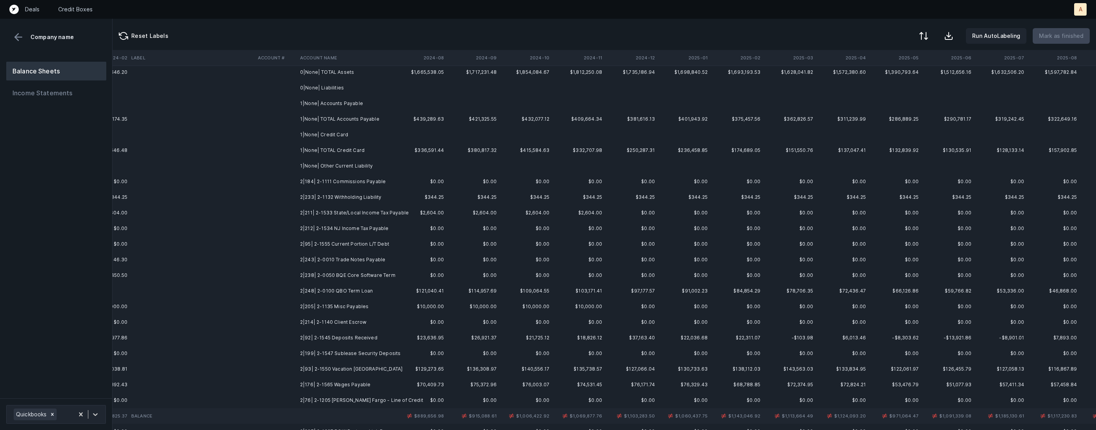
click at [386, 182] on td "2|184| 2-1111 Commissions Payable" at bounding box center [344, 182] width 95 height 16
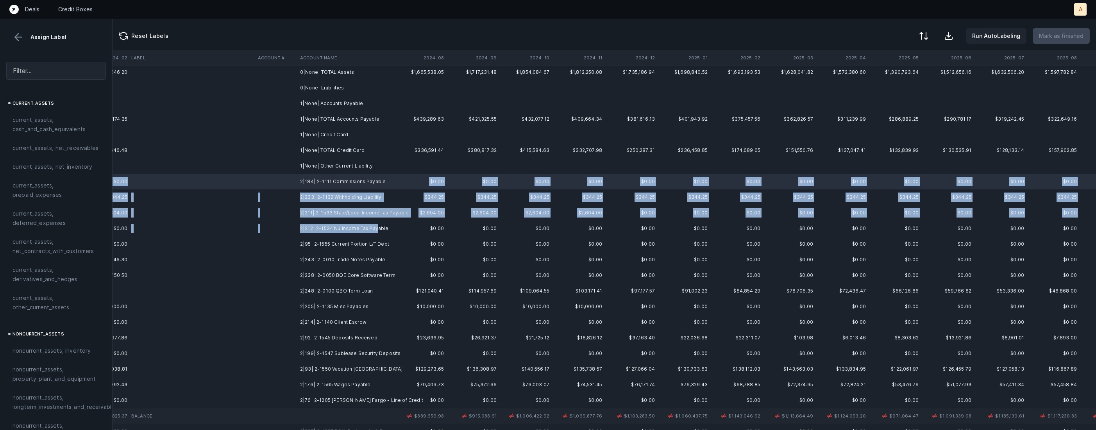
click at [376, 231] on td "2|212| 2-1534 NJ Income Tax Payable" at bounding box center [344, 229] width 95 height 16
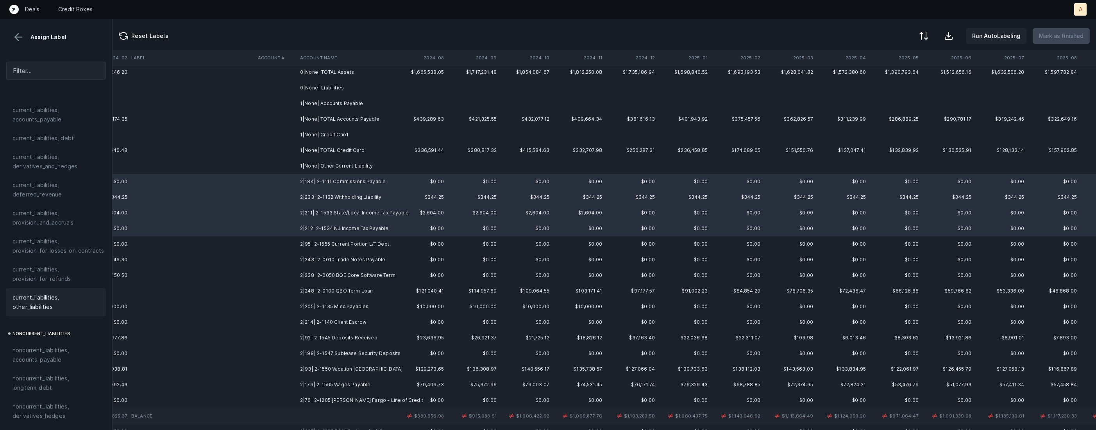
scroll to position [525, 0]
click at [41, 314] on span "current_liabilities, other_liabilities" at bounding box center [55, 314] width 87 height 19
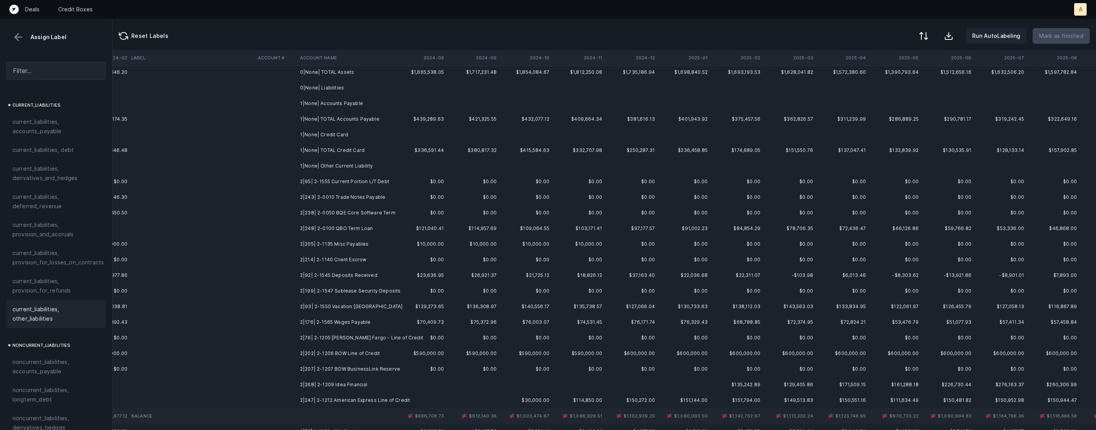
click at [337, 179] on td "2|95| 2-1555 Current Portion L/T Debt" at bounding box center [344, 182] width 95 height 16
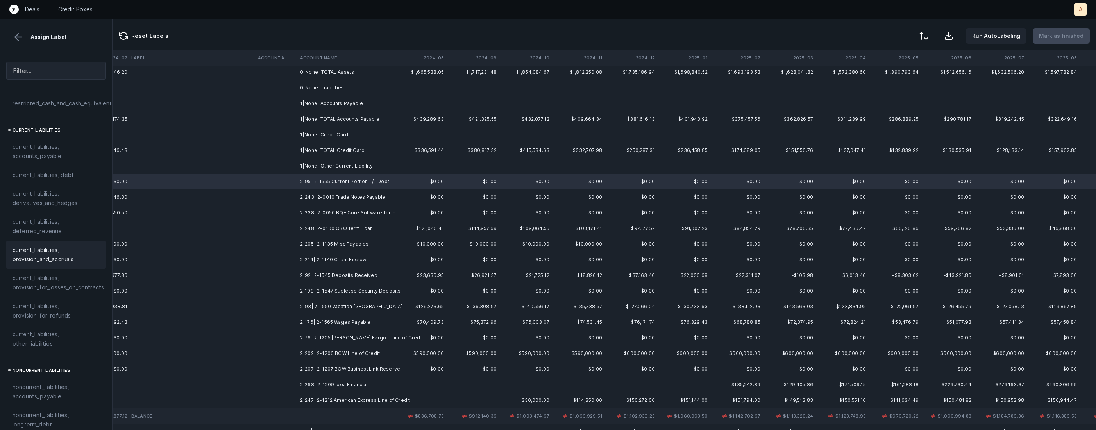
scroll to position [487, 0]
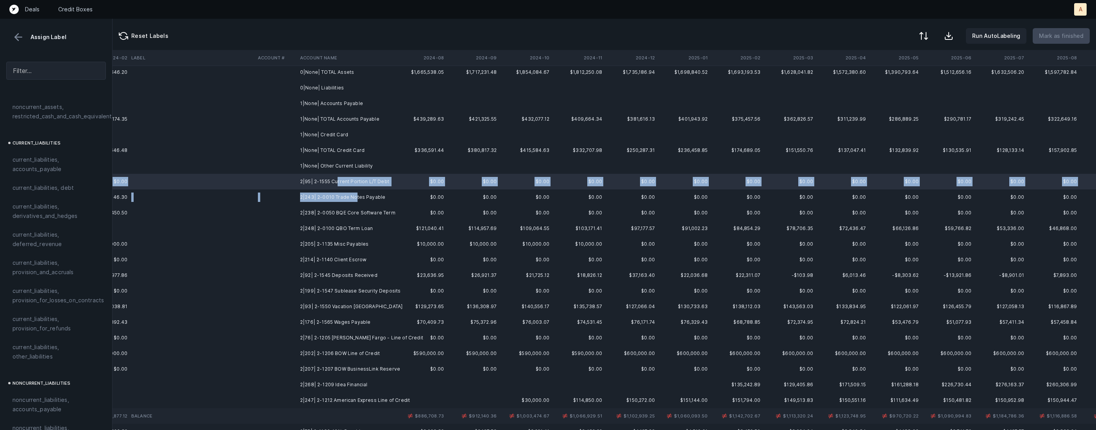
click at [355, 197] on td "2|243| 2-0010 Trade Notes Payable" at bounding box center [344, 197] width 95 height 16
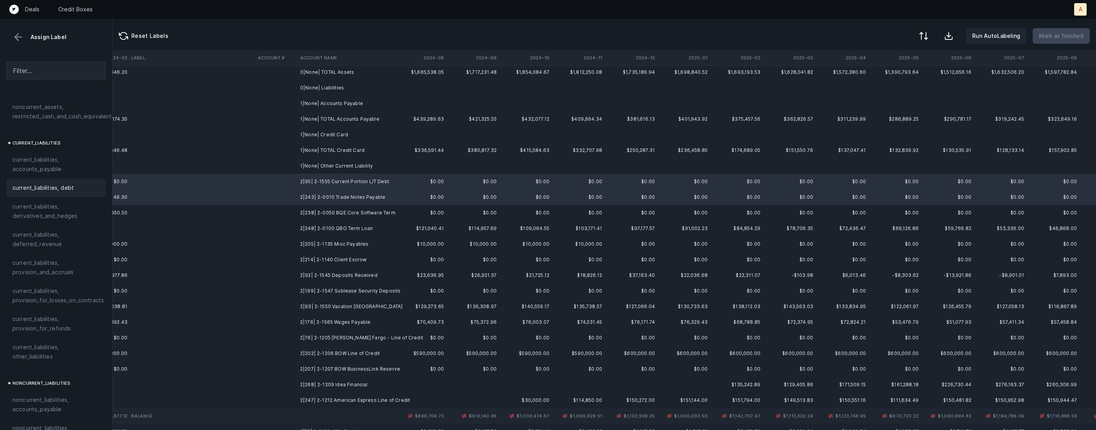
click at [16, 183] on span "current_liabilities, debt" at bounding box center [42, 187] width 61 height 9
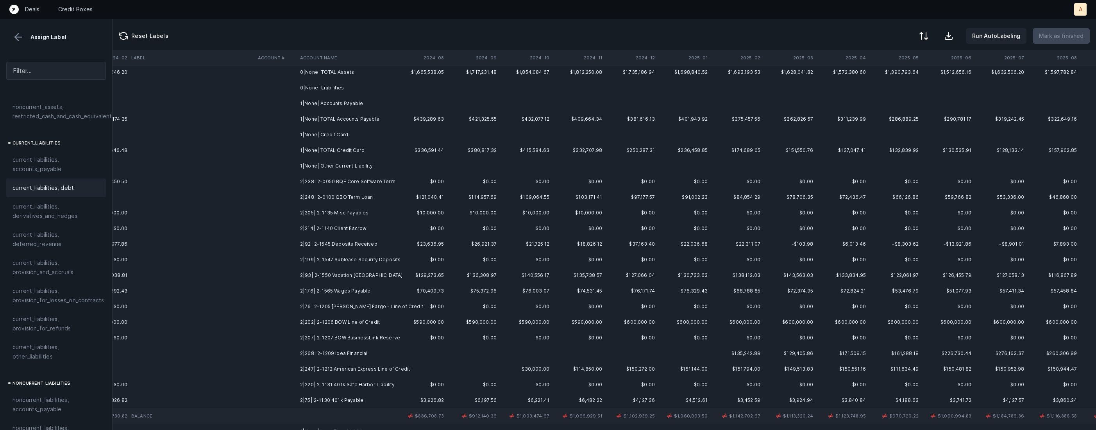
click at [402, 179] on td "$0.00" at bounding box center [420, 182] width 53 height 16
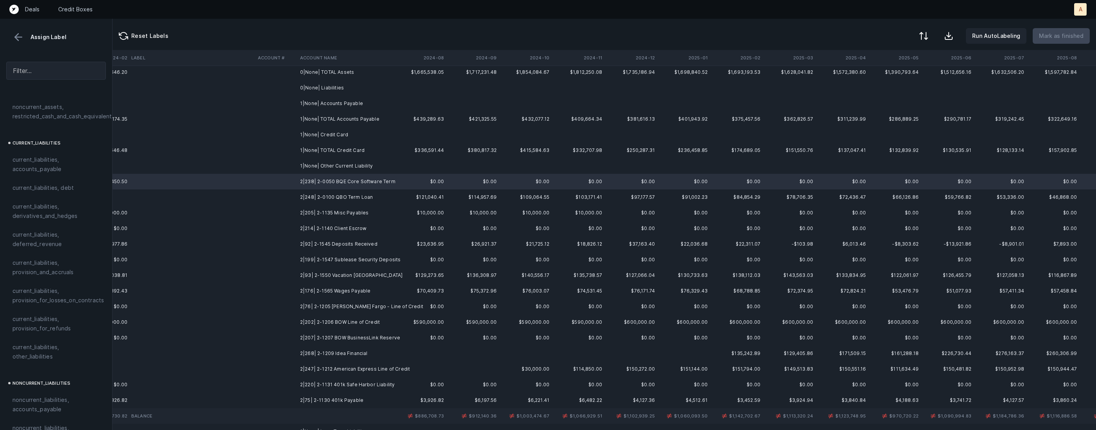
scroll to position [180, 1830]
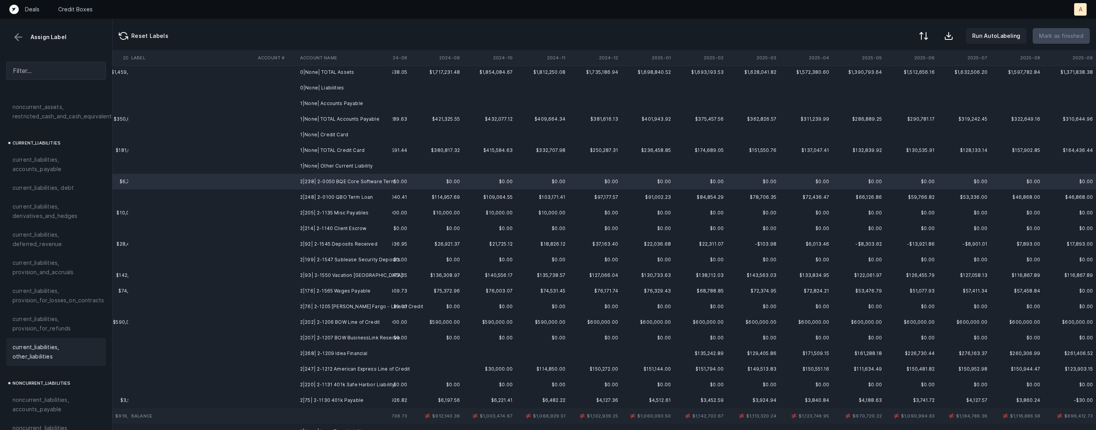
click at [32, 343] on span "current_liabilities, other_liabilities" at bounding box center [55, 352] width 87 height 19
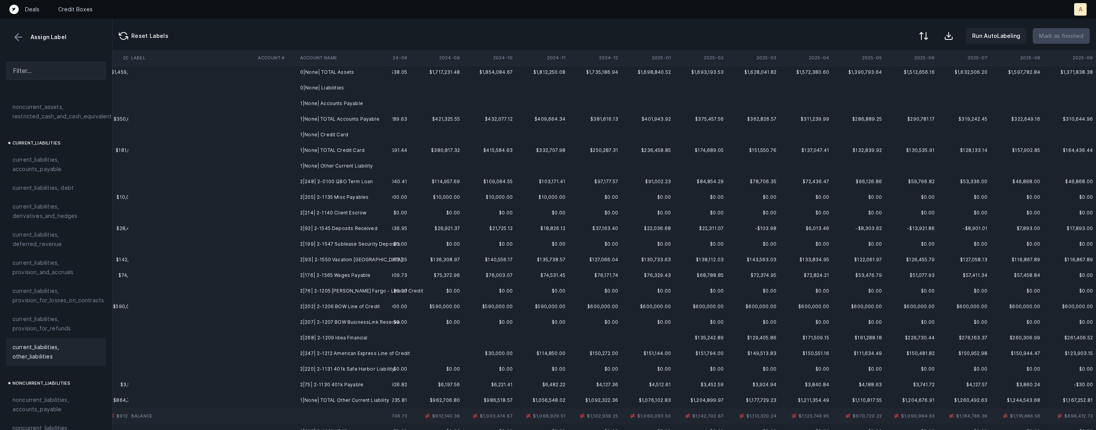
click at [350, 182] on td "2|248| 2-0100 QBO Term Loan" at bounding box center [344, 182] width 95 height 16
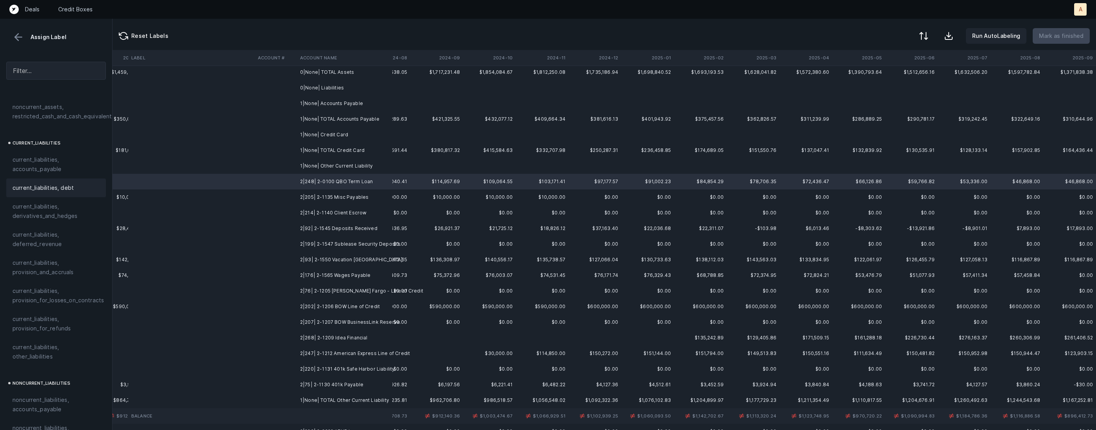
click at [43, 183] on span "current_liabilities, debt" at bounding box center [42, 187] width 61 height 9
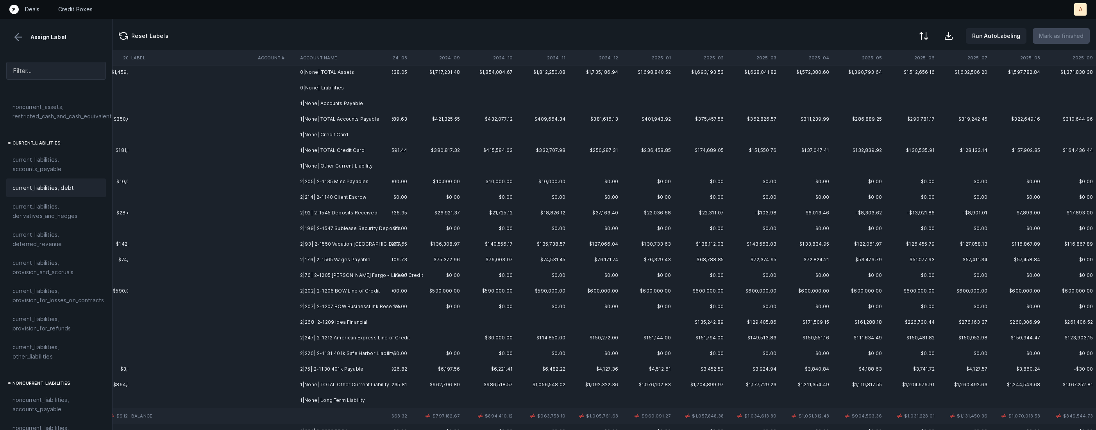
click at [338, 184] on td "2|205| 2-1135 Misc Payables" at bounding box center [344, 182] width 95 height 16
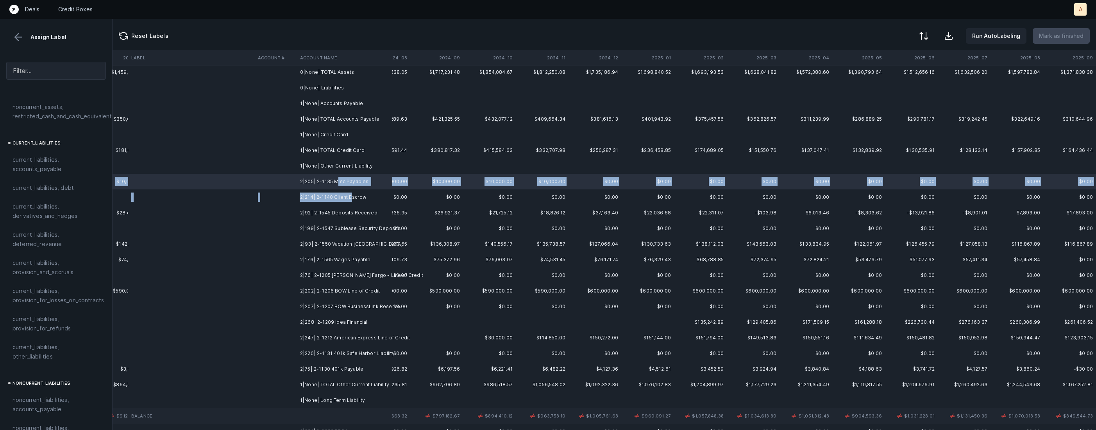
click at [348, 199] on td "2|214| 2-1140 Client Escrow" at bounding box center [344, 197] width 95 height 16
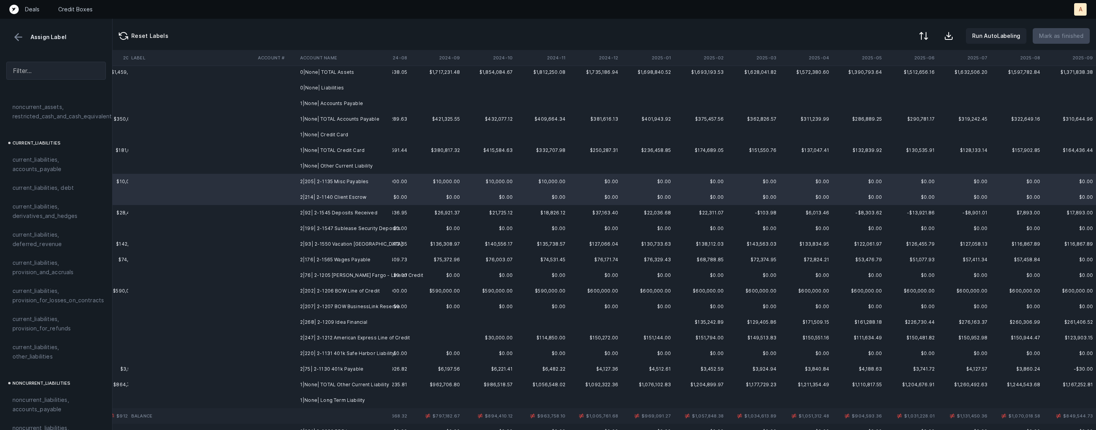
click at [349, 222] on td "2|199| 2-1547 Sublease Security Deposits" at bounding box center [344, 229] width 95 height 16
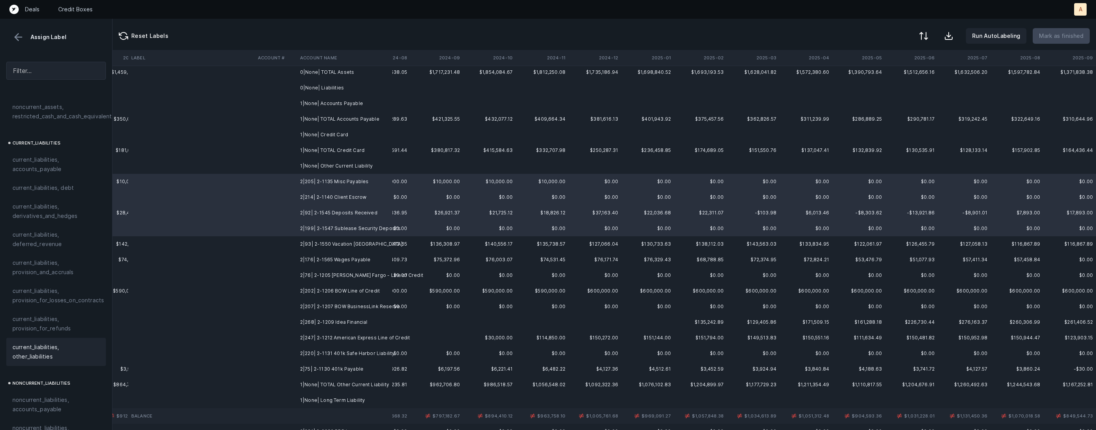
click at [48, 343] on span "current_liabilities, other_liabilities" at bounding box center [55, 352] width 87 height 19
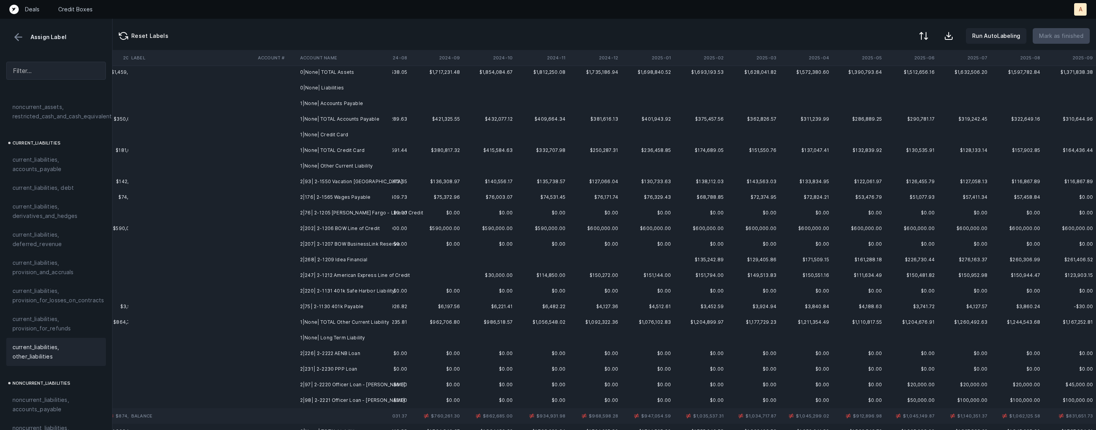
click at [343, 180] on td "2|93| 2-1550 Vacation [GEOGRAPHIC_DATA]" at bounding box center [344, 182] width 95 height 16
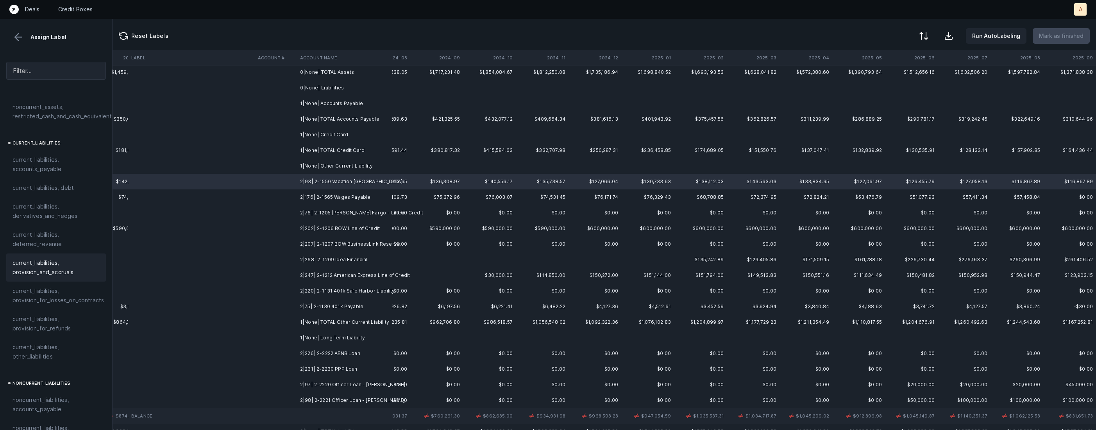
click at [46, 268] on div "current_liabilities, provision_and_accruals" at bounding box center [56, 268] width 100 height 28
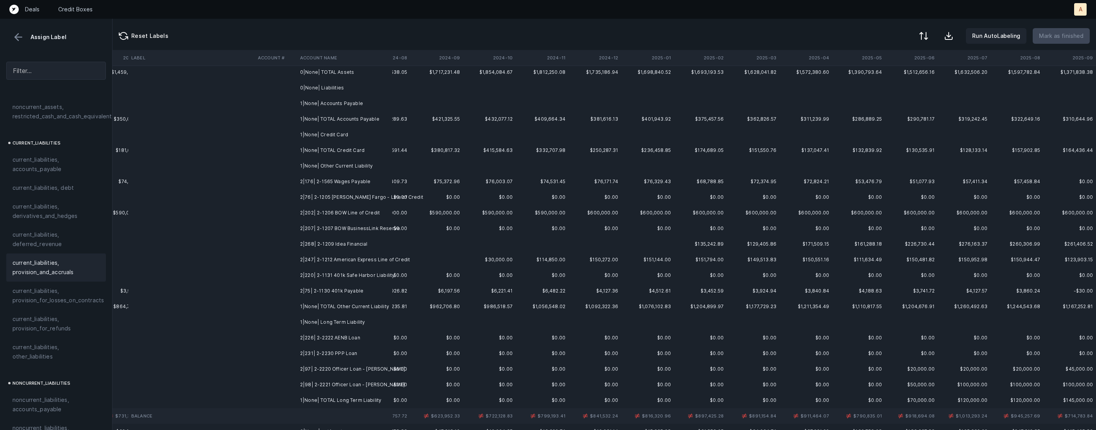
click at [320, 180] on td "2|176| 2-1565 Wages Payable" at bounding box center [344, 182] width 95 height 16
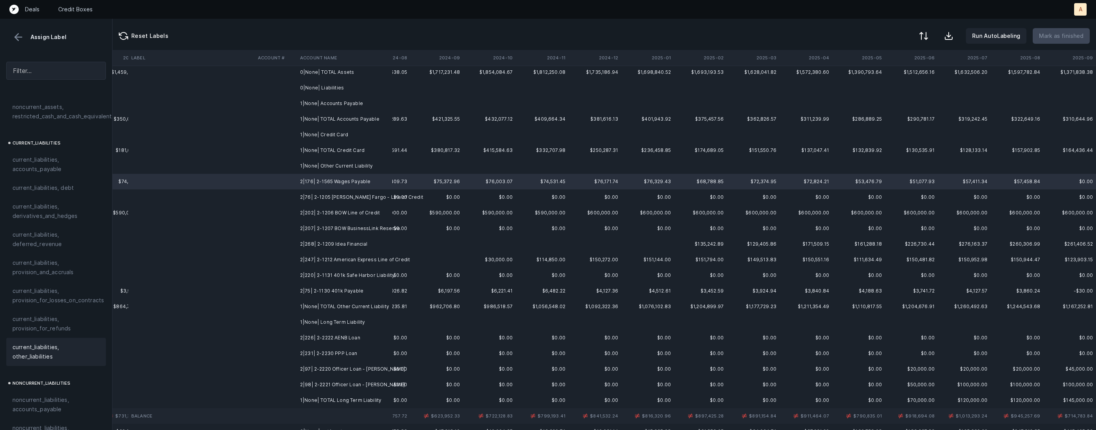
click at [40, 351] on span "current_liabilities, other_liabilities" at bounding box center [55, 352] width 87 height 19
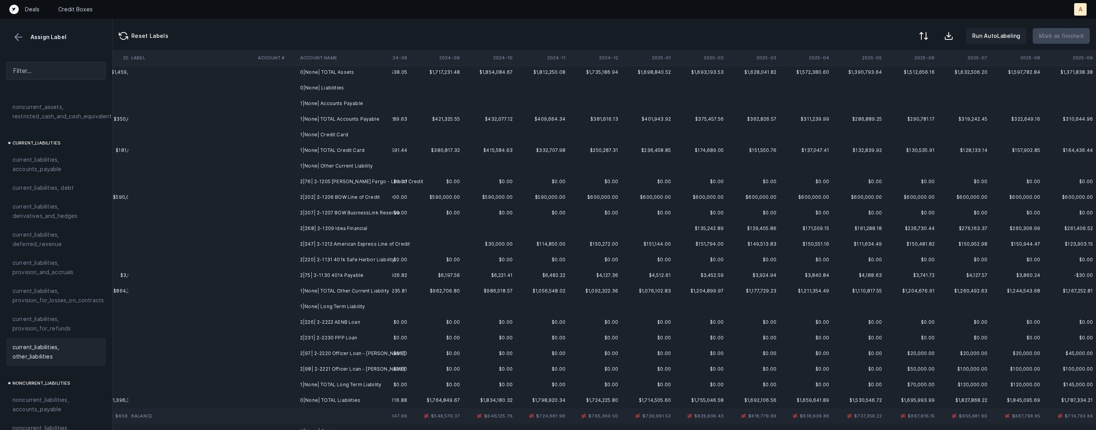
click at [346, 183] on td "2|76| 2-1205 [PERSON_NAME] Fargo - Line of Credit" at bounding box center [344, 182] width 95 height 16
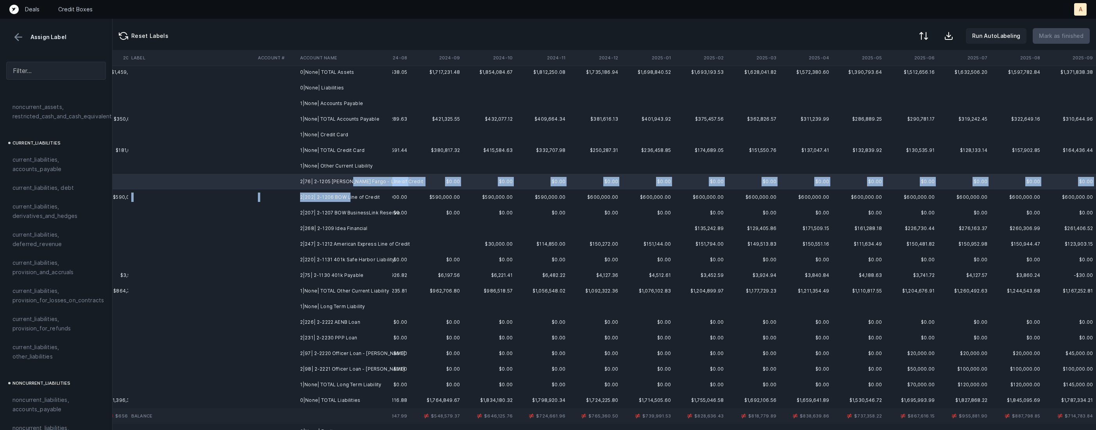
click at [349, 200] on td "2|202| 2-1206 BOW Line of Credit" at bounding box center [344, 197] width 95 height 16
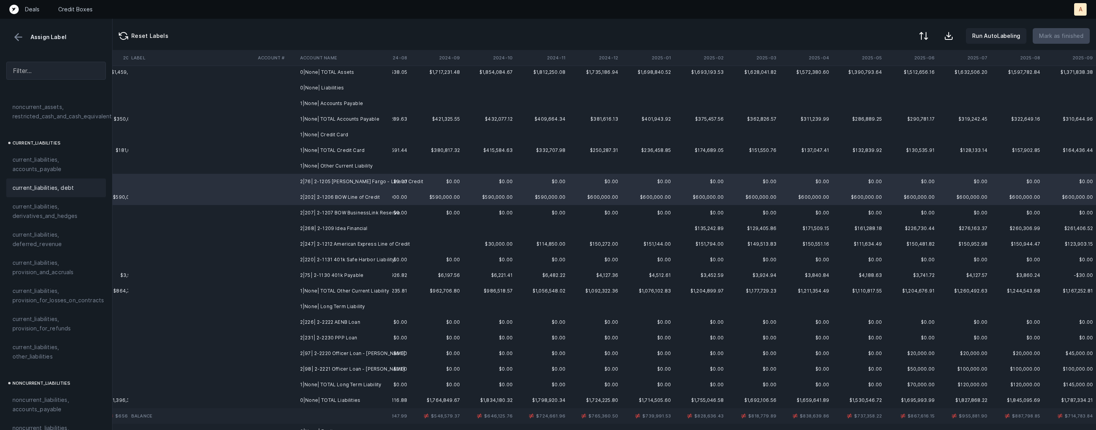
click at [67, 183] on span "current_liabilities, debt" at bounding box center [42, 187] width 61 height 9
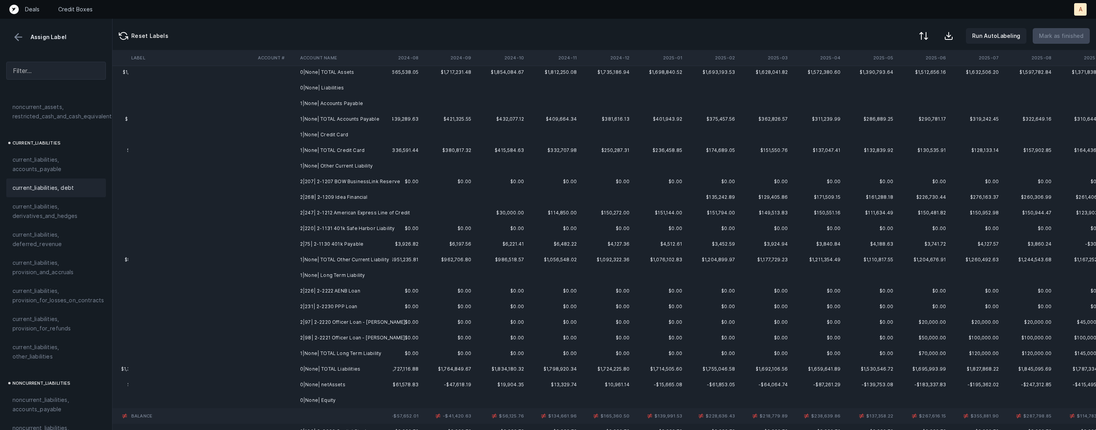
scroll to position [180, 1814]
click at [369, 187] on td "2|207| 2-1207 BOW BusinessLink Reserve" at bounding box center [344, 182] width 95 height 16
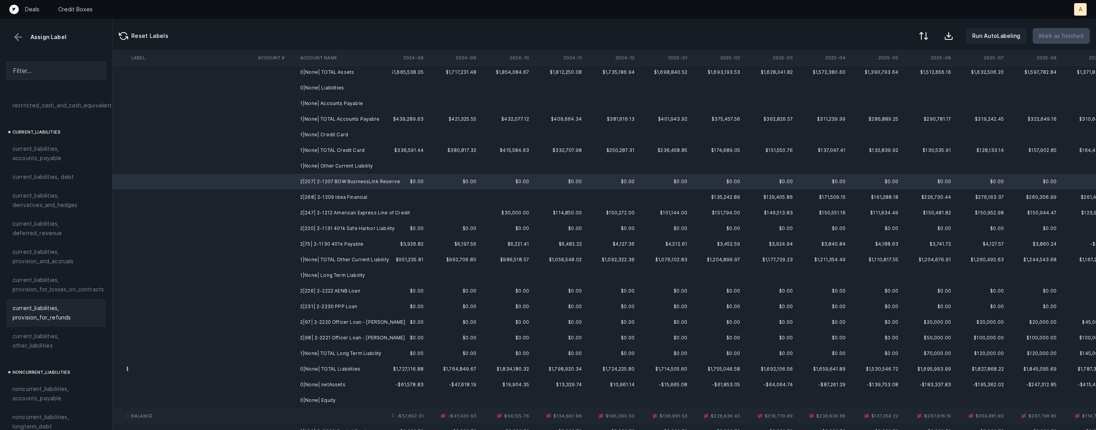
scroll to position [503, 0]
click at [42, 332] on span "current_liabilities, other_liabilities" at bounding box center [55, 336] width 87 height 19
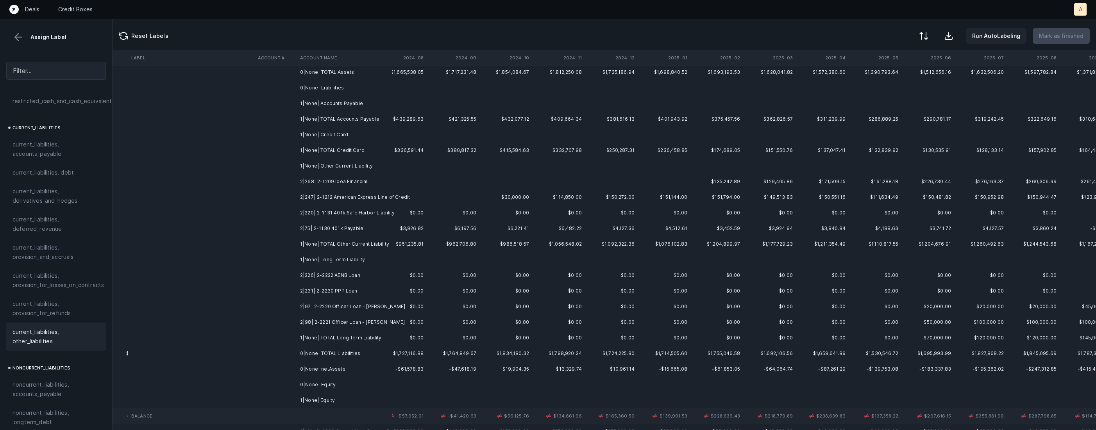
click at [308, 181] on td "2|268| 2-1209 Idea Financial" at bounding box center [344, 182] width 95 height 16
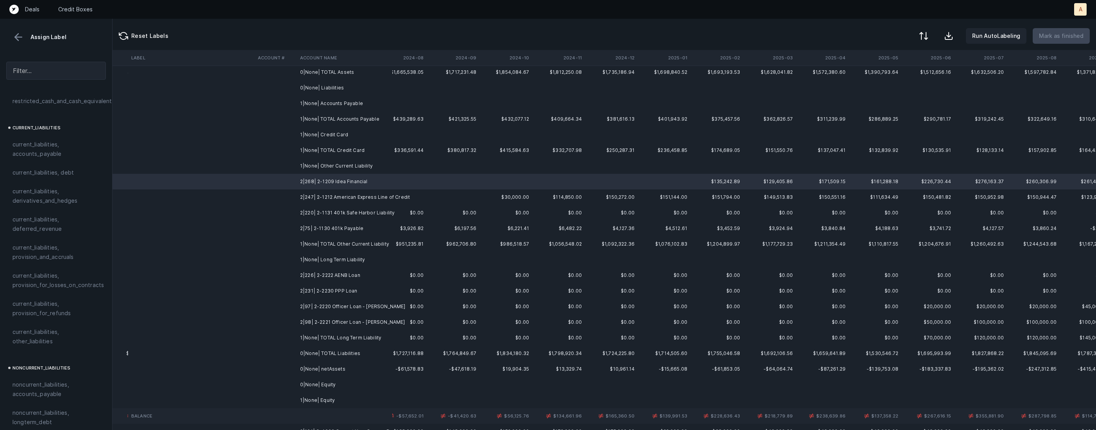
click at [347, 202] on td "2|247| 2-1212 American Express Line of Credit" at bounding box center [344, 197] width 95 height 16
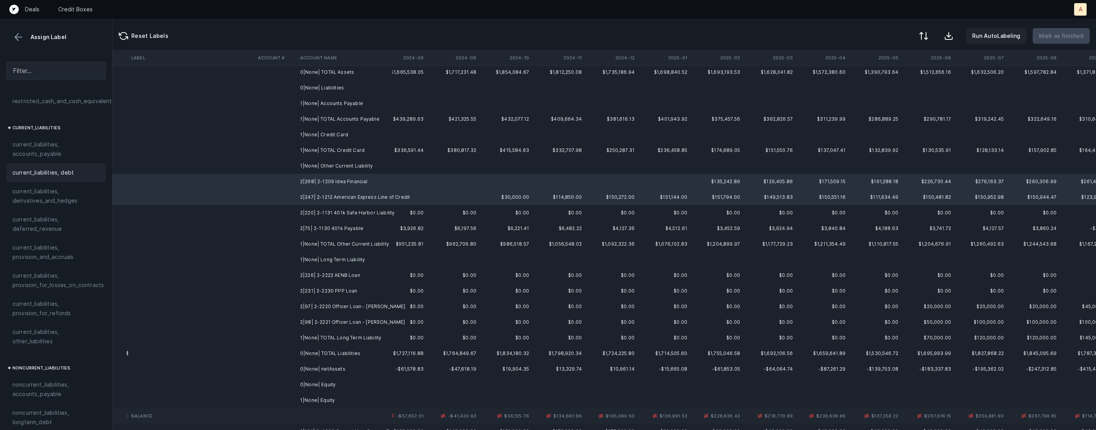
click at [65, 168] on span "current_liabilities, debt" at bounding box center [42, 172] width 61 height 9
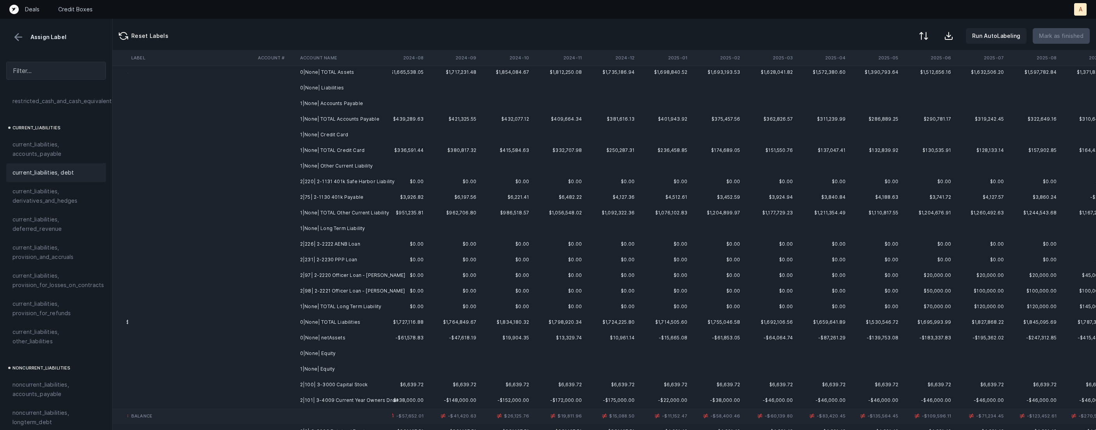
click at [309, 179] on td "2|220| 2-1131 401k Safe Harbor Liability" at bounding box center [344, 182] width 95 height 16
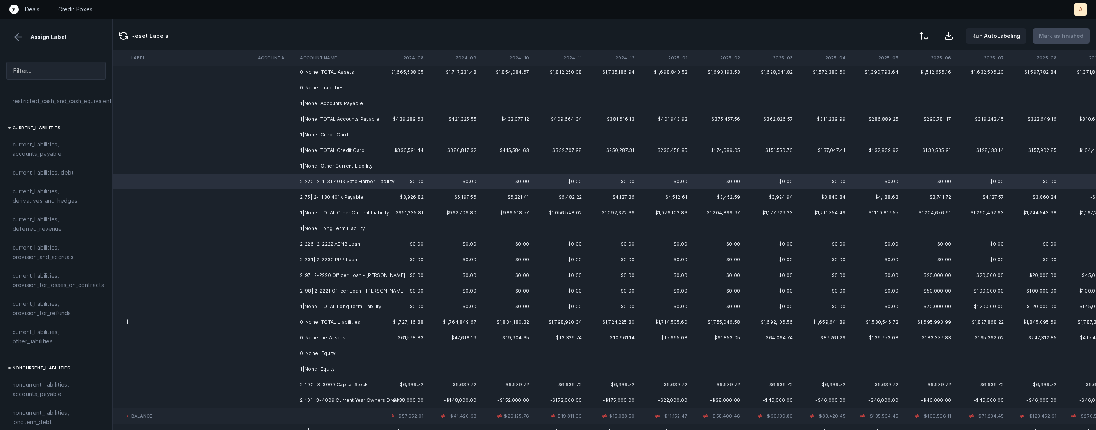
click at [323, 199] on td "2|75| 2-1130 401k Payable" at bounding box center [344, 197] width 95 height 16
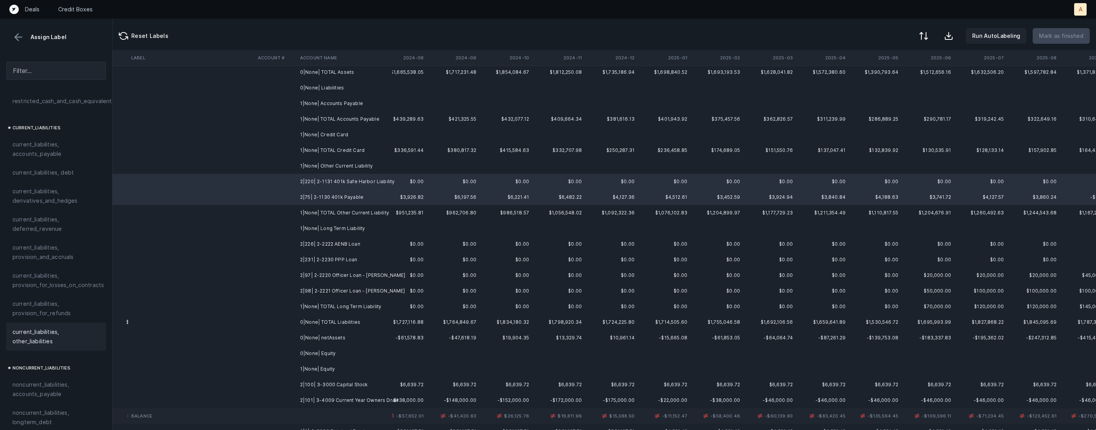
click at [31, 327] on span "current_liabilities, other_liabilities" at bounding box center [55, 336] width 87 height 19
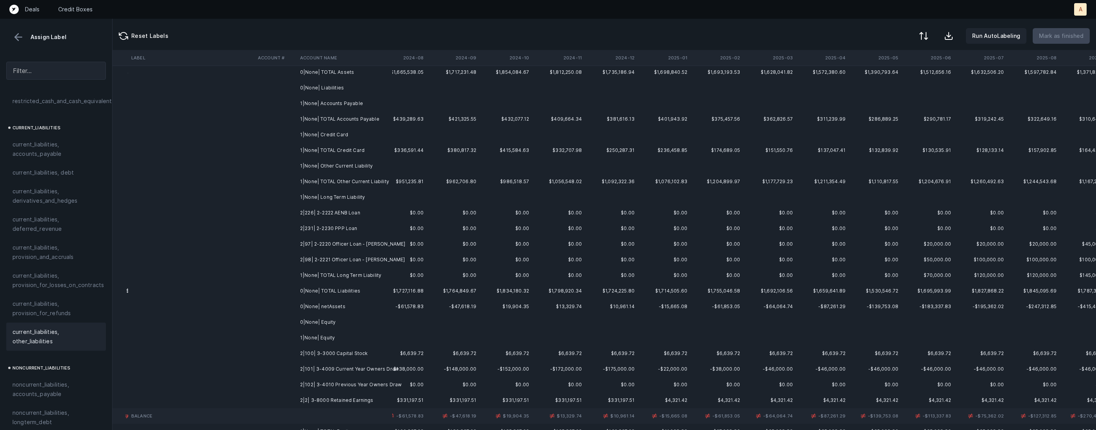
click at [346, 212] on td "2|226| 2-2222 AENB Loan" at bounding box center [344, 213] width 95 height 16
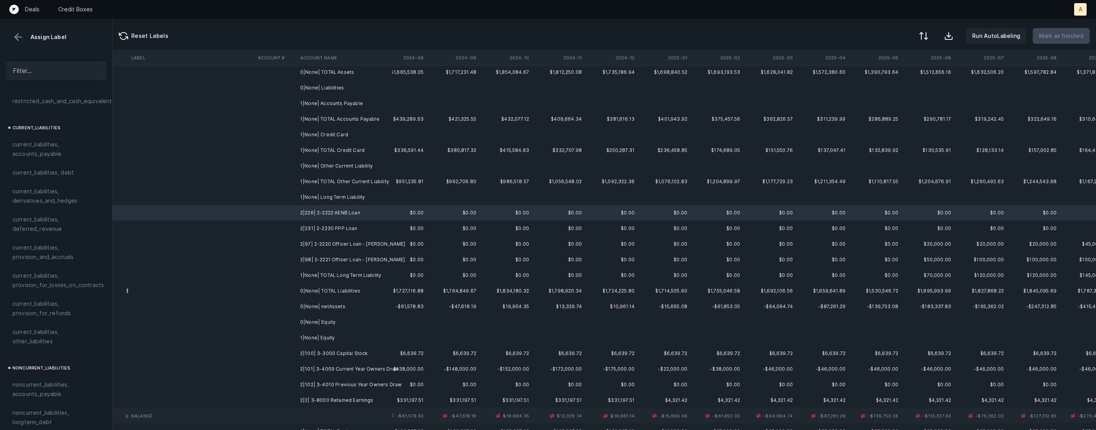
click at [344, 227] on td "2|231| 2-2230 PPP Loan" at bounding box center [344, 229] width 95 height 16
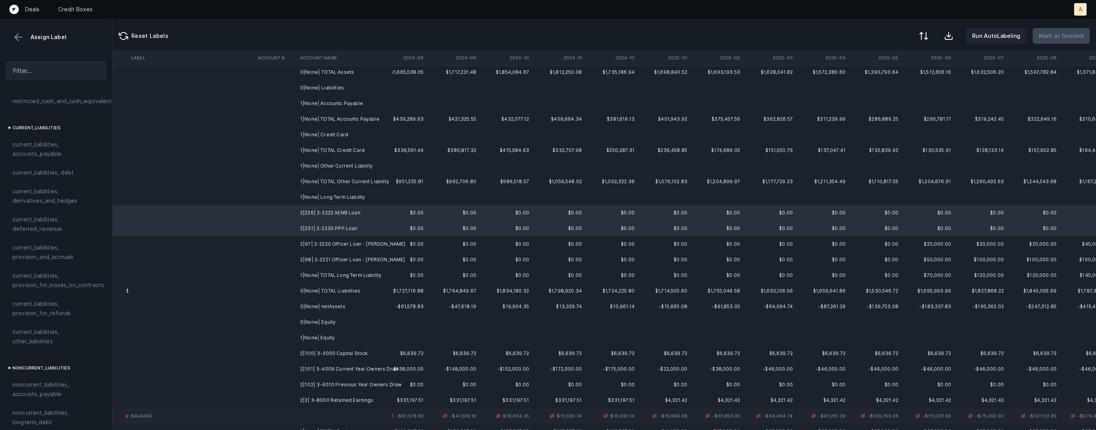
click at [344, 236] on td "2|97| 2-2220 Officer Loan - [PERSON_NAME]" at bounding box center [344, 244] width 95 height 16
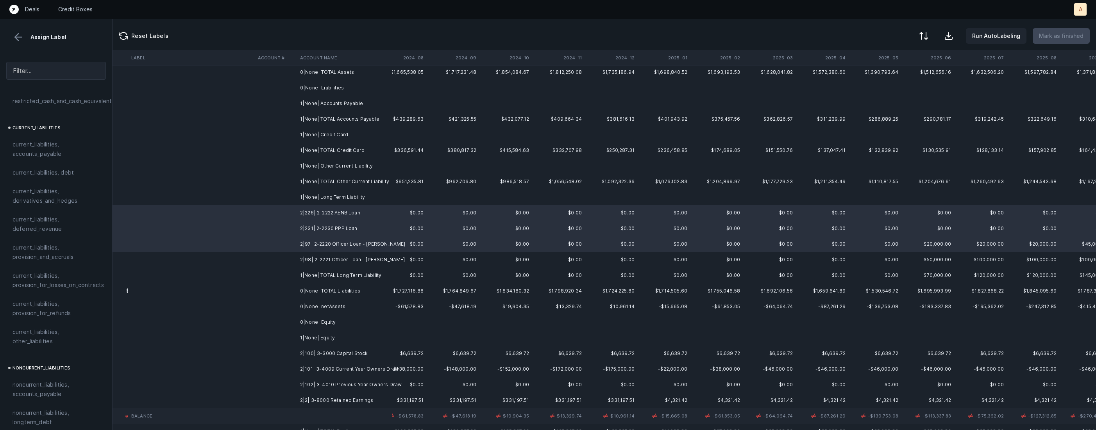
click at [339, 255] on td "2|98| 2-2221 Officer Loan - [PERSON_NAME]" at bounding box center [344, 260] width 95 height 16
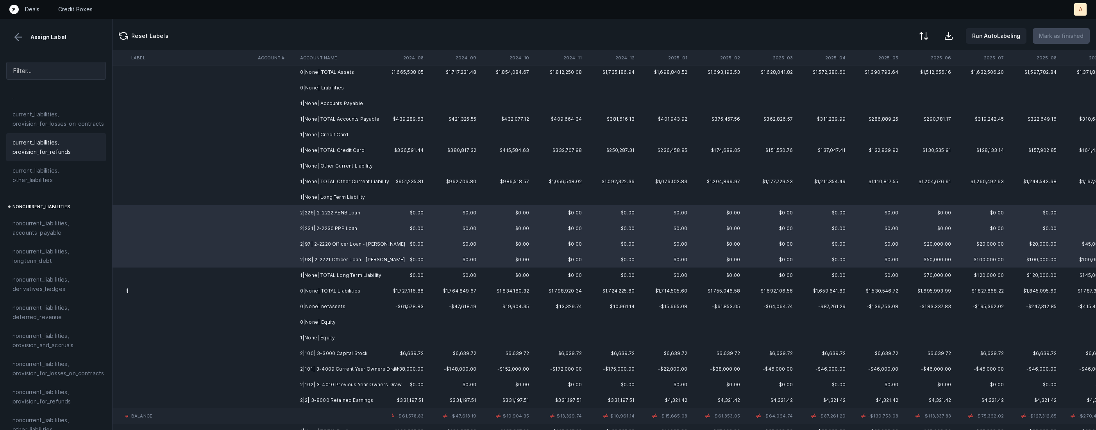
scroll to position [685, 0]
click at [50, 228] on span "noncurrent_liabilities, longterm_debt" at bounding box center [55, 235] width 87 height 19
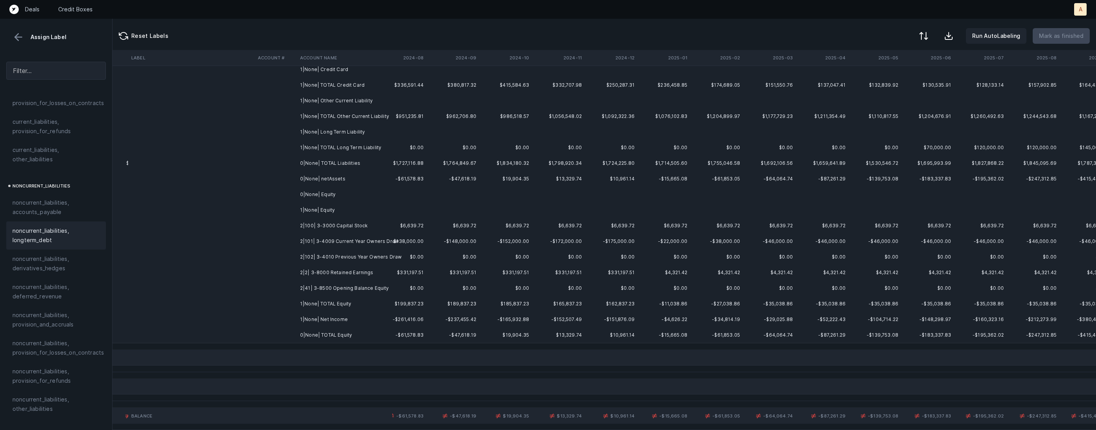
scroll to position [254, 1814]
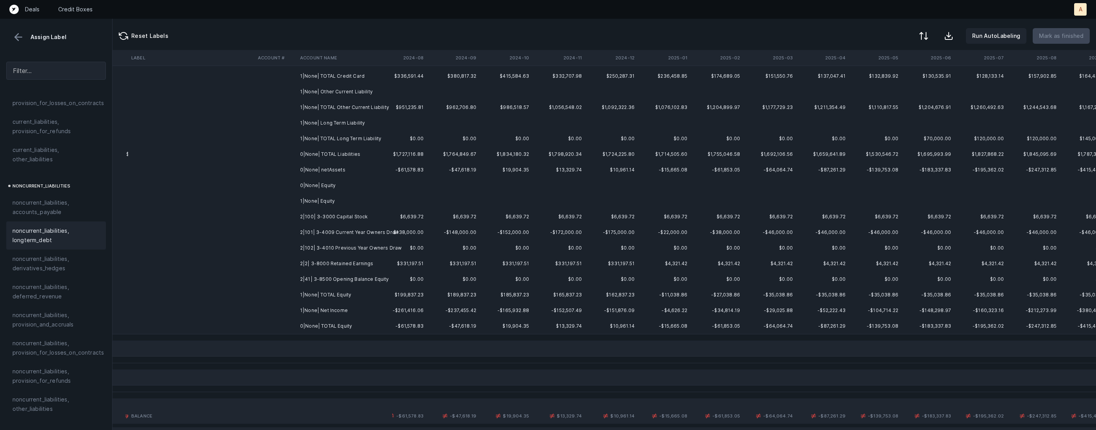
click at [349, 214] on td "2|100| 3-3000 Capital Stock" at bounding box center [344, 217] width 95 height 16
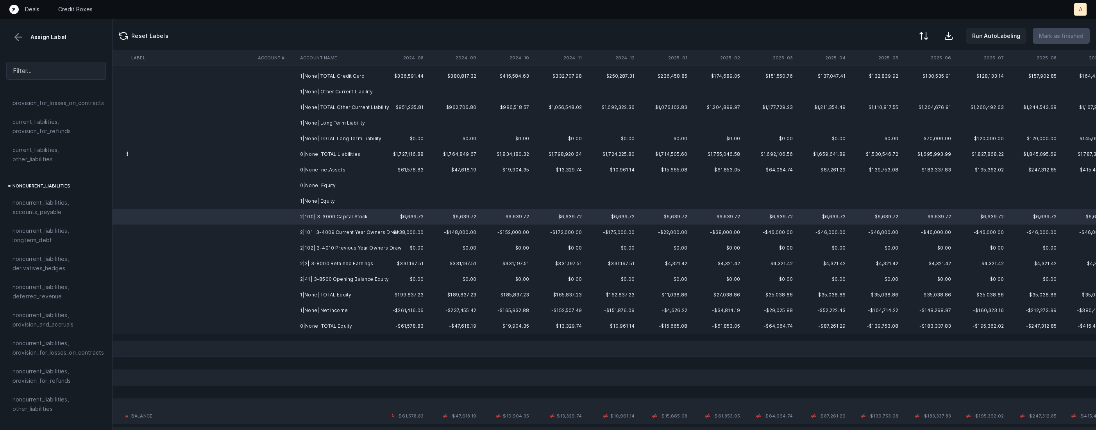
click at [349, 233] on td "2|101| 3-4009 Current Year Owners Draw" at bounding box center [344, 233] width 95 height 16
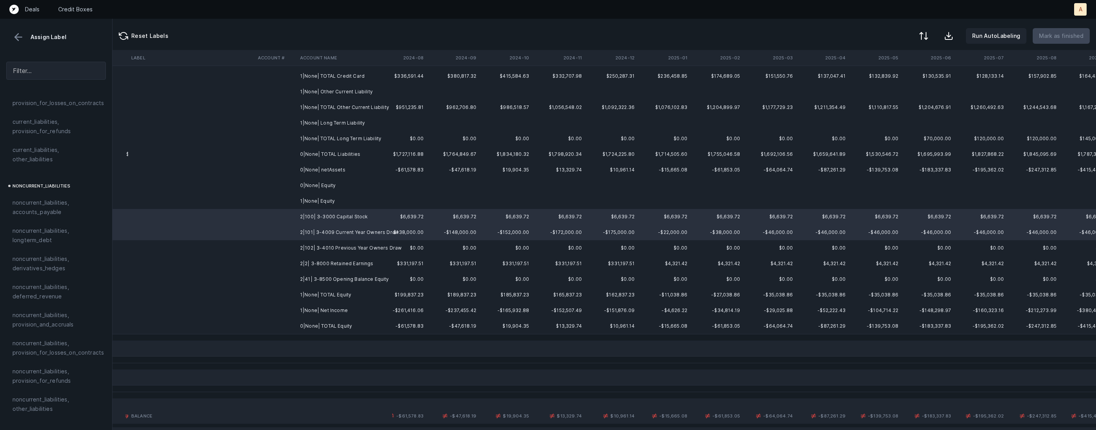
click at [349, 238] on td "2|101| 3-4009 Current Year Owners Draw" at bounding box center [344, 233] width 95 height 16
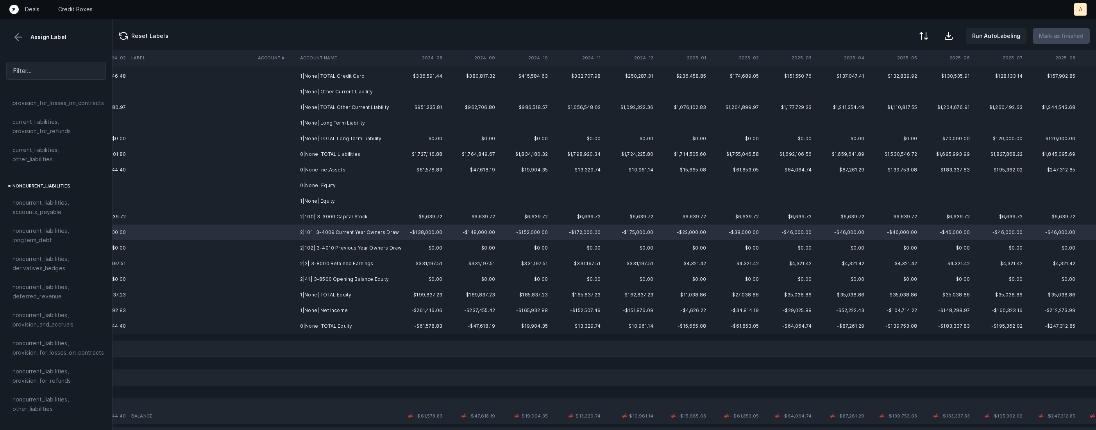
scroll to position [254, 1798]
click at [347, 217] on td "2|100| 3-3000 Capital Stock" at bounding box center [344, 217] width 95 height 16
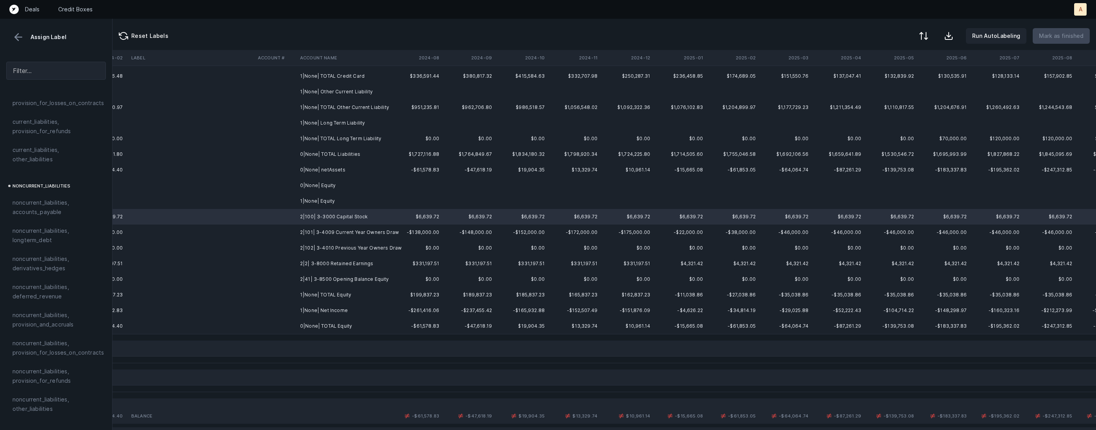
click at [323, 278] on td "2|41| 3-8500 Opening Balance Equity" at bounding box center [344, 279] width 95 height 16
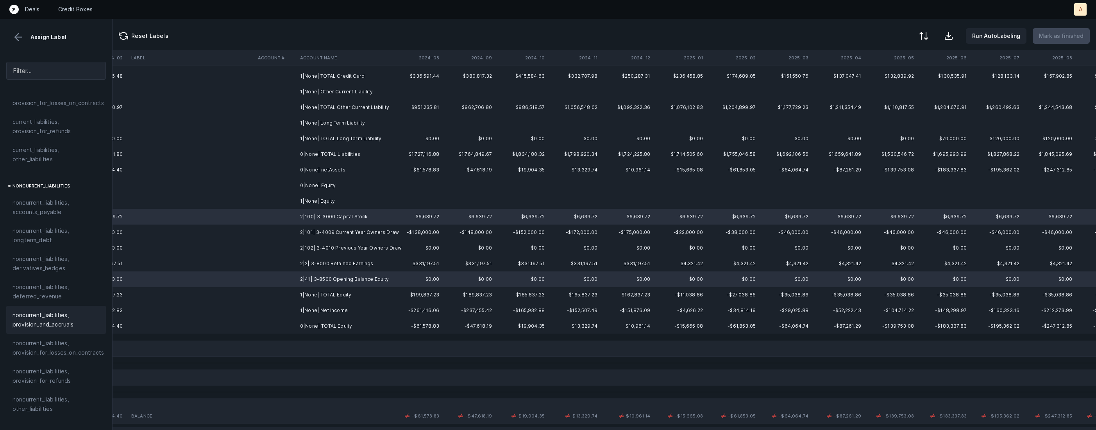
scroll to position [833, 0]
click at [36, 300] on span "equity, paid_in_capital" at bounding box center [41, 304] width 59 height 9
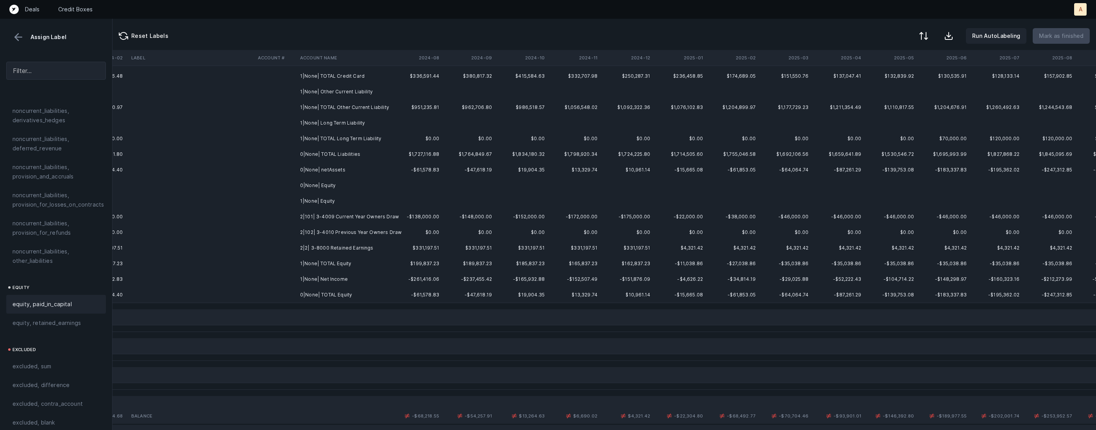
click at [352, 218] on td "2|101| 3-4009 Current Year Owners Draw" at bounding box center [344, 217] width 95 height 16
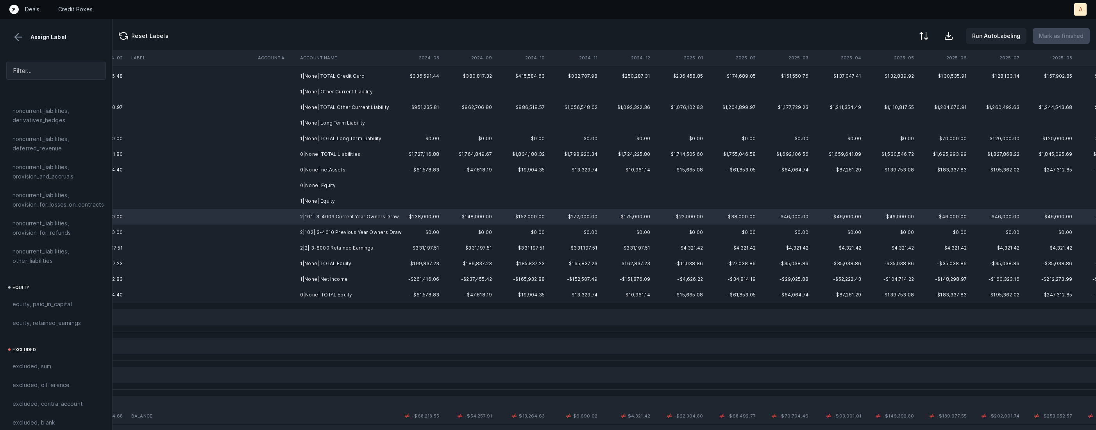
click at [340, 232] on td "2|102| 3-4010 Previous Year Owners Draw" at bounding box center [344, 233] width 95 height 16
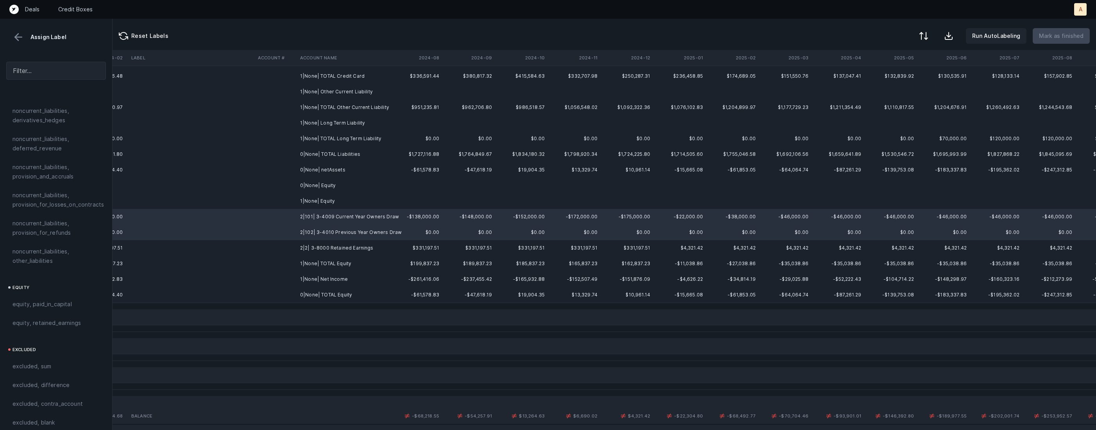
click at [332, 244] on td "2|2| 3-8000 Retained Earnings" at bounding box center [344, 248] width 95 height 16
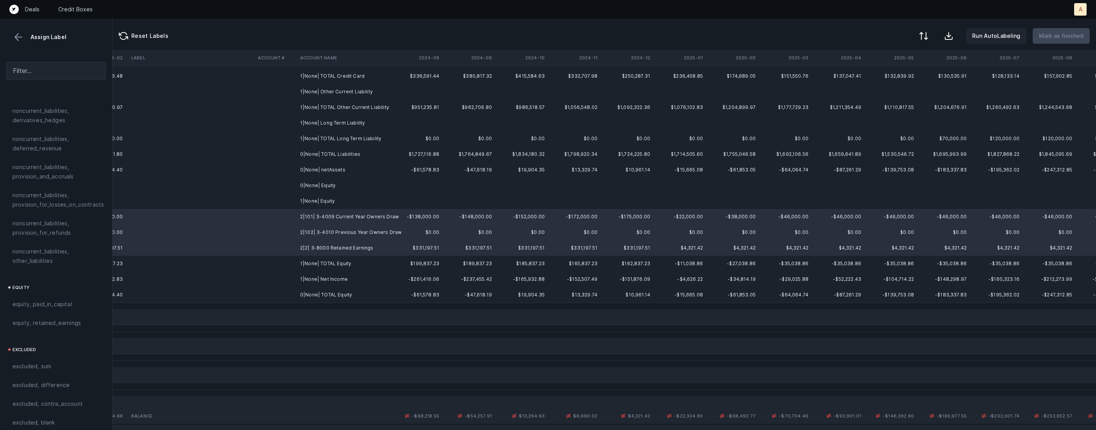
click at [317, 275] on td "1|None| Net Income" at bounding box center [344, 279] width 95 height 16
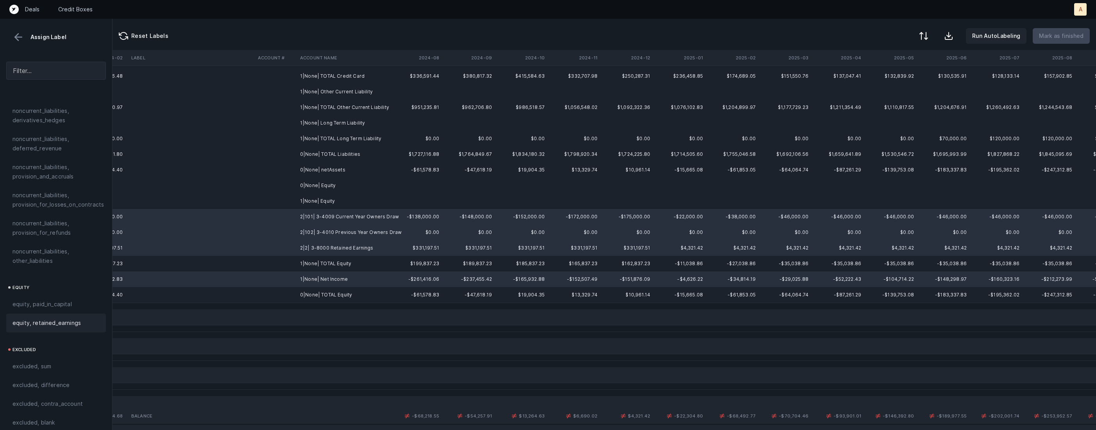
click at [63, 318] on span "equity, retained_earnings" at bounding box center [46, 322] width 68 height 9
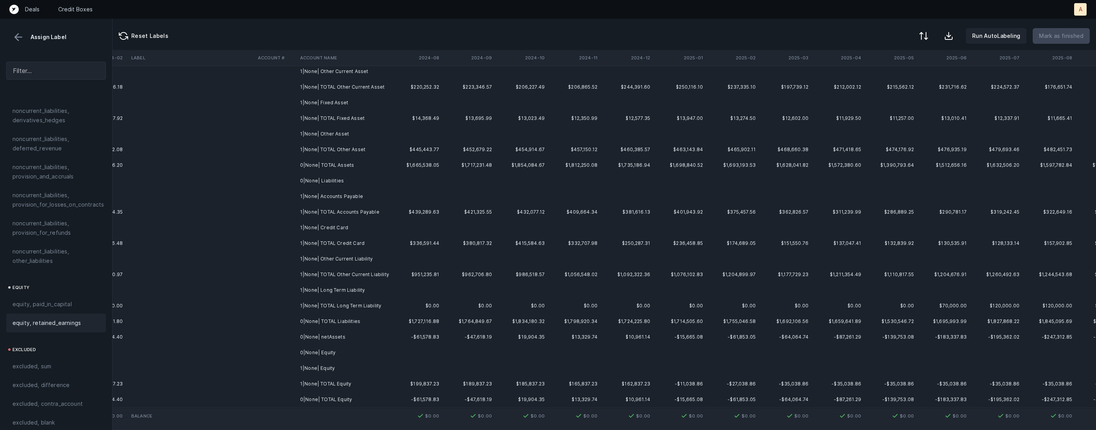
scroll to position [0, 1798]
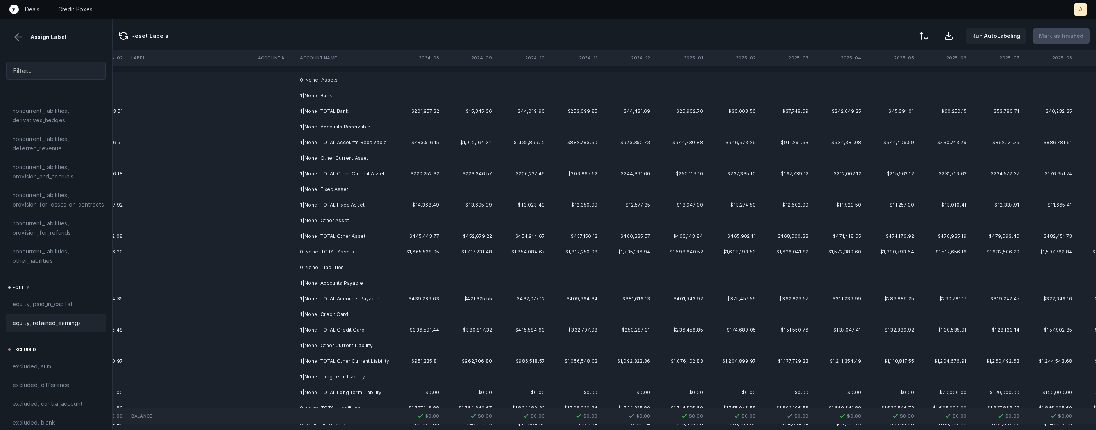
click at [337, 85] on td "0|None| Assets" at bounding box center [344, 80] width 95 height 16
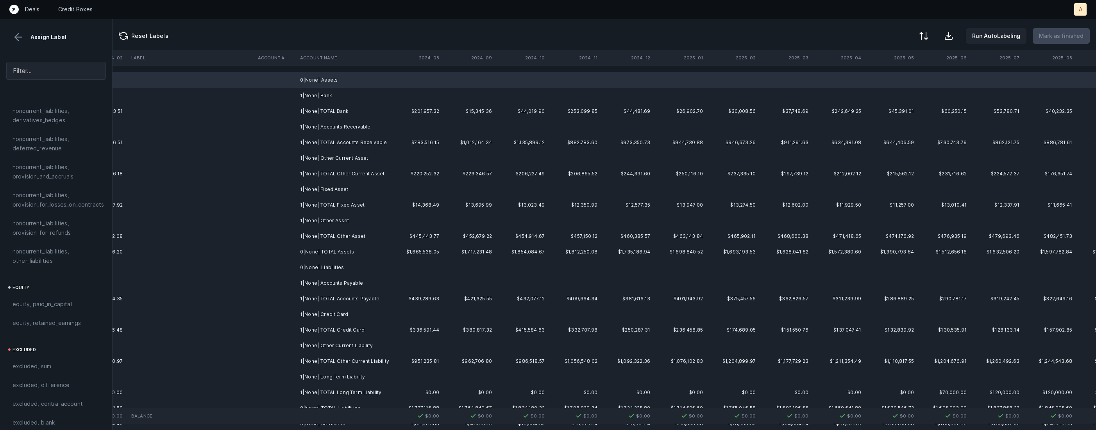
click at [324, 98] on td "1|None| Bank" at bounding box center [344, 96] width 95 height 16
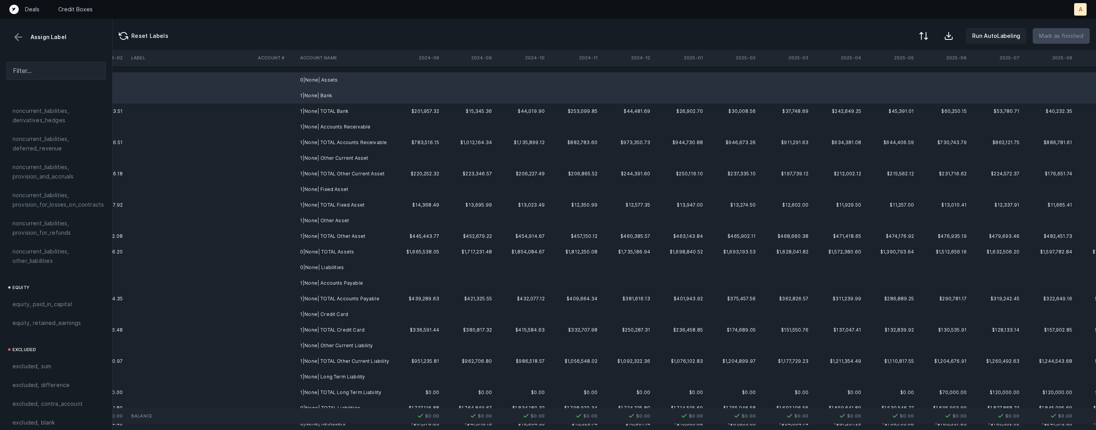
click at [338, 124] on td "1|None| Accounts Receivable" at bounding box center [344, 127] width 95 height 16
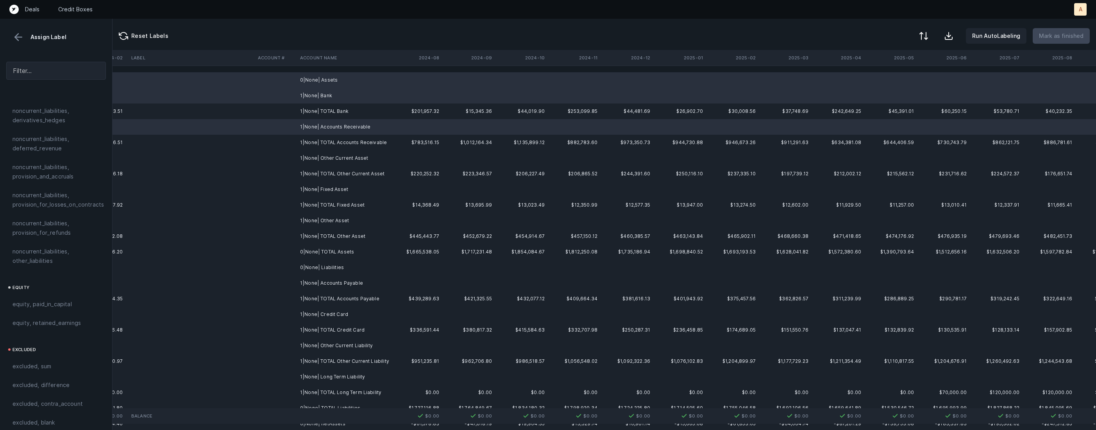
click at [336, 155] on td "1|None| Other Current Asset" at bounding box center [344, 158] width 95 height 16
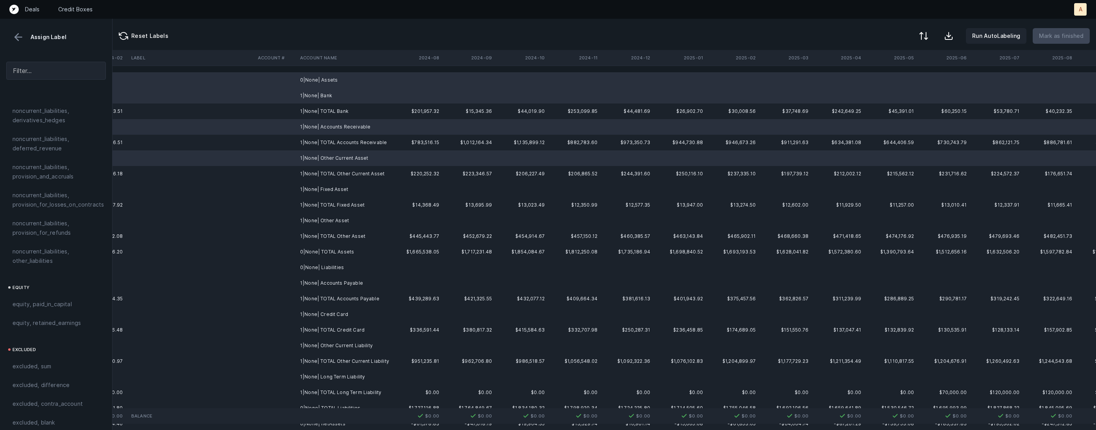
click at [333, 191] on td "1|None| Fixed Asset" at bounding box center [344, 190] width 95 height 16
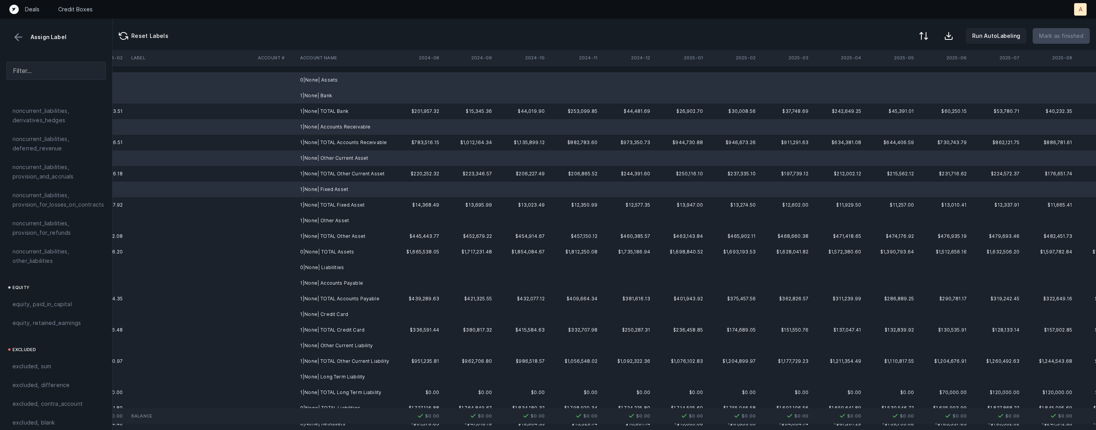
click at [345, 221] on td "1|None| Other Asset" at bounding box center [344, 221] width 95 height 16
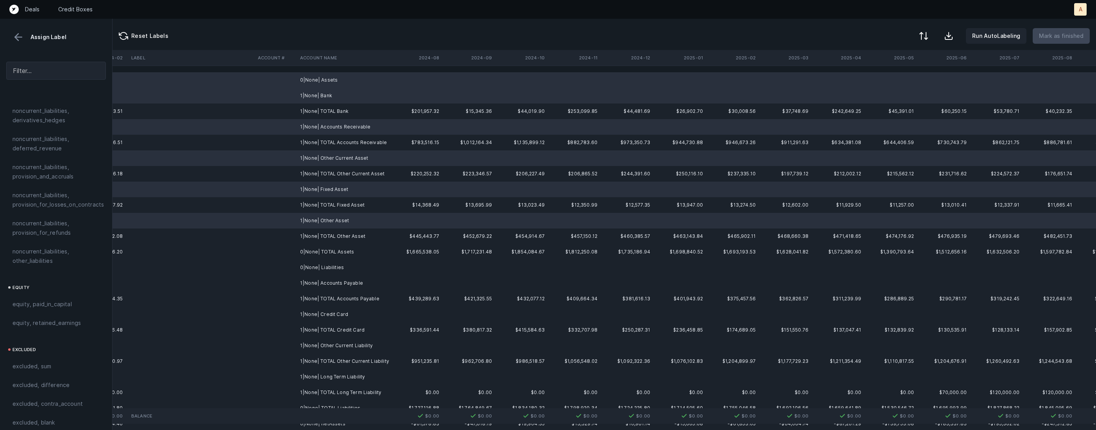
click at [332, 265] on td "0|None| Liabilities" at bounding box center [344, 268] width 95 height 16
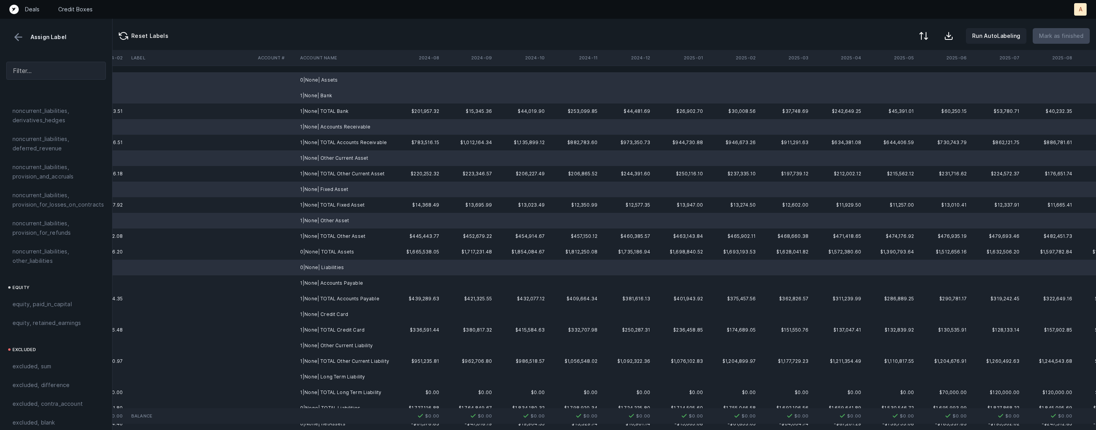
click at [330, 280] on td "1|None| Accounts Payable" at bounding box center [344, 283] width 95 height 16
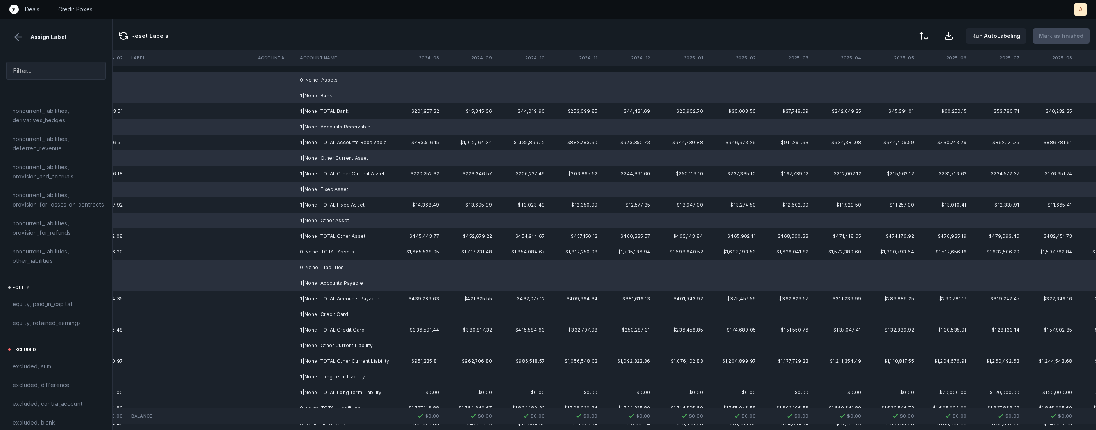
click at [328, 314] on td "1|None| Credit Card" at bounding box center [344, 315] width 95 height 16
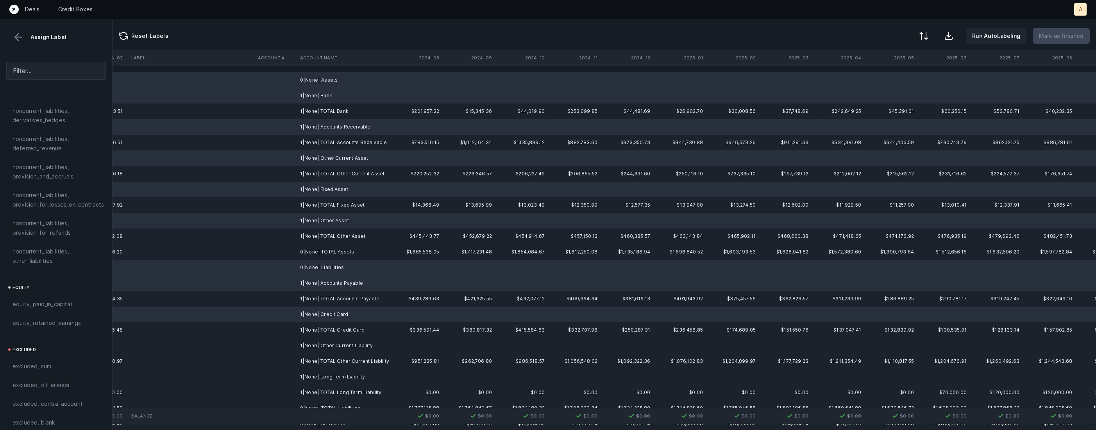
click at [324, 345] on td "1|None| Other Current Liability" at bounding box center [344, 346] width 95 height 16
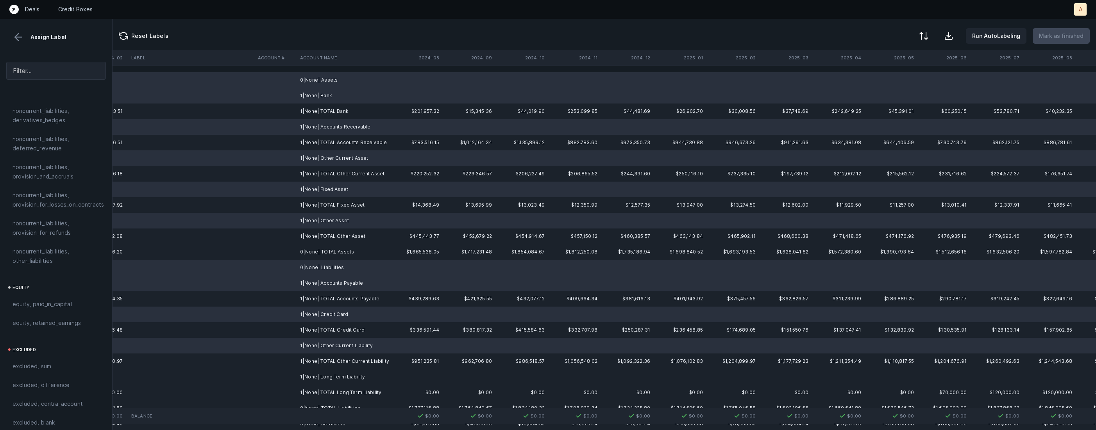
click at [323, 375] on td "1|None| Long Term Liability" at bounding box center [344, 377] width 95 height 16
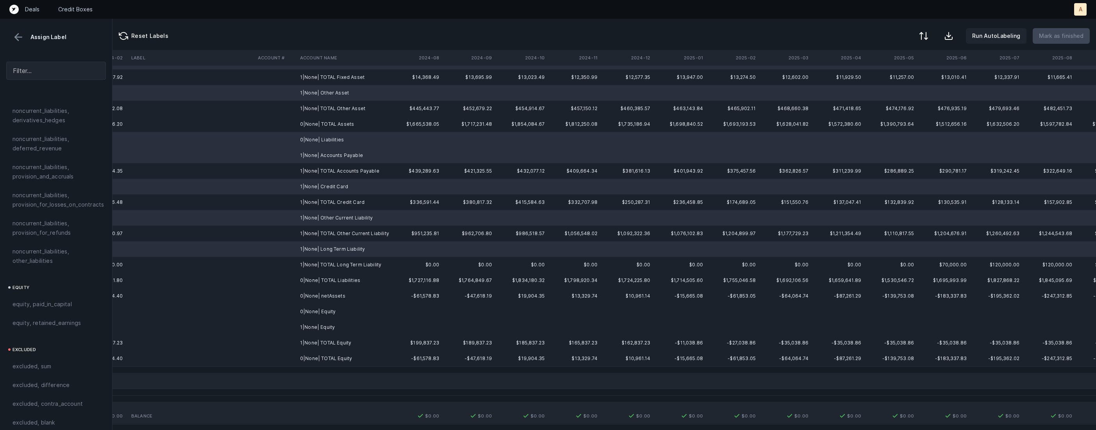
scroll to position [132, 1798]
click at [339, 307] on td "0|None| Equity" at bounding box center [344, 308] width 95 height 16
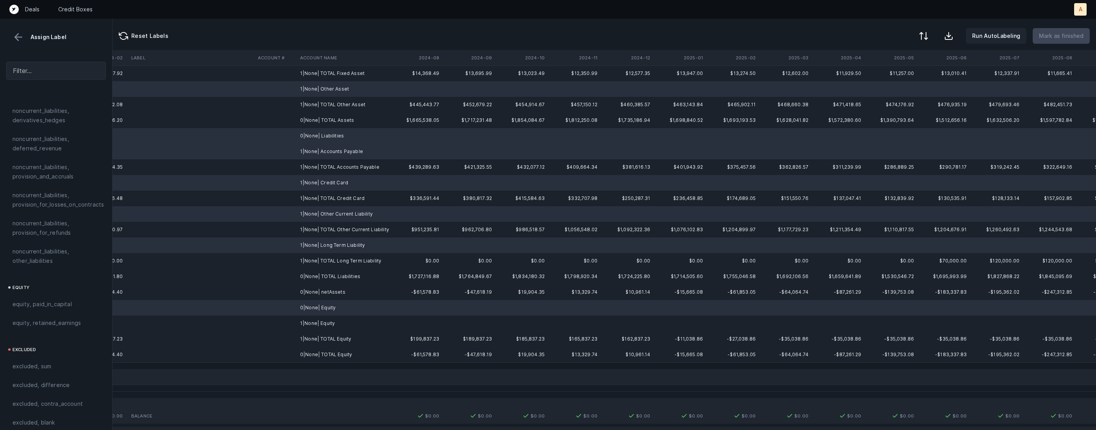
click at [321, 322] on td "1|None| Equity" at bounding box center [344, 324] width 95 height 16
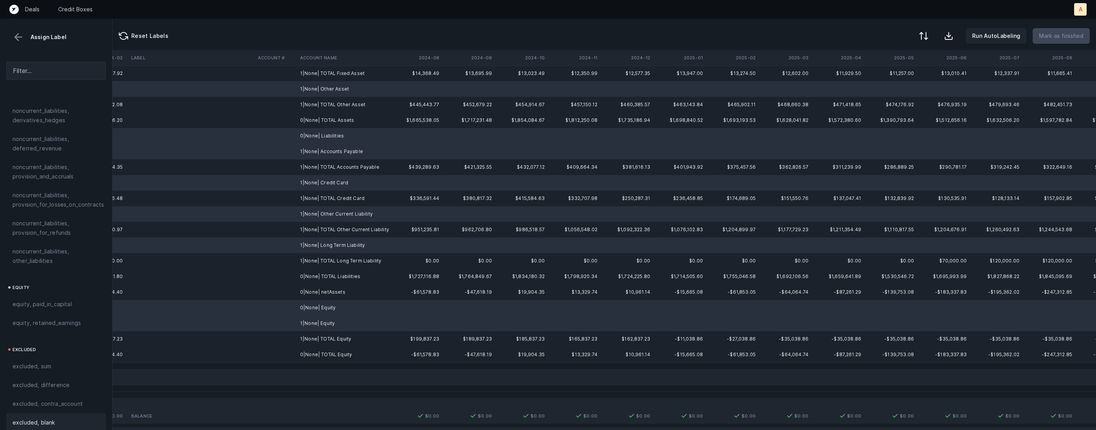
click at [78, 418] on div "excluded, blank" at bounding box center [55, 422] width 87 height 9
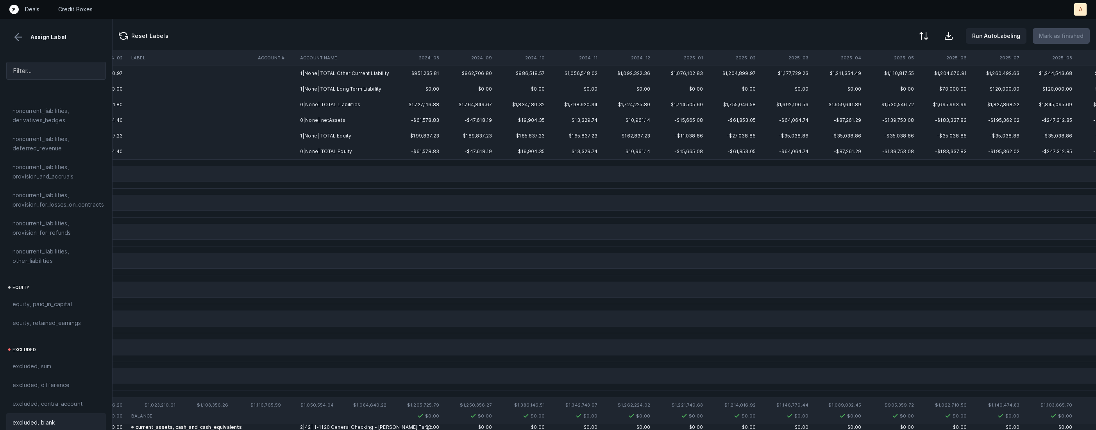
scroll to position [0, 1798]
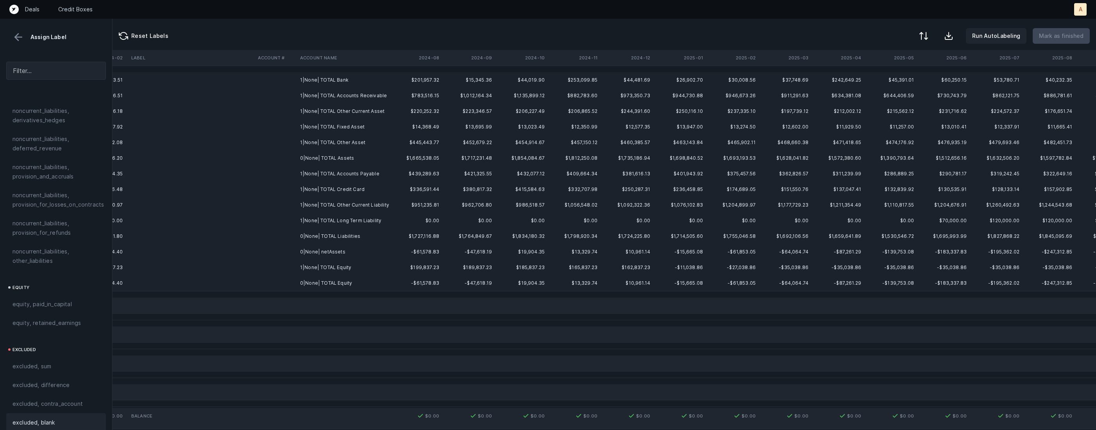
click at [315, 255] on td "0|None| netAssets" at bounding box center [344, 252] width 95 height 16
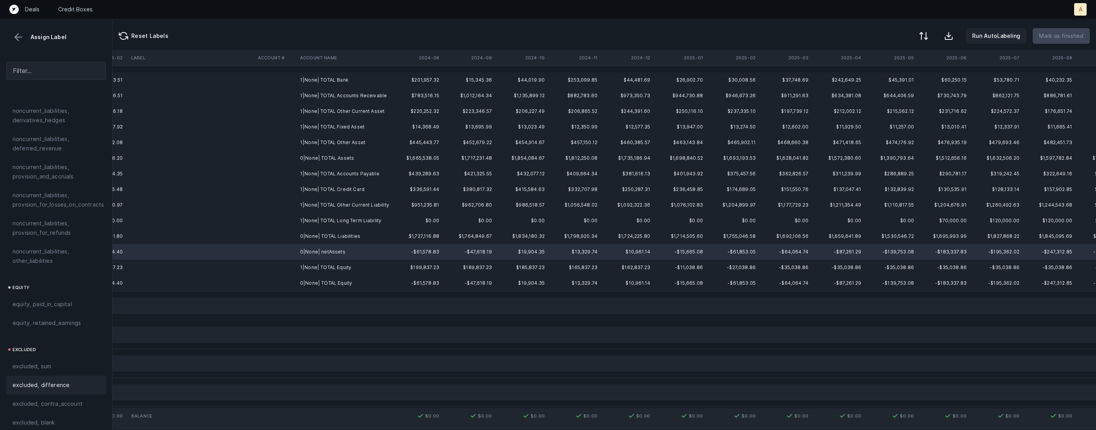
click at [69, 376] on div "excluded, difference" at bounding box center [56, 385] width 100 height 19
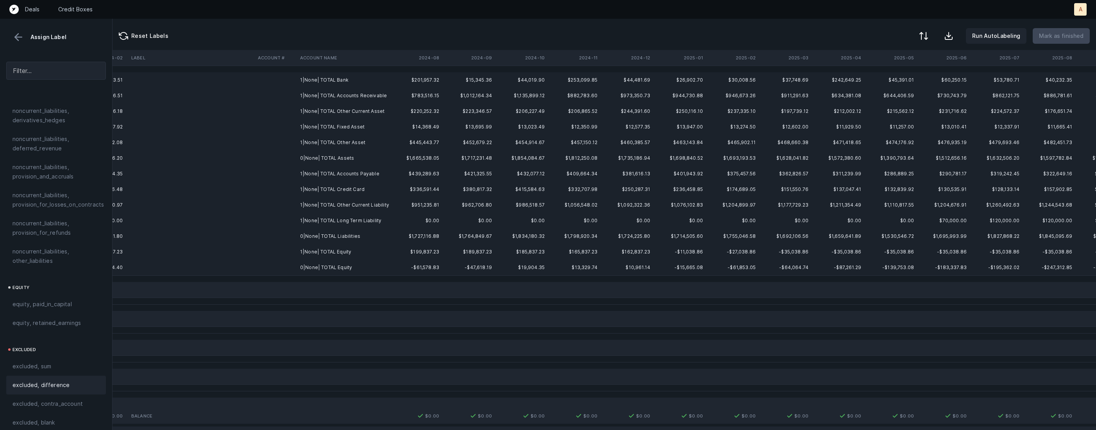
click at [378, 83] on td "1|None| TOTAL Bank" at bounding box center [344, 80] width 95 height 16
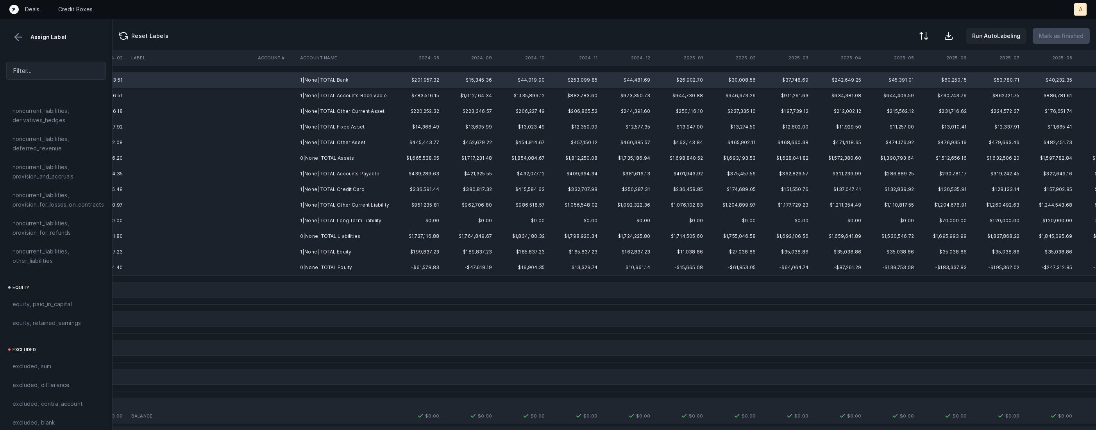
click at [319, 264] on td "0|None| TOTAL Equity" at bounding box center [344, 268] width 95 height 16
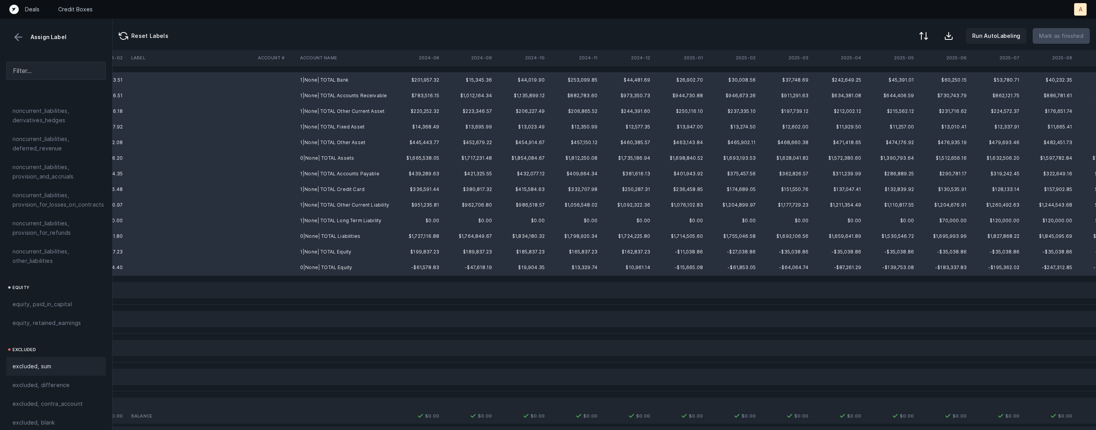
click at [56, 357] on div "excluded, sum" at bounding box center [56, 366] width 100 height 19
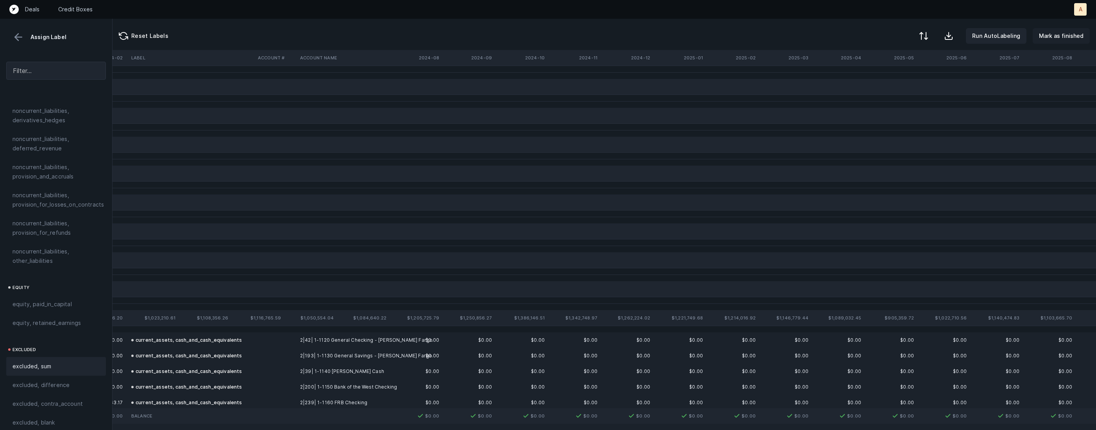
click at [1048, 37] on p "Mark as finished" at bounding box center [1061, 35] width 45 height 9
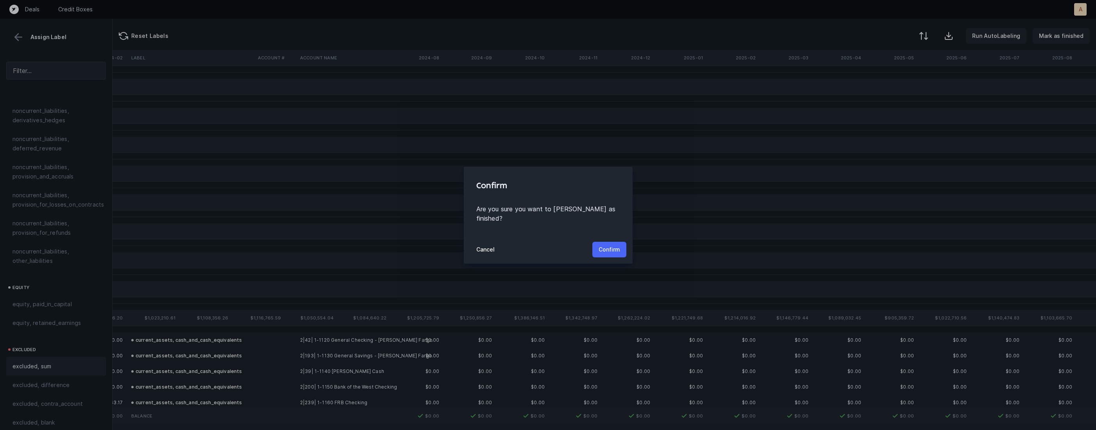
click at [611, 246] on p "Confirm" at bounding box center [608, 249] width 21 height 9
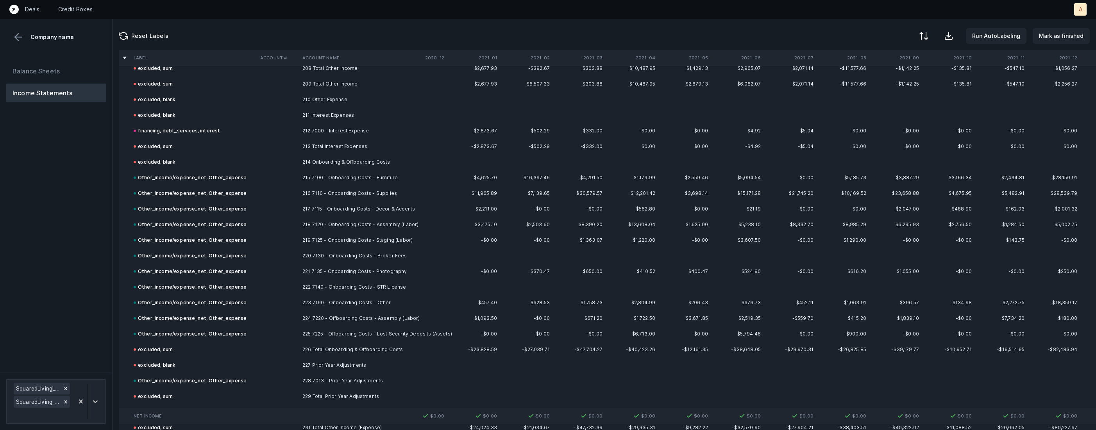
scroll to position [3265, 0]
click at [353, 170] on td "215 7100 - Onboarding Costs - Furniture" at bounding box center [346, 174] width 95 height 16
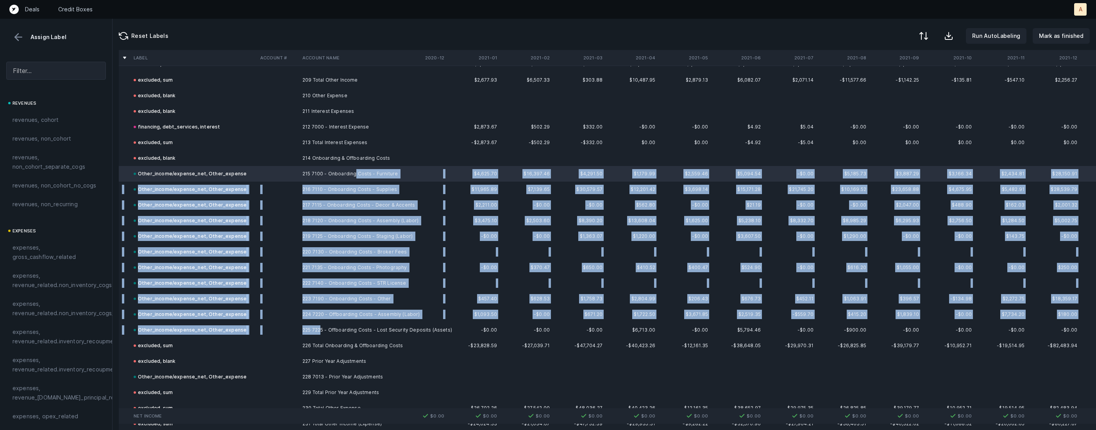
click at [320, 330] on td "225 7225 - Offboarding Costs - Lost Security Deposits (Assets)" at bounding box center [346, 330] width 95 height 16
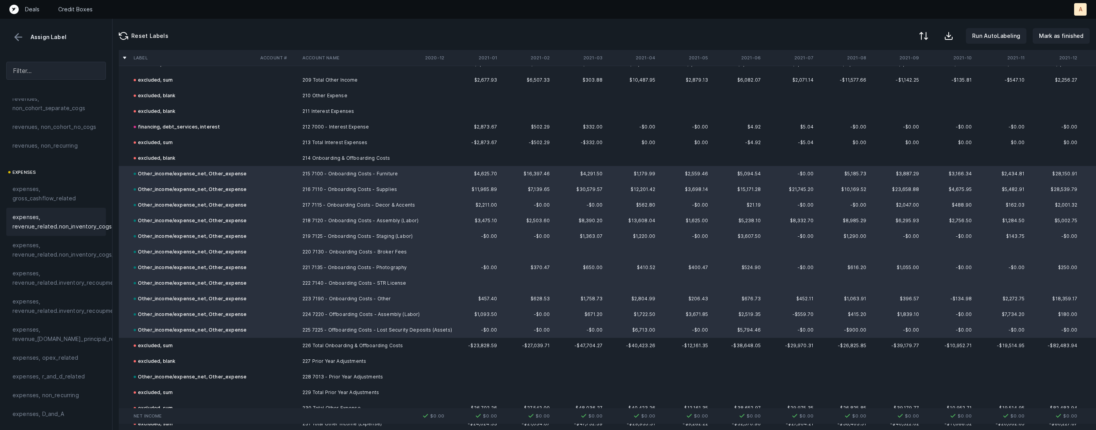
scroll to position [77, 0]
click at [48, 342] on span "expenses, opex_related" at bounding box center [45, 338] width 66 height 9
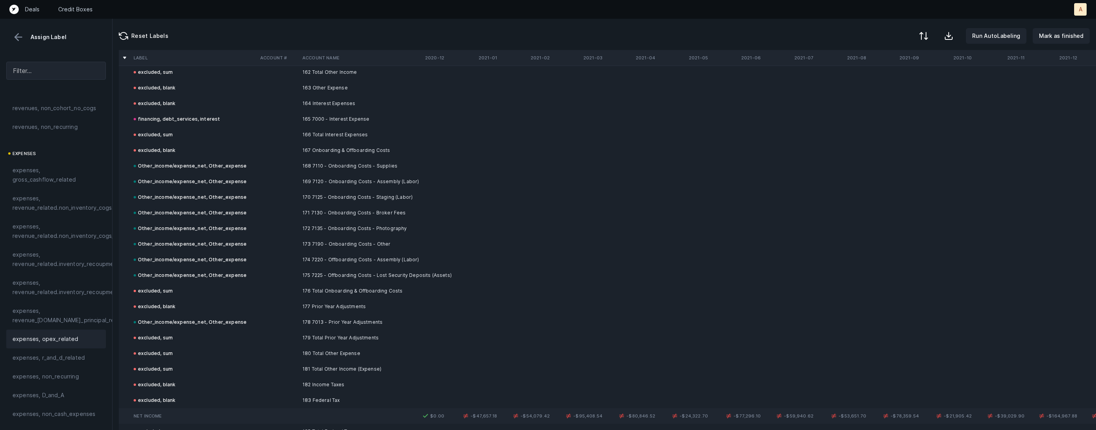
scroll to position [6305, 0]
click at [327, 162] on td "168 7110 - Onboarding Costs - Supplies" at bounding box center [346, 165] width 95 height 16
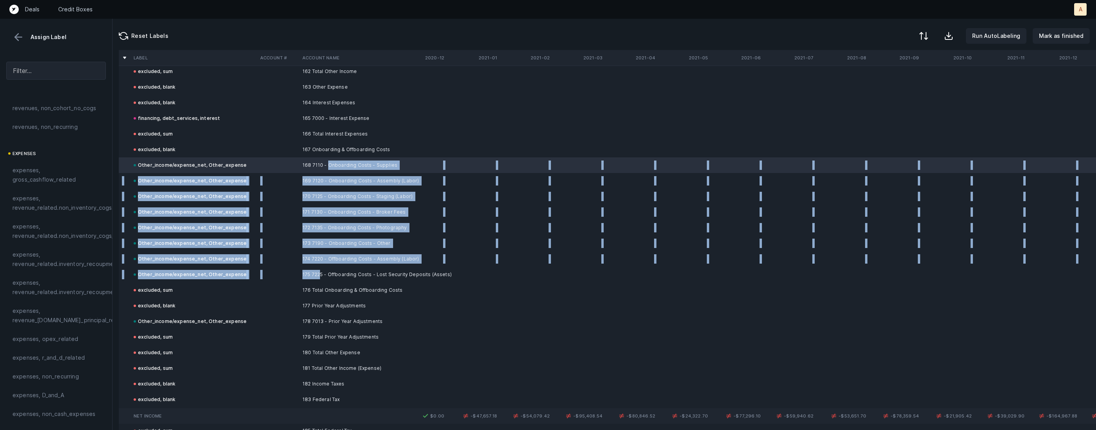
click at [319, 275] on td "175 7225 - Offboarding Costs - Lost Security Deposits (Assets)" at bounding box center [346, 275] width 95 height 16
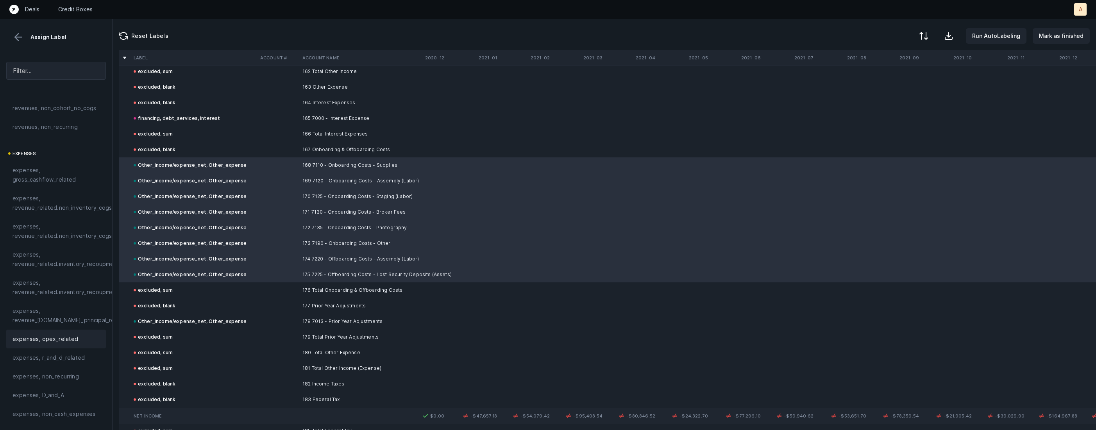
click at [52, 339] on span "expenses, opex_related" at bounding box center [45, 338] width 66 height 9
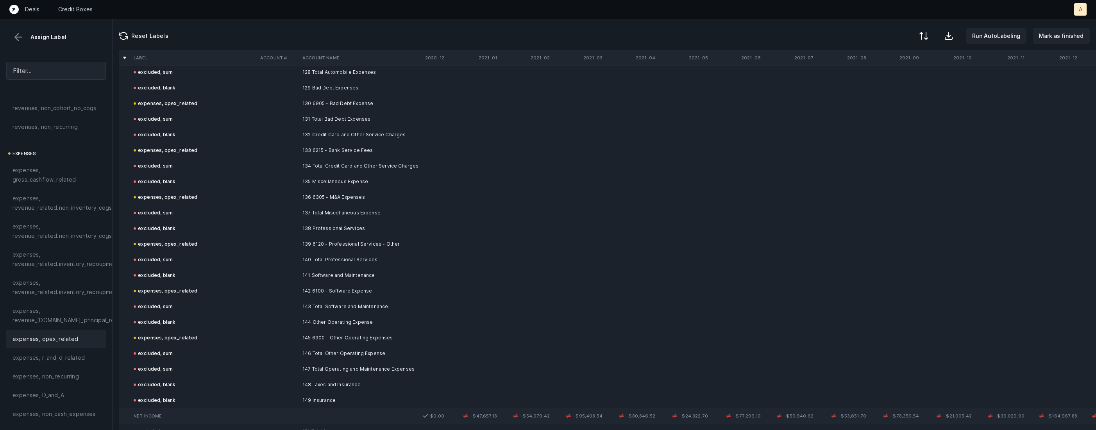
scroll to position [5744, 0]
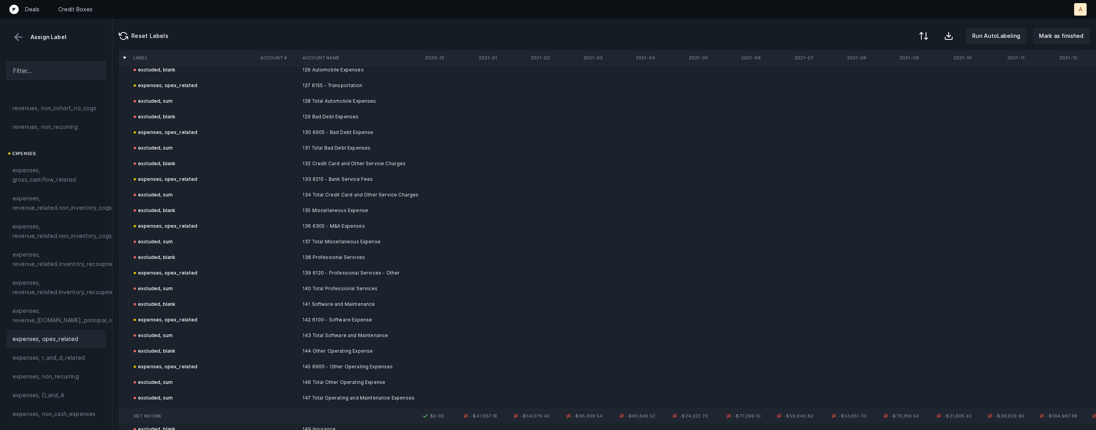
click at [360, 125] on td "130 6905 - Bad Debt Expense" at bounding box center [346, 133] width 95 height 16
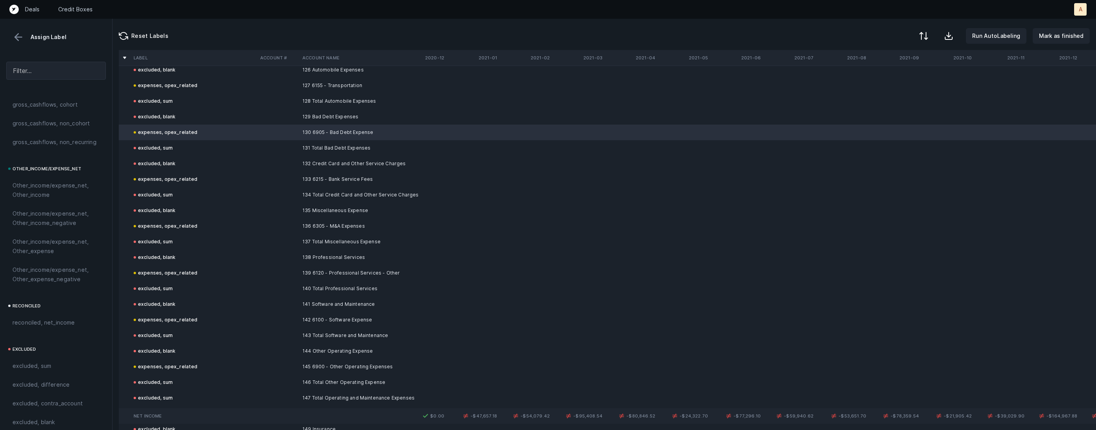
scroll to position [860, 0]
click at [50, 243] on span "Other_income/expense_net, Other_expense" at bounding box center [55, 238] width 87 height 19
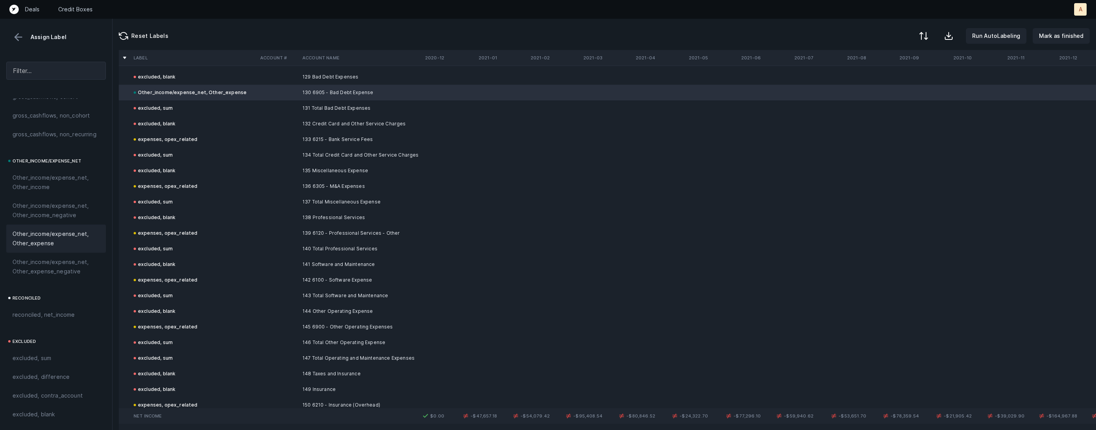
scroll to position [5819, 0]
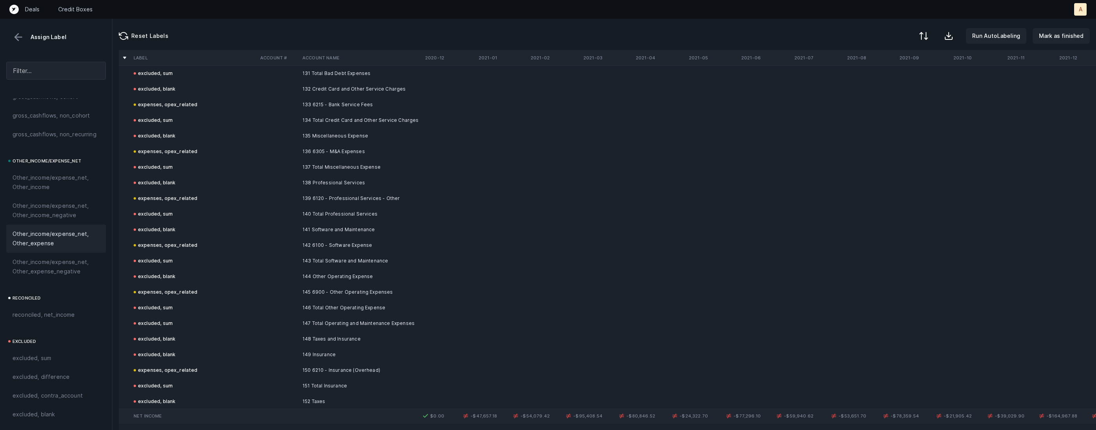
click at [274, 292] on td at bounding box center [278, 292] width 42 height 16
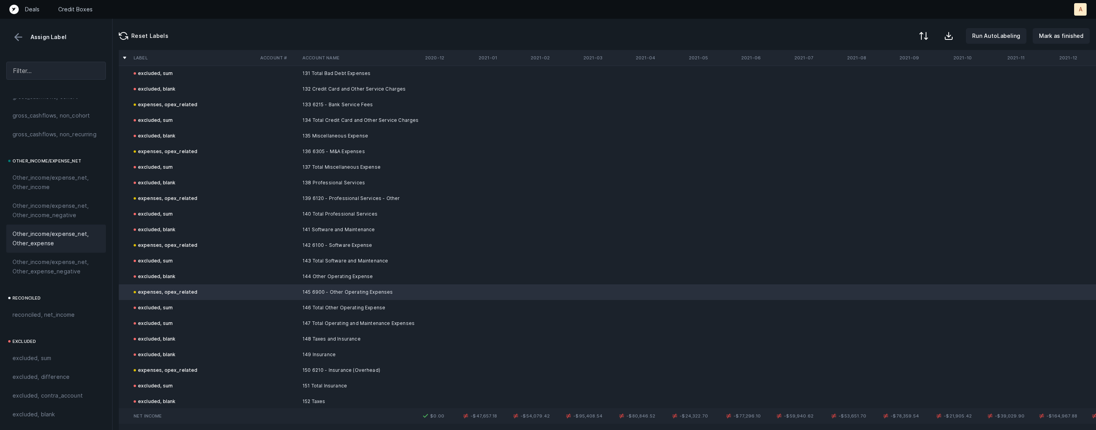
click at [79, 229] on span "Other_income/expense_net, Other_expense" at bounding box center [55, 238] width 87 height 19
click at [18, 35] on button at bounding box center [18, 37] width 12 height 12
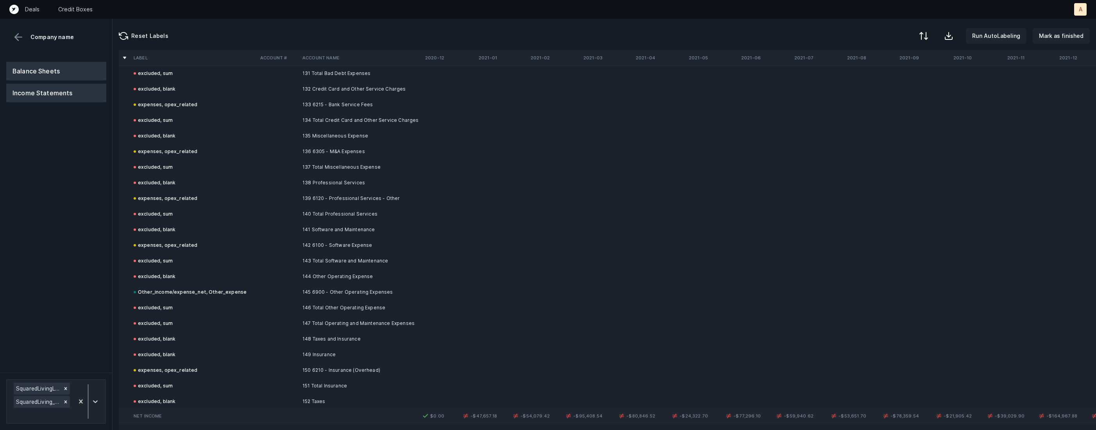
click at [30, 70] on button "Balance Sheets" at bounding box center [56, 71] width 100 height 19
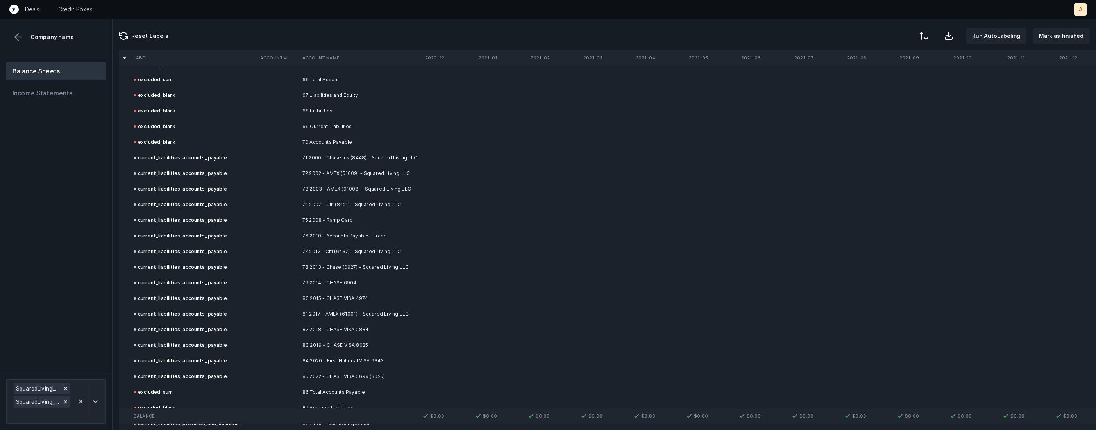
scroll to position [4053, 0]
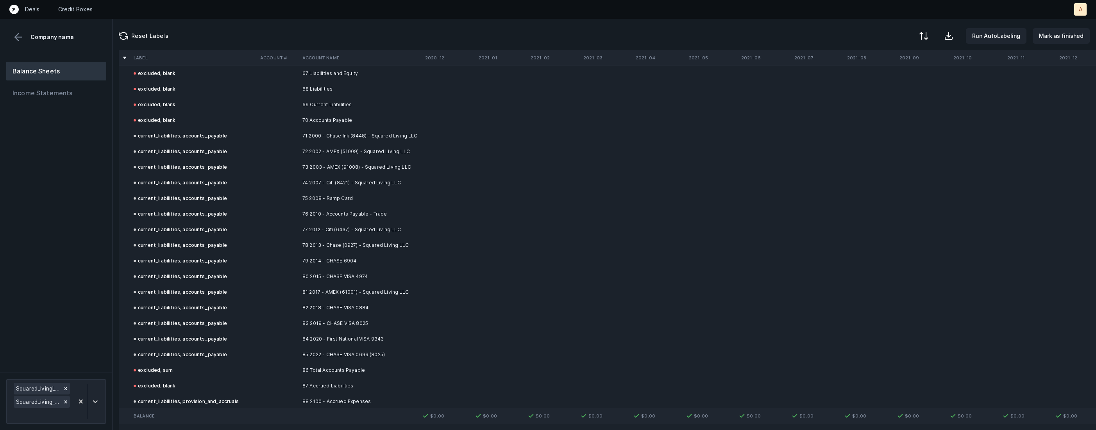
click at [349, 137] on td "71 2000 - Chase Ink (8448) - Squared Living LLC" at bounding box center [346, 136] width 95 height 16
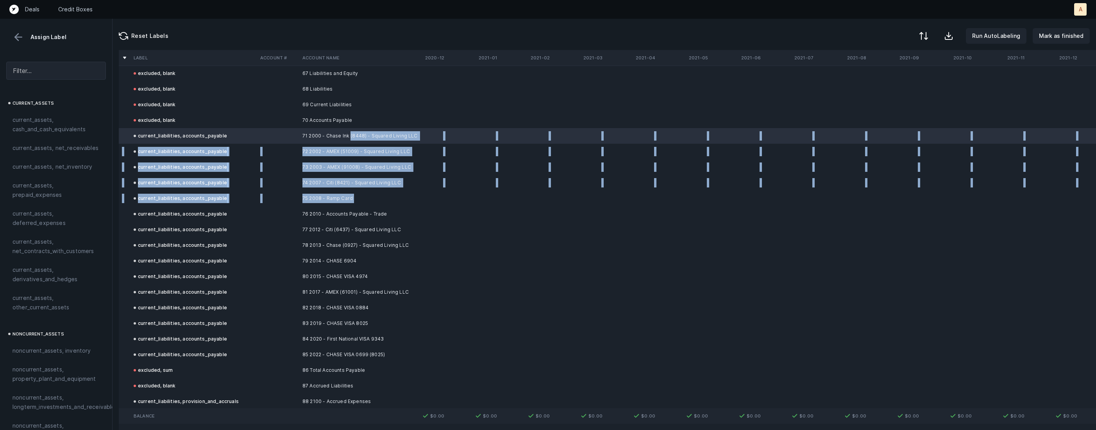
click at [367, 197] on td "75 2008 - Ramp Card" at bounding box center [346, 199] width 95 height 16
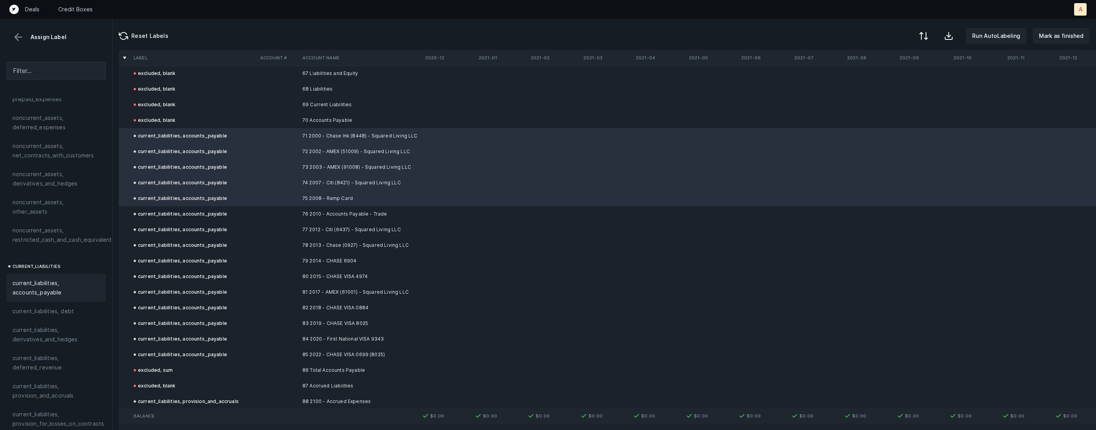
scroll to position [405, 0]
click at [63, 266] on span "current_liabilities, debt" at bounding box center [42, 270] width 61 height 9
click at [353, 224] on td "77 2012 - Citi (6437) - Squared Living LLC" at bounding box center [346, 230] width 95 height 16
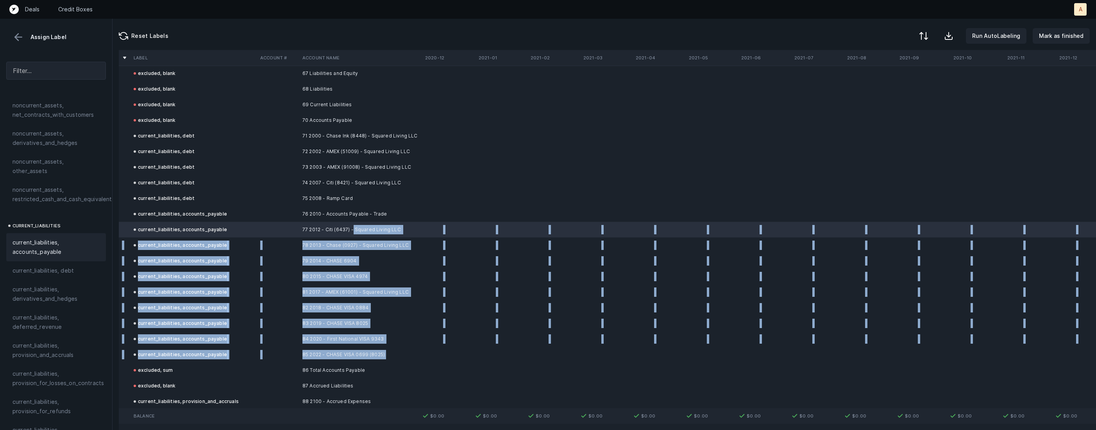
click at [348, 359] on td "85 2022 - CHASE VISA 0699 (8025)" at bounding box center [346, 355] width 95 height 16
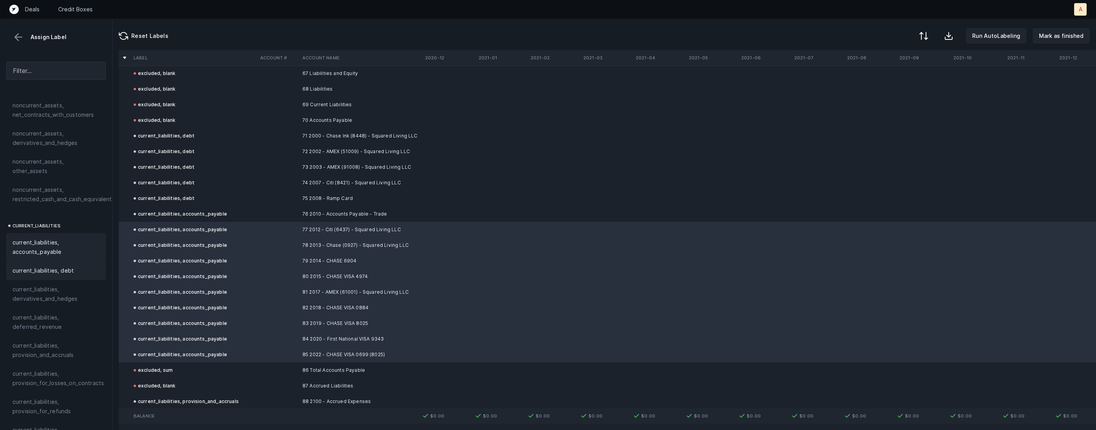
click at [61, 266] on span "current_liabilities, debt" at bounding box center [42, 270] width 61 height 9
click at [1047, 37] on p "Mark as finished" at bounding box center [1061, 35] width 45 height 9
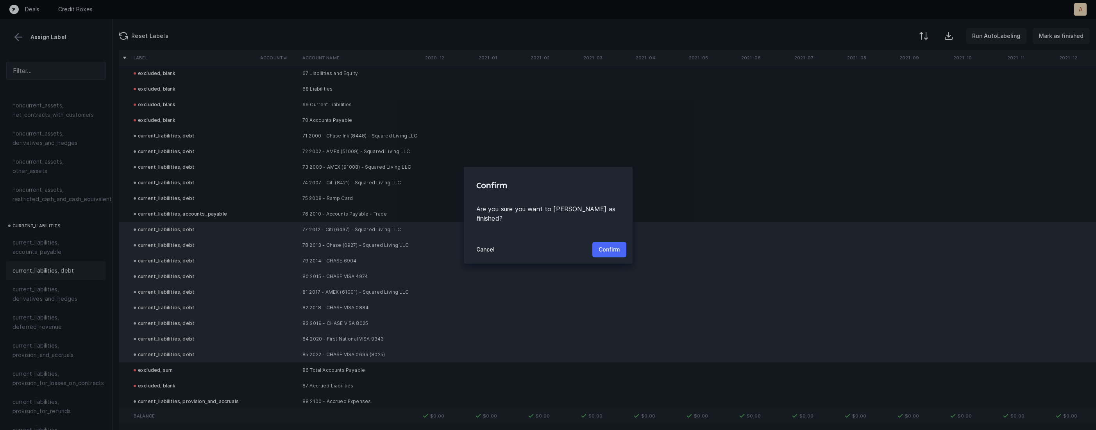
click at [609, 245] on p "Confirm" at bounding box center [608, 249] width 21 height 9
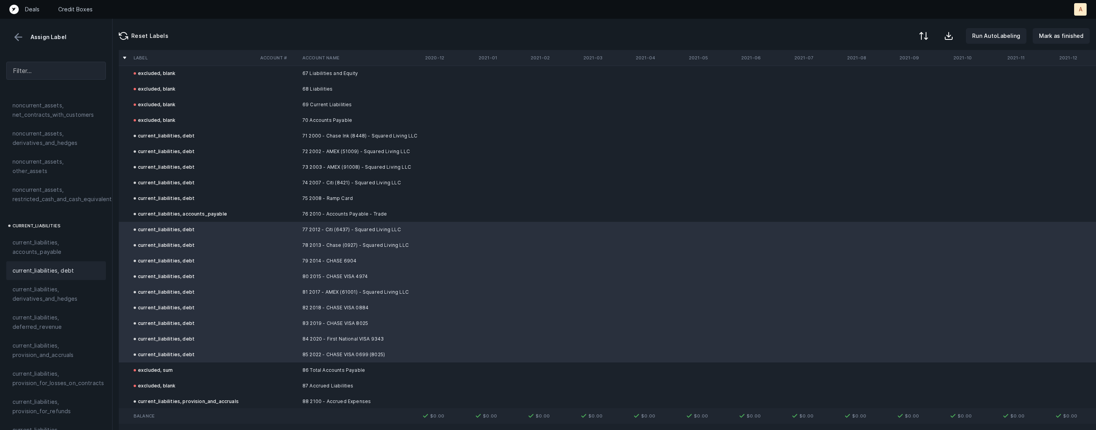
click at [19, 39] on button at bounding box center [18, 37] width 12 height 12
